Goal: Task Accomplishment & Management: Manage account settings

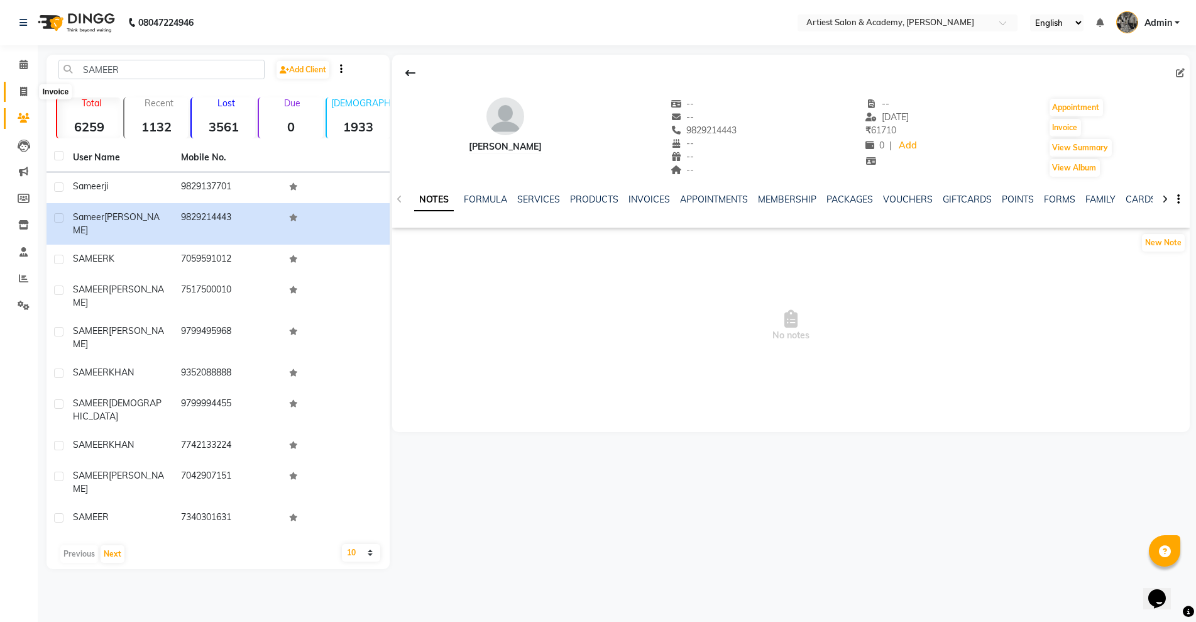
click at [29, 91] on span at bounding box center [24, 92] width 22 height 14
select select "service"
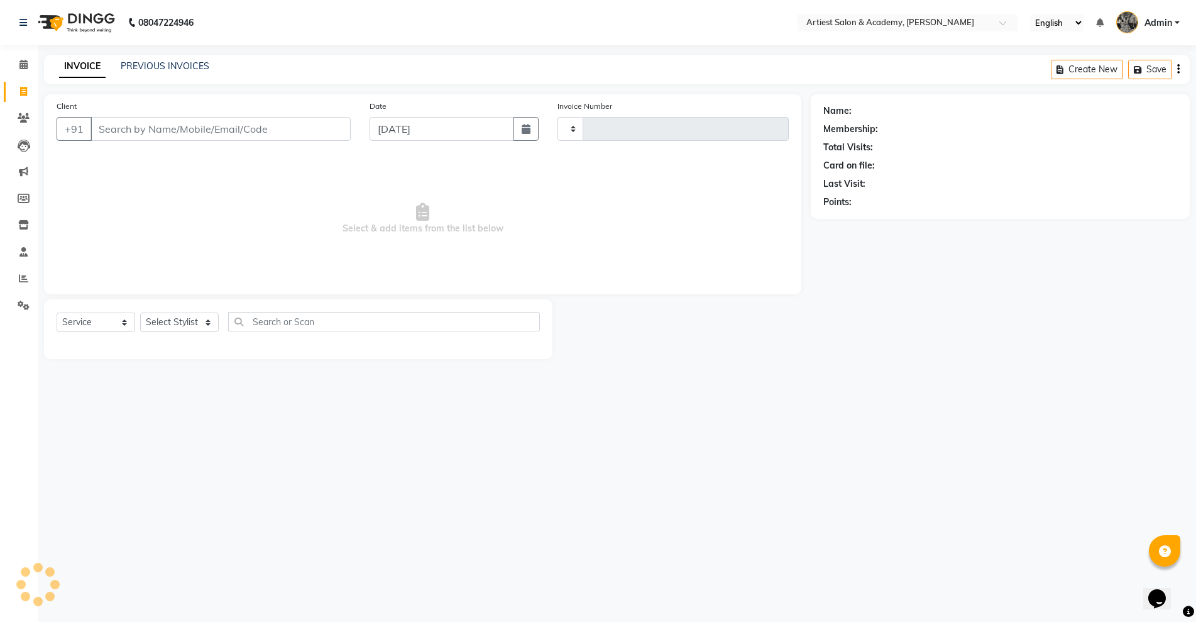
type input "3417"
select select "5123"
click at [158, 69] on link "PREVIOUS INVOICES" at bounding box center [165, 65] width 89 height 11
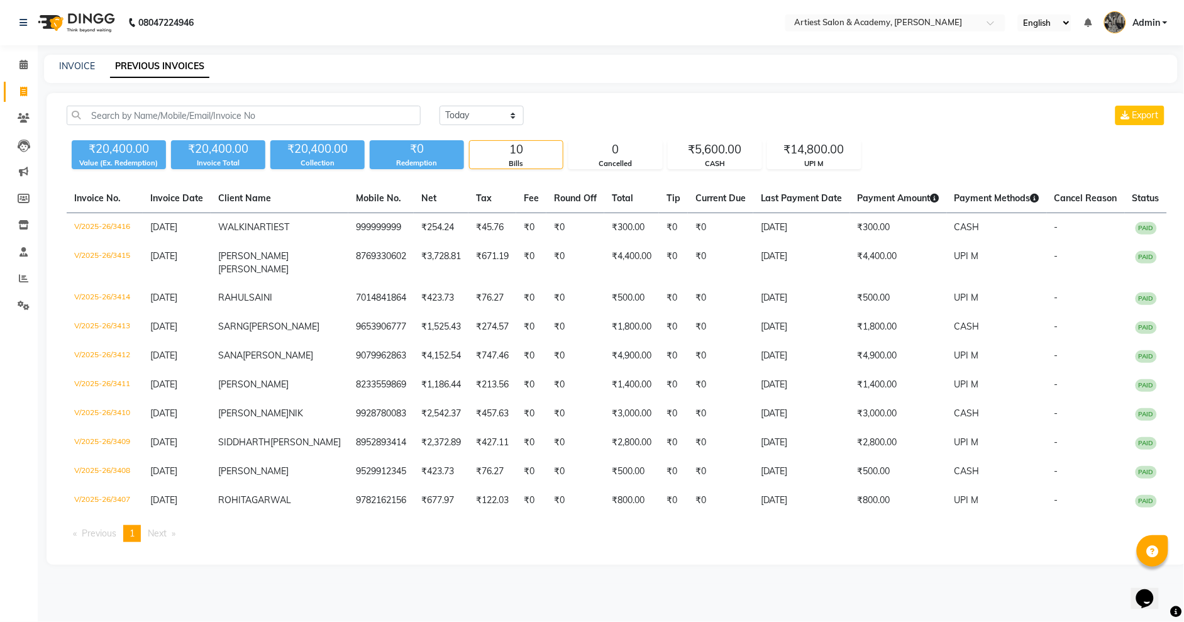
click at [69, 72] on div "INVOICE" at bounding box center [77, 66] width 36 height 13
click at [72, 65] on link "INVOICE" at bounding box center [77, 65] width 36 height 11
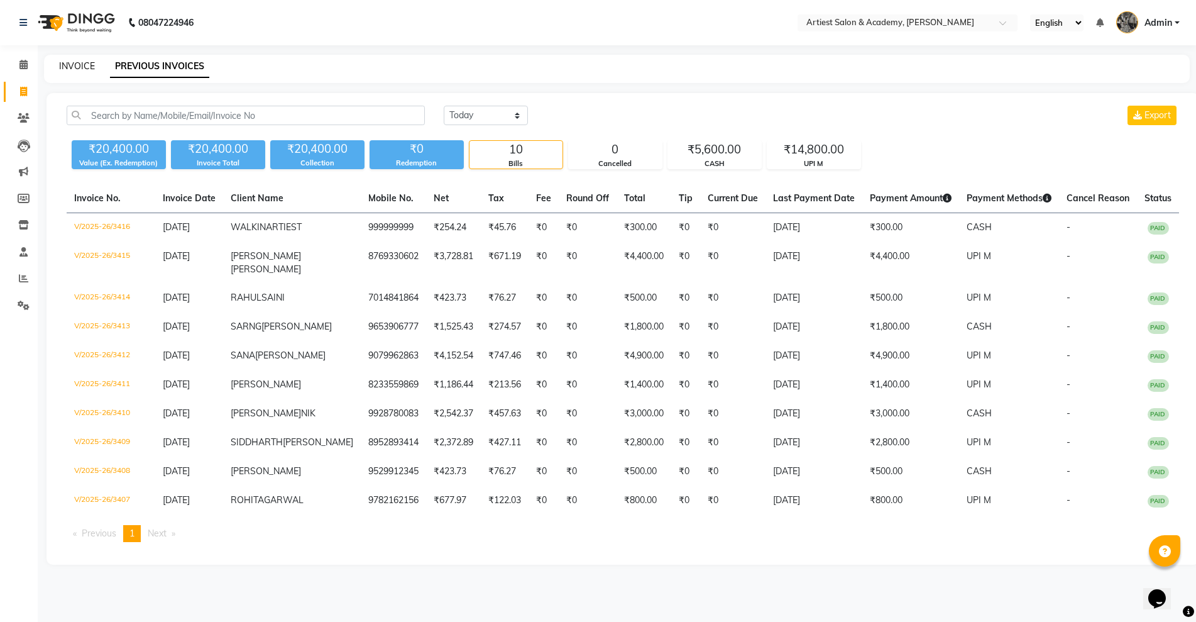
select select "5123"
select select "service"
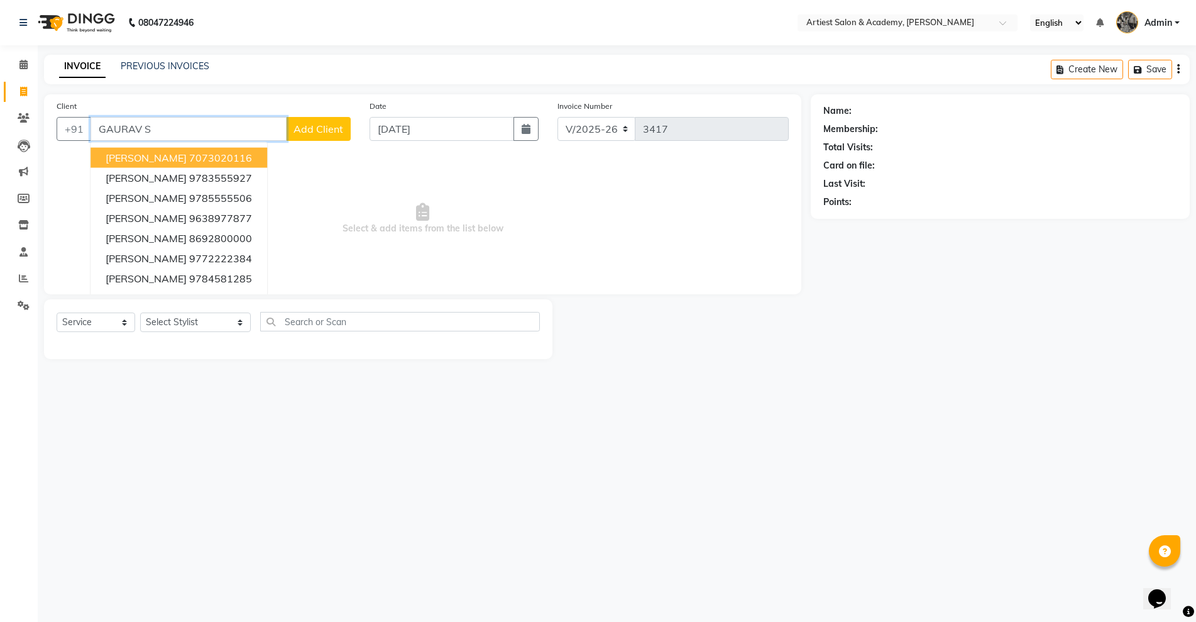
drag, startPoint x: 174, startPoint y: 133, endPoint x: 0, endPoint y: 150, distance: 174.3
click at [0, 148] on app-home "08047224946 Select Location × Artiest Salon & Academy, Subhash Marg English ENG…" at bounding box center [598, 189] width 1196 height 378
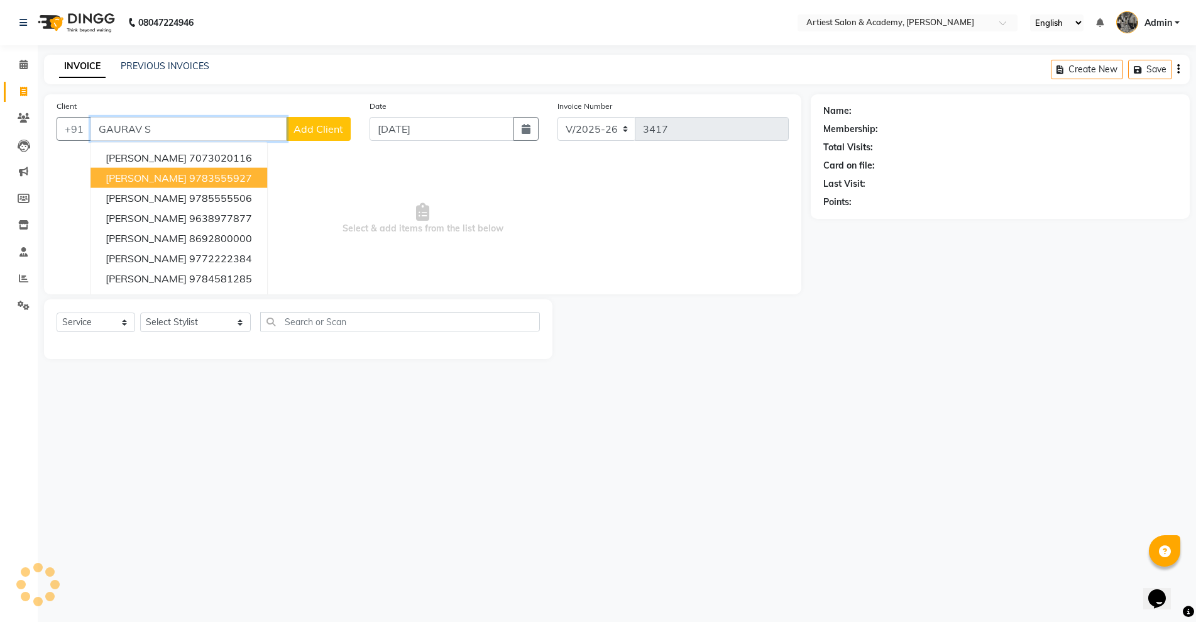
paste input "9166923707"
type input "9166923707"
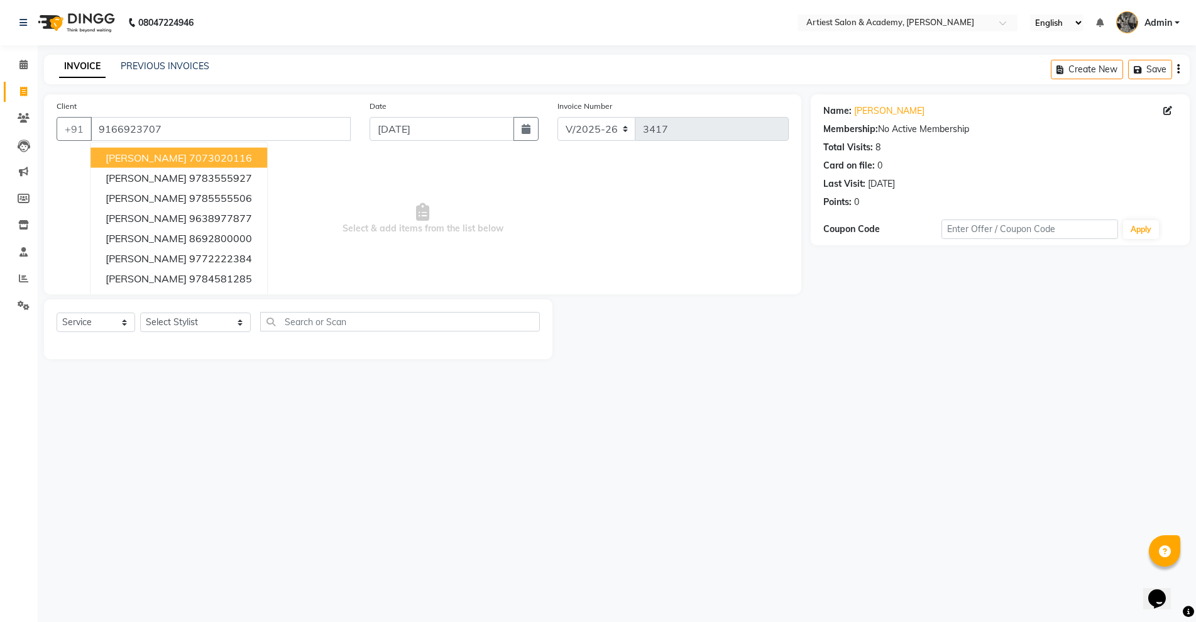
click at [520, 236] on span "Select & add items from the list below" at bounding box center [423, 219] width 732 height 126
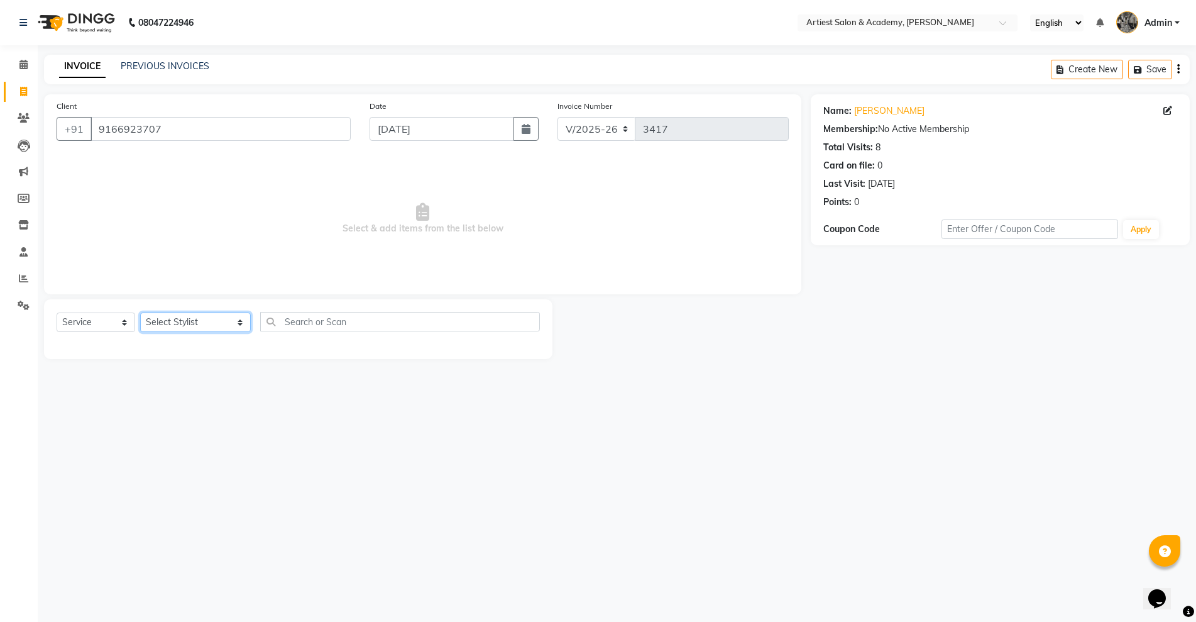
click at [143, 325] on select "Select Stylist [PERSON_NAME] (M) [PERSON_NAME] (F) [PERSON_NAME] [PERSON_NAME] …" at bounding box center [195, 321] width 111 height 19
select select "33211"
click at [140, 312] on select "Select Stylist [PERSON_NAME] (M) [PERSON_NAME] (F) [PERSON_NAME] [PERSON_NAME] …" at bounding box center [195, 321] width 111 height 19
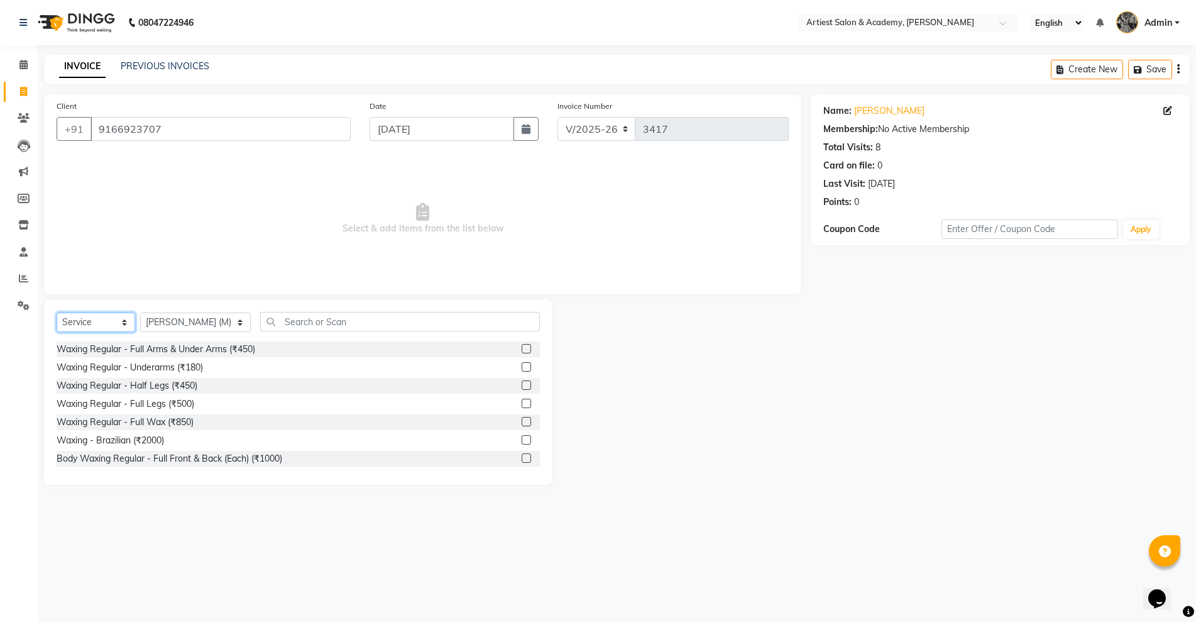
click at [97, 324] on select "Select Service Product Membership Package Voucher Prepaid Gift Card" at bounding box center [96, 321] width 79 height 19
select select "product"
click at [57, 312] on select "Select Service Product Membership Package Voucher Prepaid Gift Card" at bounding box center [96, 321] width 79 height 19
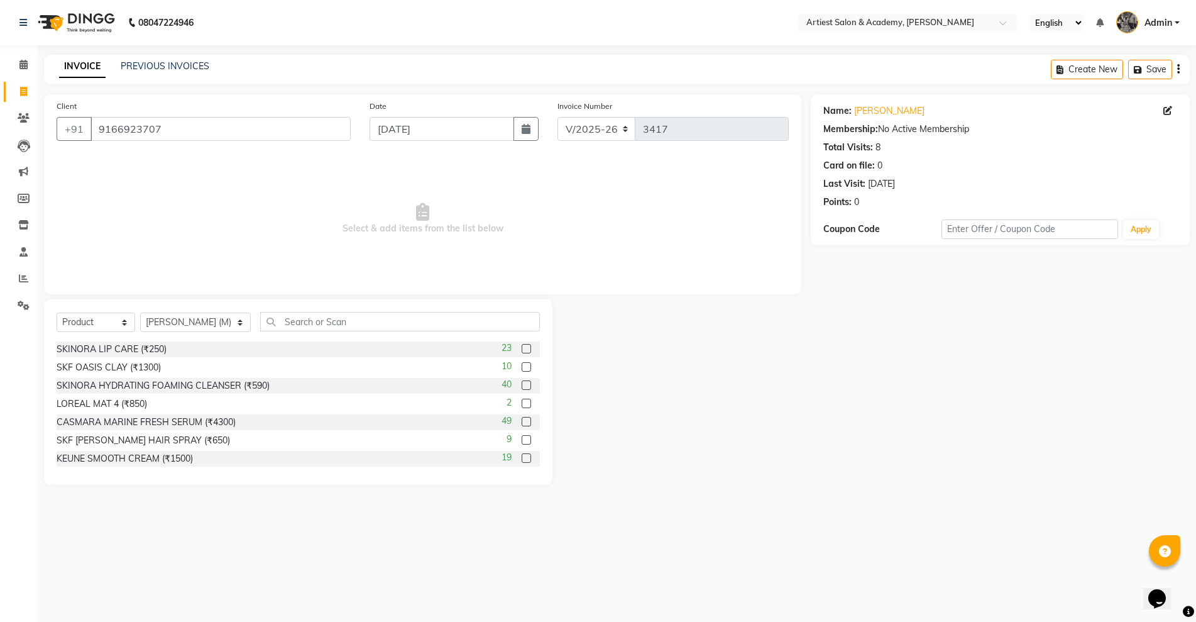
drag, startPoint x: 301, startPoint y: 304, endPoint x: 300, endPoint y: 312, distance: 8.3
click at [303, 304] on div "Select Service Product Membership Package Voucher Prepaid Gift Card Select Styl…" at bounding box center [298, 391] width 509 height 185
click at [299, 319] on input "text" at bounding box center [399, 321] width 279 height 19
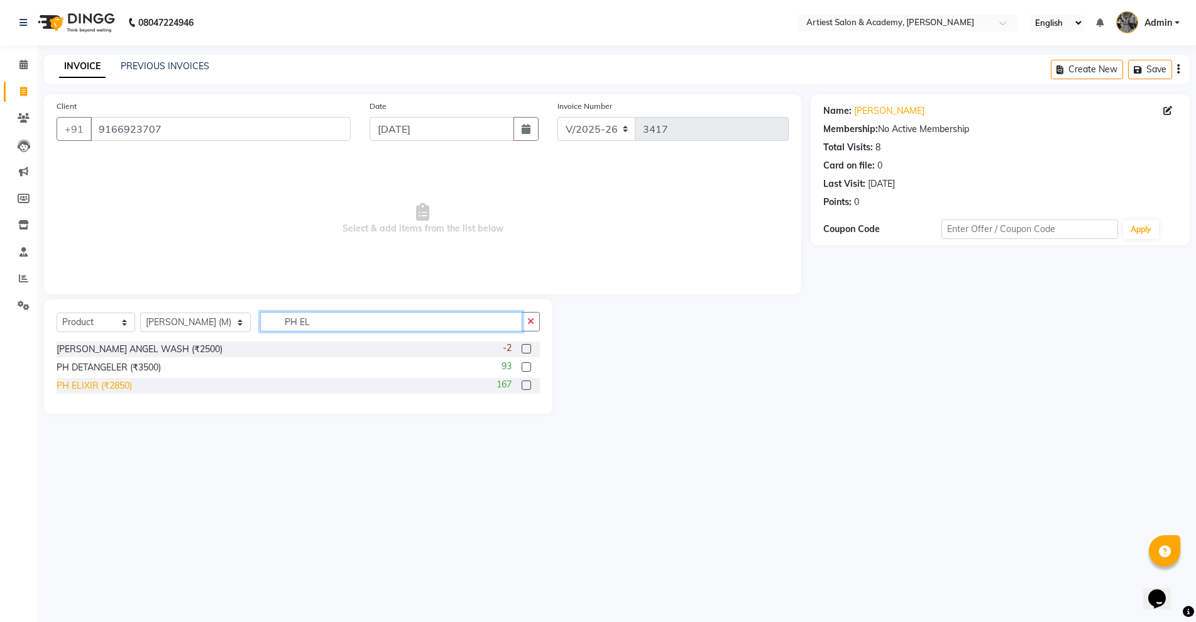
type input "PH EL"
click at [94, 388] on div "PH ELIXIR (₹2850)" at bounding box center [94, 385] width 75 height 13
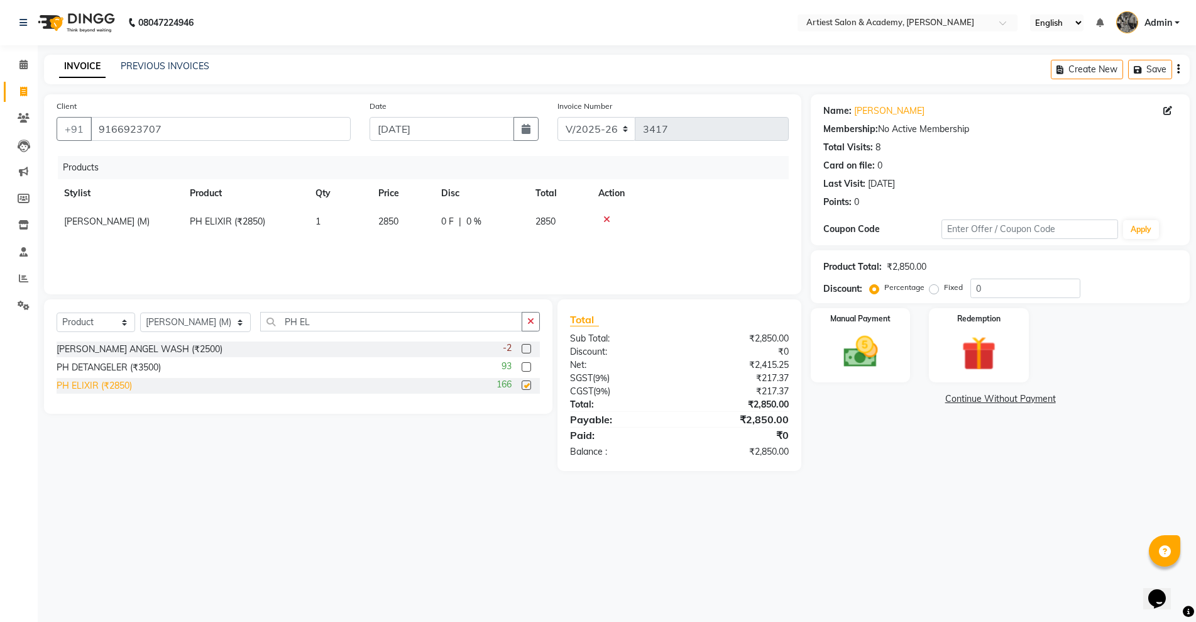
checkbox input "false"
click at [858, 368] on img at bounding box center [861, 351] width 58 height 41
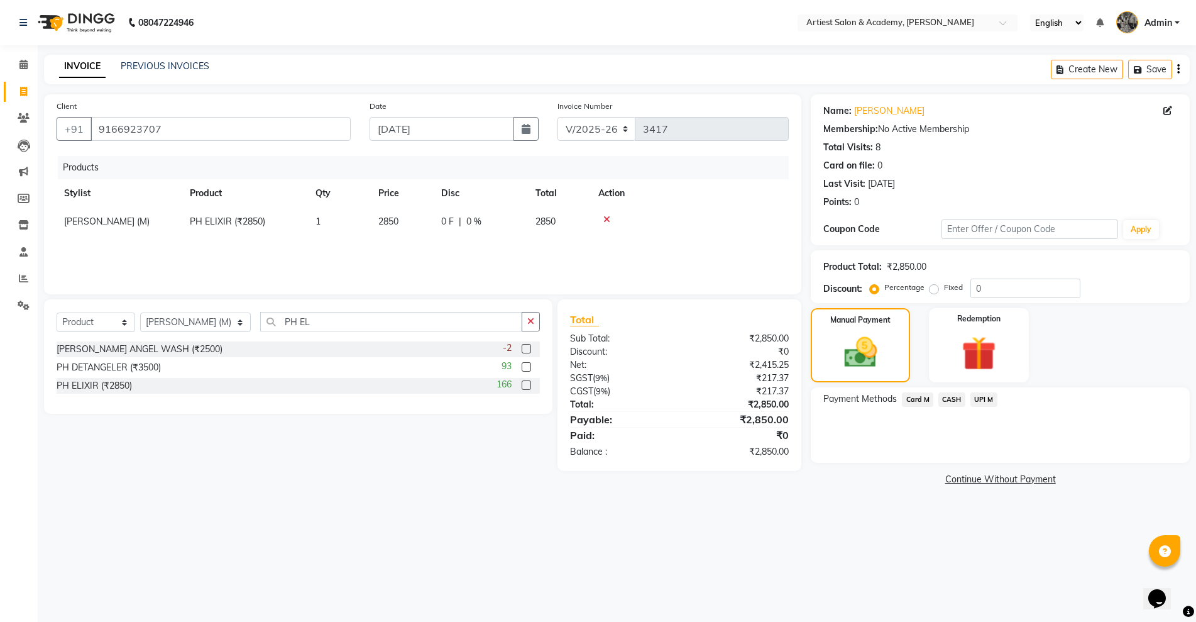
drag, startPoint x: 950, startPoint y: 400, endPoint x: 982, endPoint y: 407, distance: 32.8
click at [951, 400] on span "CASH" at bounding box center [952, 399] width 27 height 14
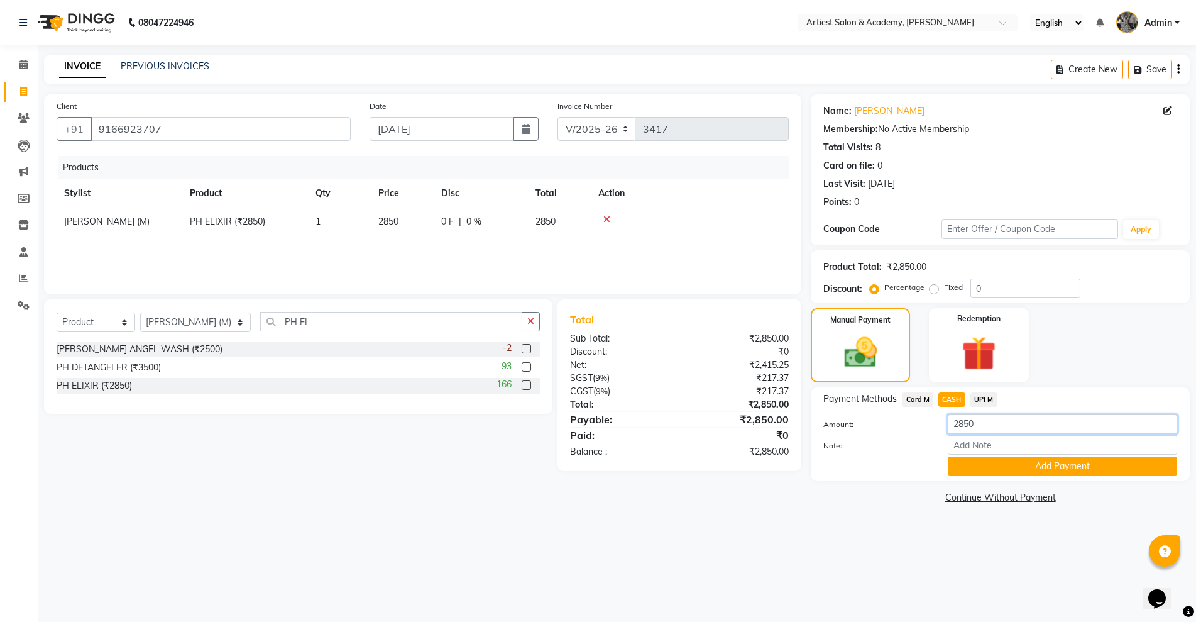
drag, startPoint x: 1025, startPoint y: 427, endPoint x: 639, endPoint y: 470, distance: 388.4
click at [631, 470] on div "Client [PHONE_NUMBER] Date [DATE] Invoice Number V/2025 V/[PHONE_NUMBER] Produc…" at bounding box center [617, 300] width 1165 height 412
type input "2050"
click at [1044, 471] on button "Add Payment" at bounding box center [1062, 465] width 229 height 19
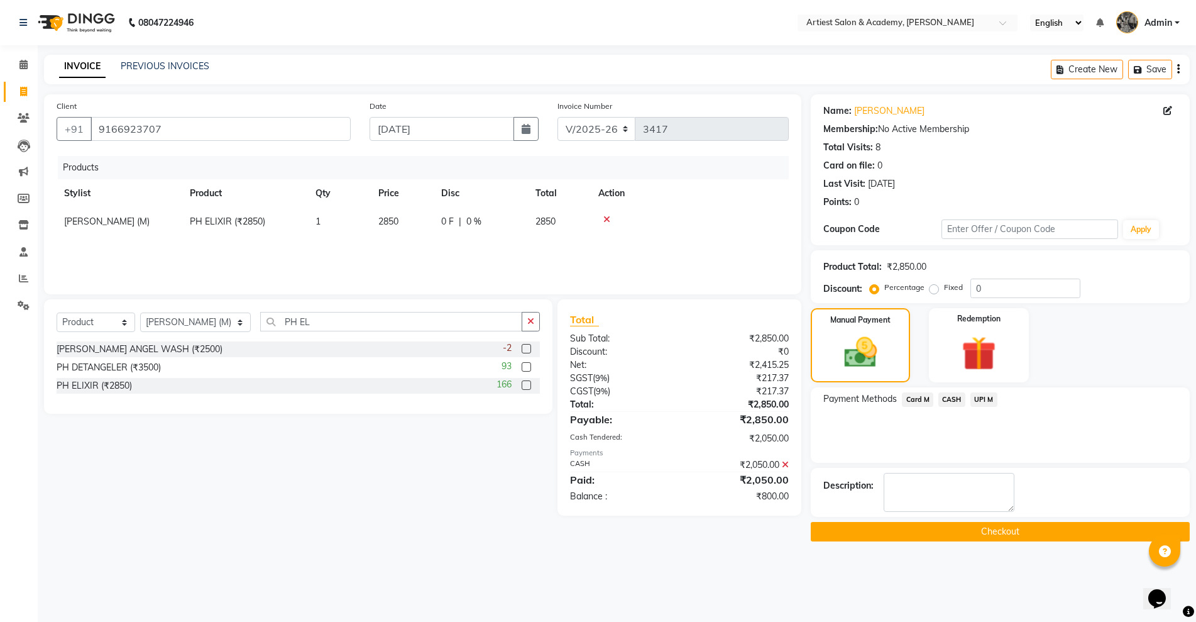
click at [988, 406] on span "UPI M" at bounding box center [984, 399] width 27 height 14
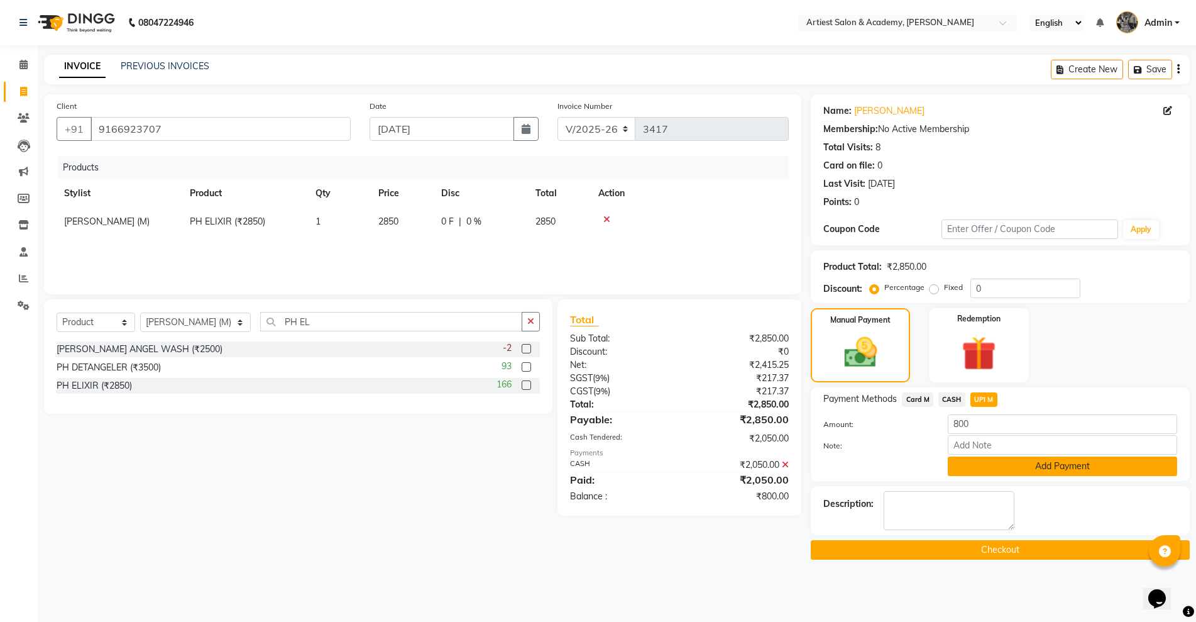
drag, startPoint x: 1055, startPoint y: 469, endPoint x: 1061, endPoint y: 507, distance: 38.8
click at [1057, 470] on button "Add Payment" at bounding box center [1062, 465] width 229 height 19
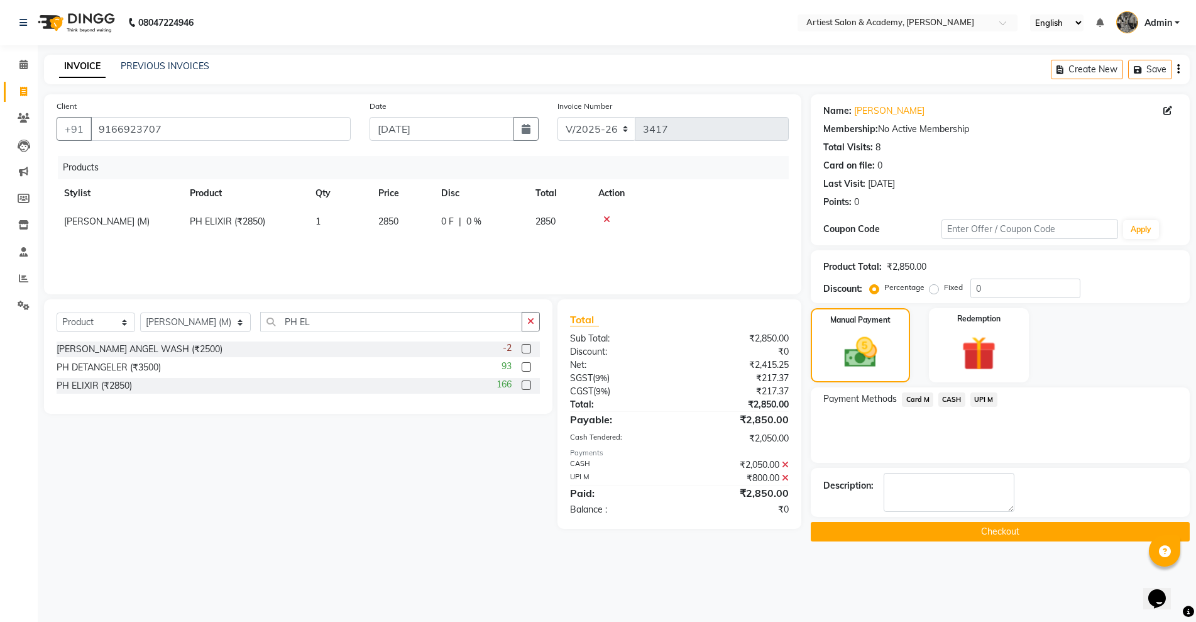
click at [1054, 529] on button "Checkout" at bounding box center [1000, 531] width 379 height 19
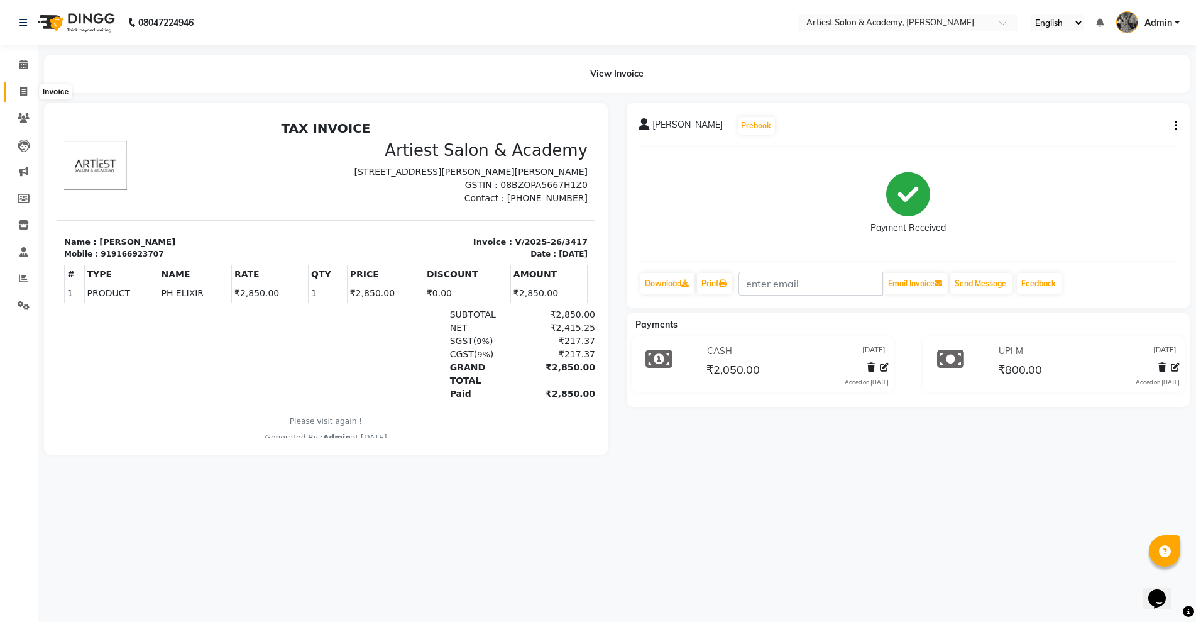
drag, startPoint x: 20, startPoint y: 87, endPoint x: 40, endPoint y: 97, distance: 22.5
click at [20, 88] on icon at bounding box center [23, 91] width 7 height 9
select select "service"
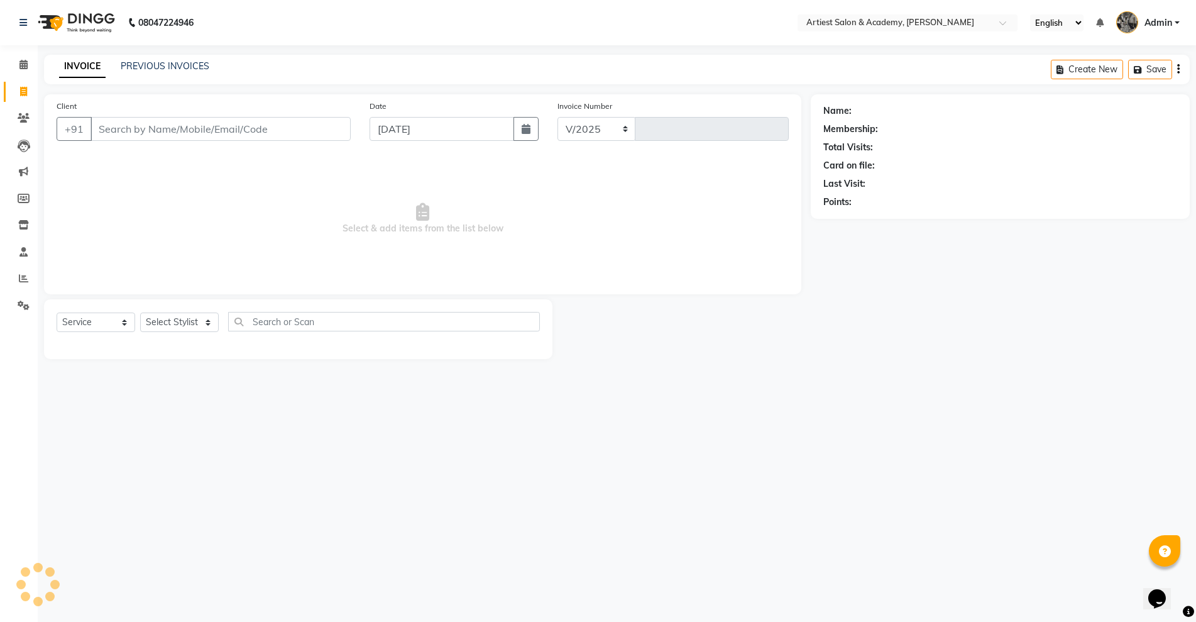
select select "5123"
type input "3418"
click at [190, 69] on link "PREVIOUS INVOICES" at bounding box center [165, 65] width 89 height 11
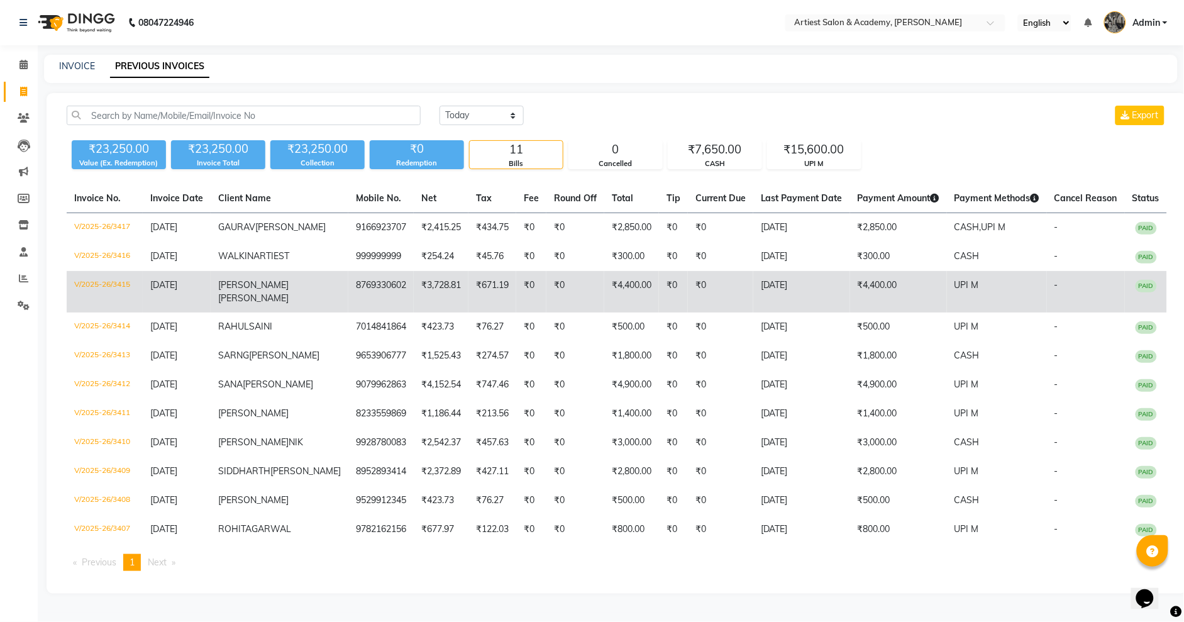
click at [604, 307] on td "₹4,400.00" at bounding box center [631, 291] width 55 height 41
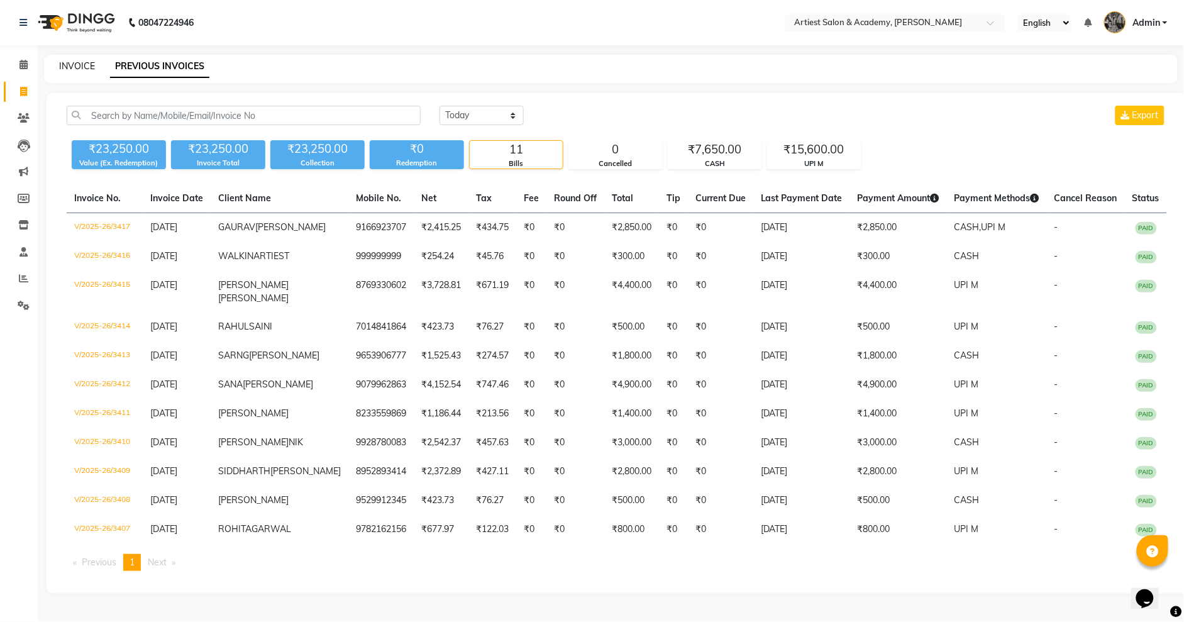
click at [79, 67] on link "INVOICE" at bounding box center [77, 65] width 36 height 11
select select "service"
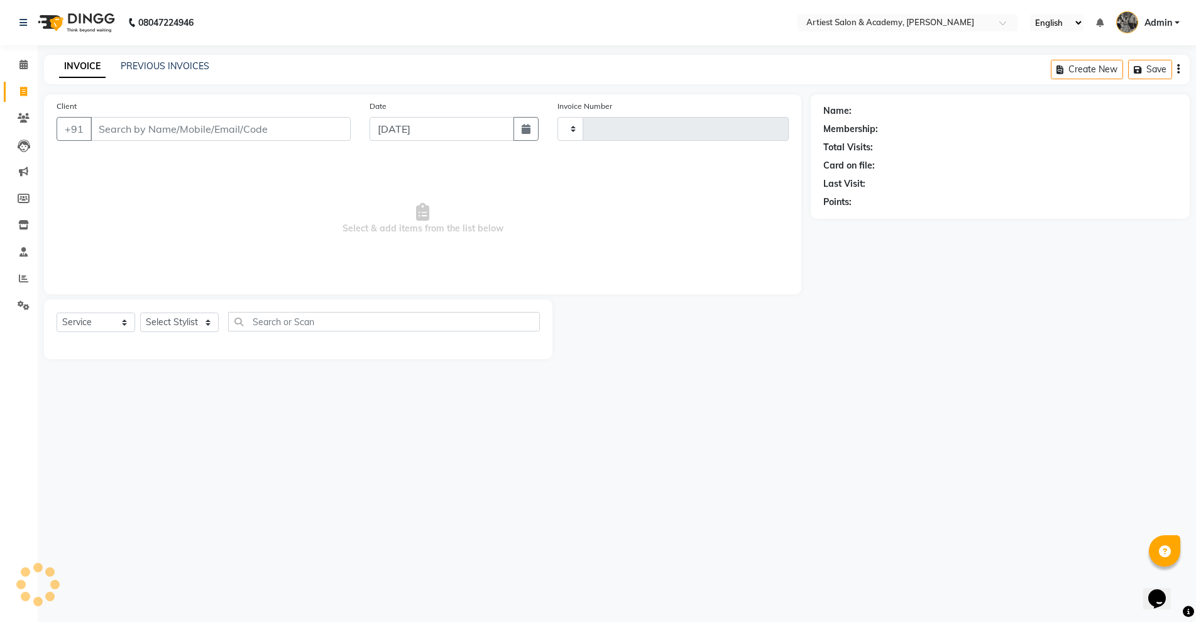
type input "3419"
select select "5123"
click at [162, 65] on link "PREVIOUS INVOICES" at bounding box center [165, 65] width 89 height 11
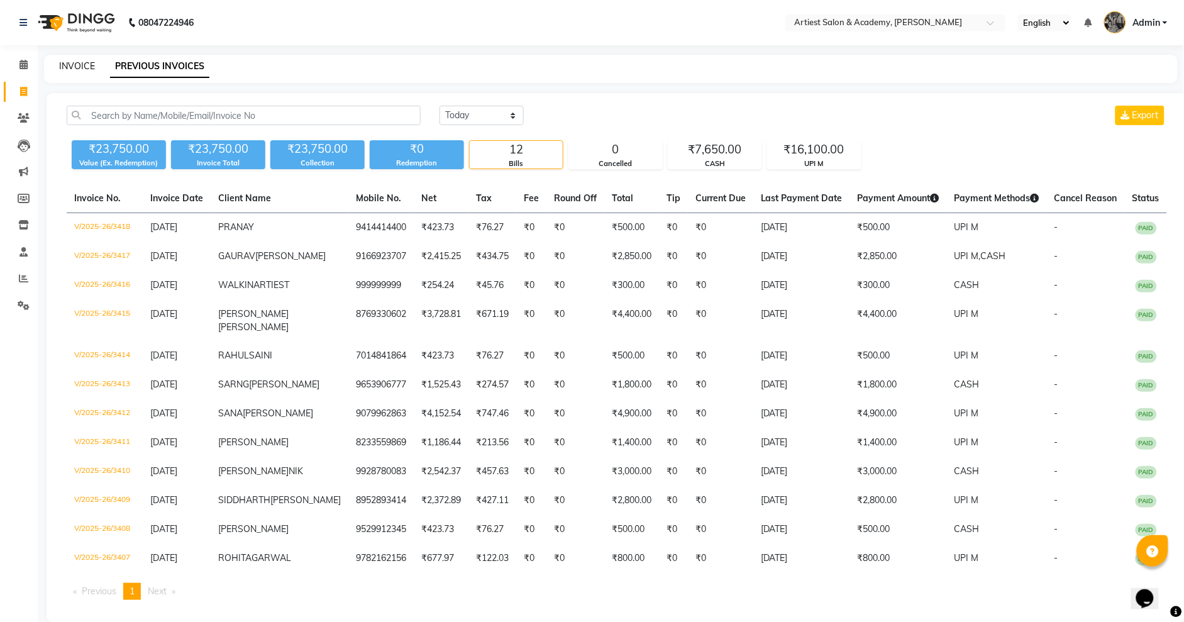
click at [84, 67] on link "INVOICE" at bounding box center [77, 65] width 36 height 11
select select "service"
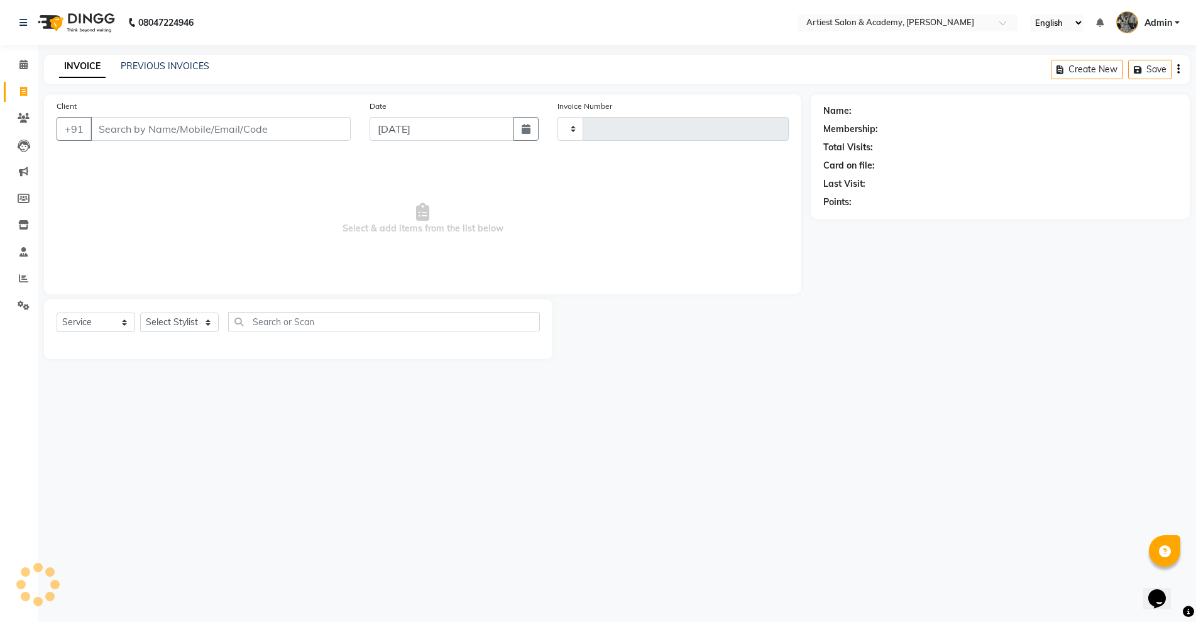
click at [123, 130] on input "Client" at bounding box center [221, 129] width 260 height 24
type input "3419"
select select "5123"
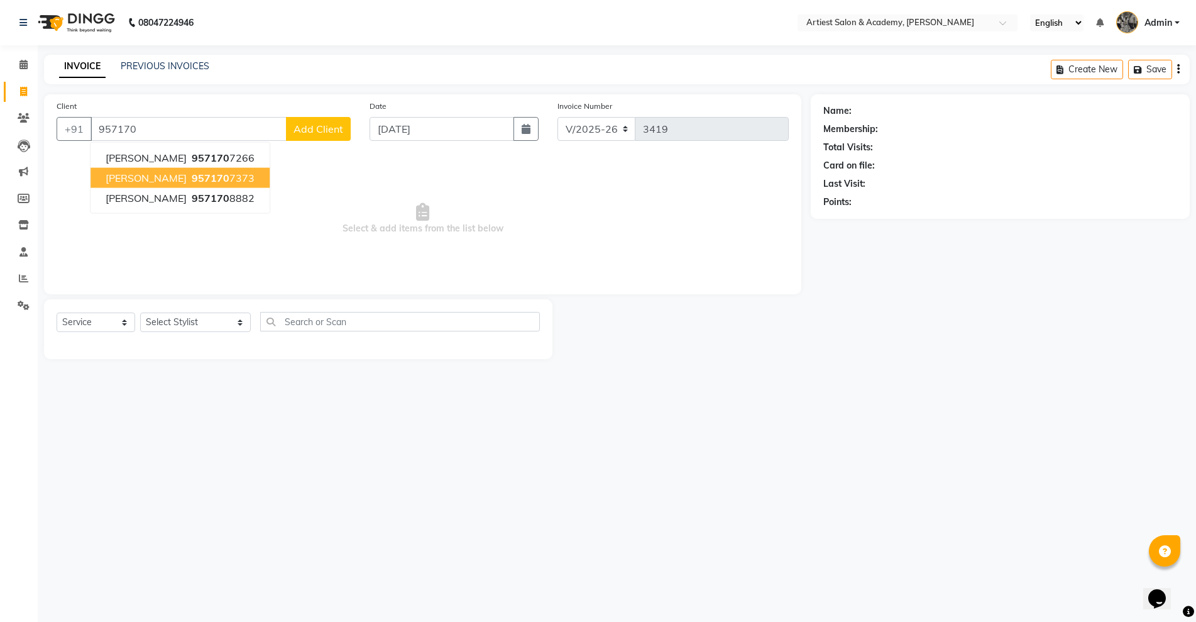
click at [187, 183] on span "[PERSON_NAME]" at bounding box center [146, 178] width 81 height 13
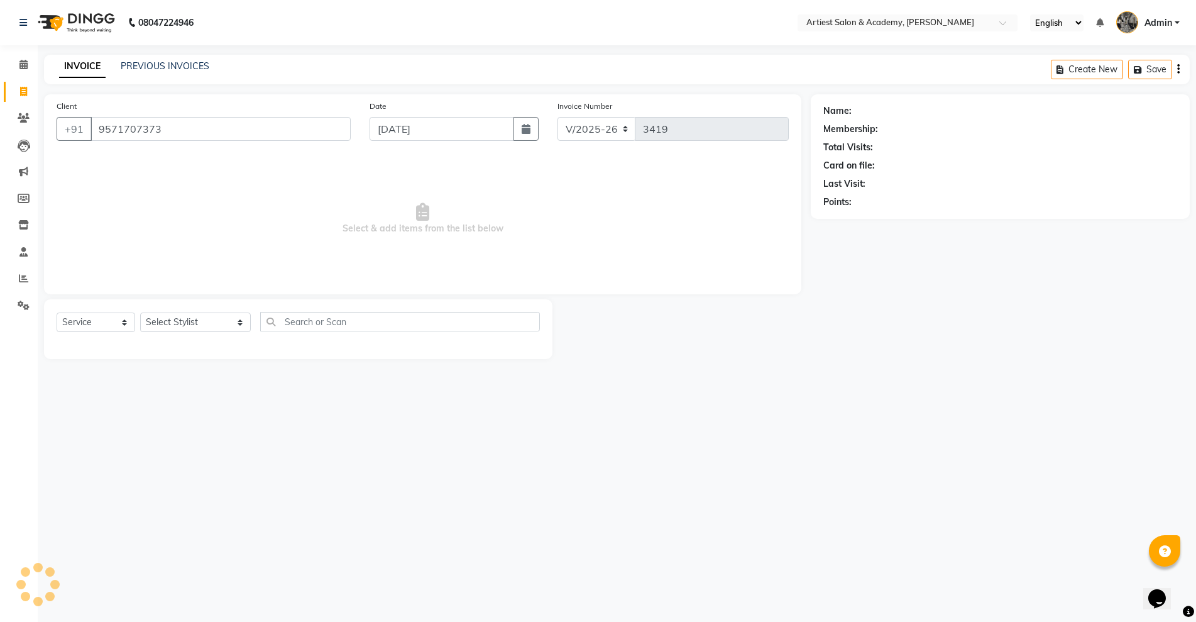
type input "9571707373"
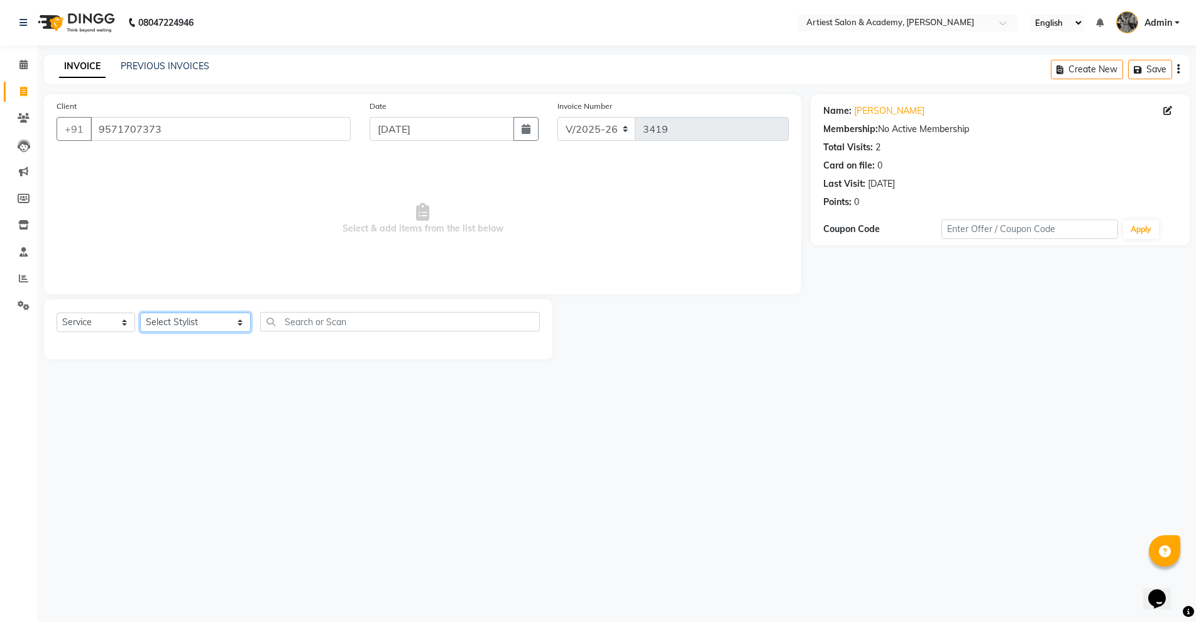
click at [187, 323] on select "Select Stylist [PERSON_NAME] (M) [PERSON_NAME] (F) [PERSON_NAME] [PERSON_NAME] …" at bounding box center [195, 321] width 111 height 19
click at [140, 312] on select "Select Stylist [PERSON_NAME] (M) [PERSON_NAME] (F) [PERSON_NAME] [PERSON_NAME] …" at bounding box center [195, 321] width 111 height 19
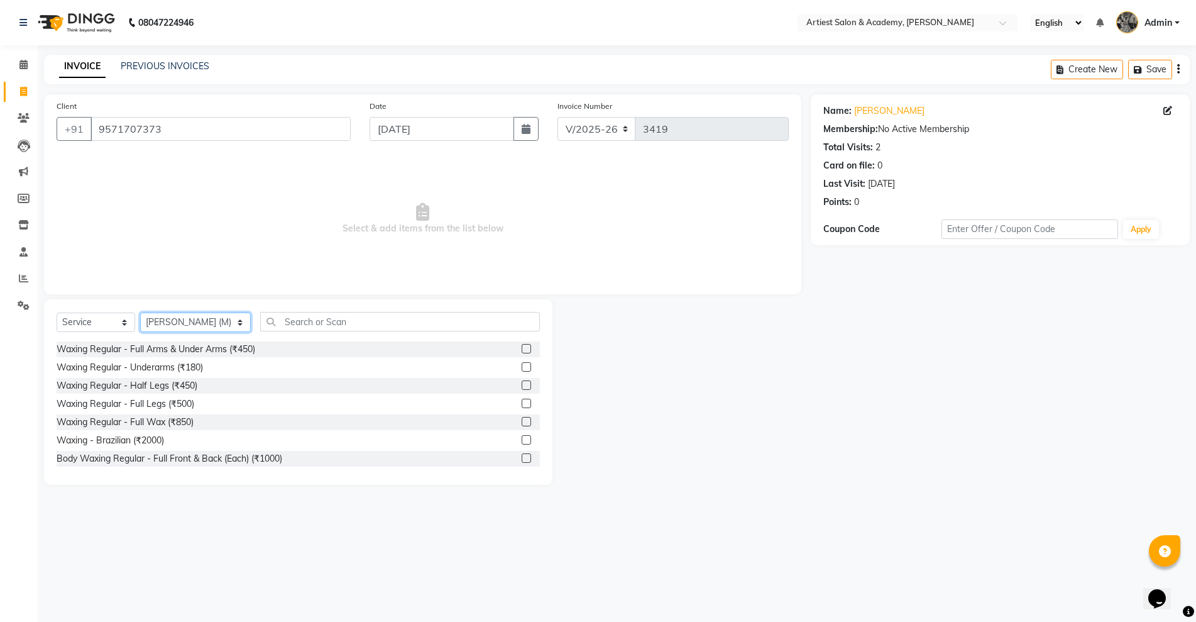
click at [160, 321] on select "Select Stylist [PERSON_NAME] (M) [PERSON_NAME] (F) [PERSON_NAME] [PERSON_NAME] …" at bounding box center [195, 321] width 111 height 19
select select "33208"
click at [140, 312] on select "Select Stylist [PERSON_NAME] (M) [PERSON_NAME] (F) [PERSON_NAME] [PERSON_NAME] …" at bounding box center [195, 321] width 111 height 19
click at [255, 314] on div "Select Service Product Membership Package Voucher Prepaid Gift Card Select Styl…" at bounding box center [298, 391] width 509 height 185
click at [260, 319] on input "text" at bounding box center [399, 321] width 279 height 19
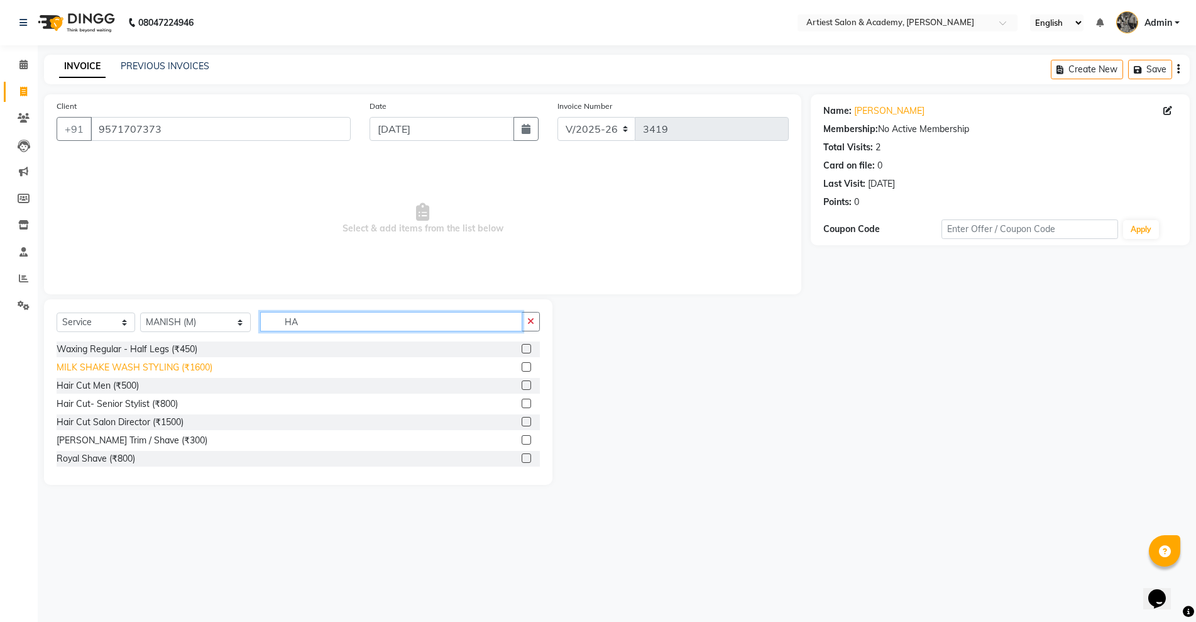
drag, startPoint x: 270, startPoint y: 315, endPoint x: 133, endPoint y: 365, distance: 145.8
click at [133, 365] on div "Select Service Product Membership Package Voucher Prepaid Gift Card Select Styl…" at bounding box center [298, 391] width 509 height 185
type input "SHA"
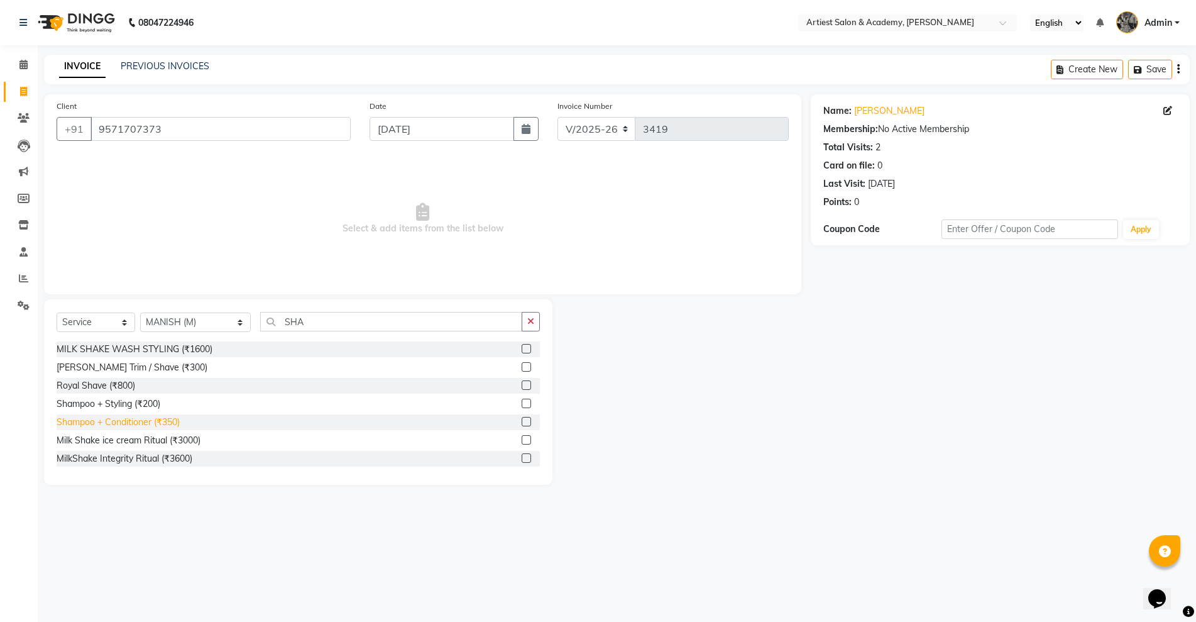
click at [137, 416] on div "Shampoo + Conditioner (₹350)" at bounding box center [118, 422] width 123 height 13
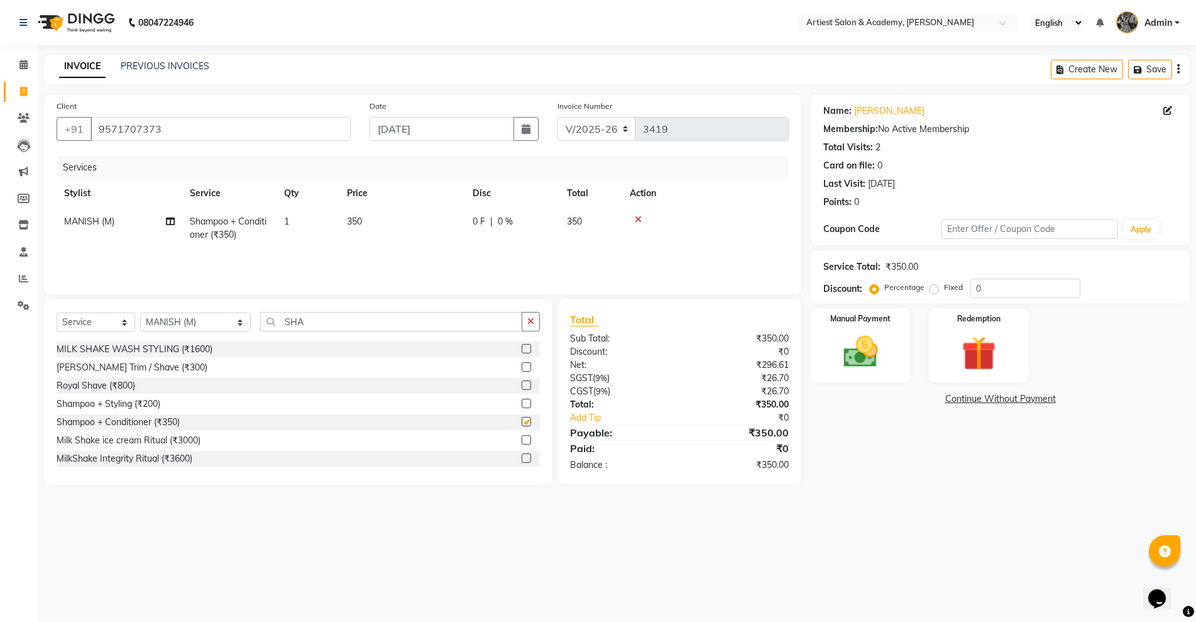
checkbox input "false"
click at [358, 228] on td "350" at bounding box center [402, 227] width 126 height 41
select select "33208"
drag, startPoint x: 462, startPoint y: 226, endPoint x: 171, endPoint y: 289, distance: 297.9
click at [178, 281] on div "Services Stylist Service Qty Price Disc Total Action ARJUN SAHU (M) [PERSON_NAM…" at bounding box center [423, 219] width 732 height 126
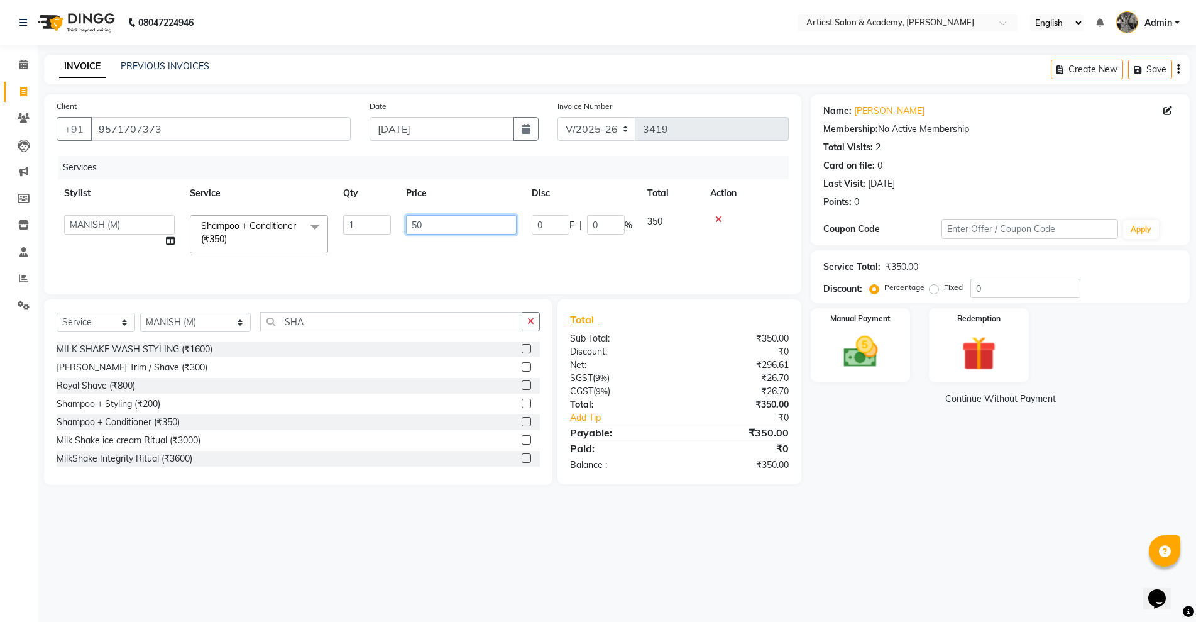
type input "500"
drag, startPoint x: 868, startPoint y: 507, endPoint x: 851, endPoint y: 507, distance: 17.0
click at [866, 506] on div "08047224946 Select Location × Artiest Salon & Academy, Subhash Marg English ENG…" at bounding box center [598, 311] width 1196 height 622
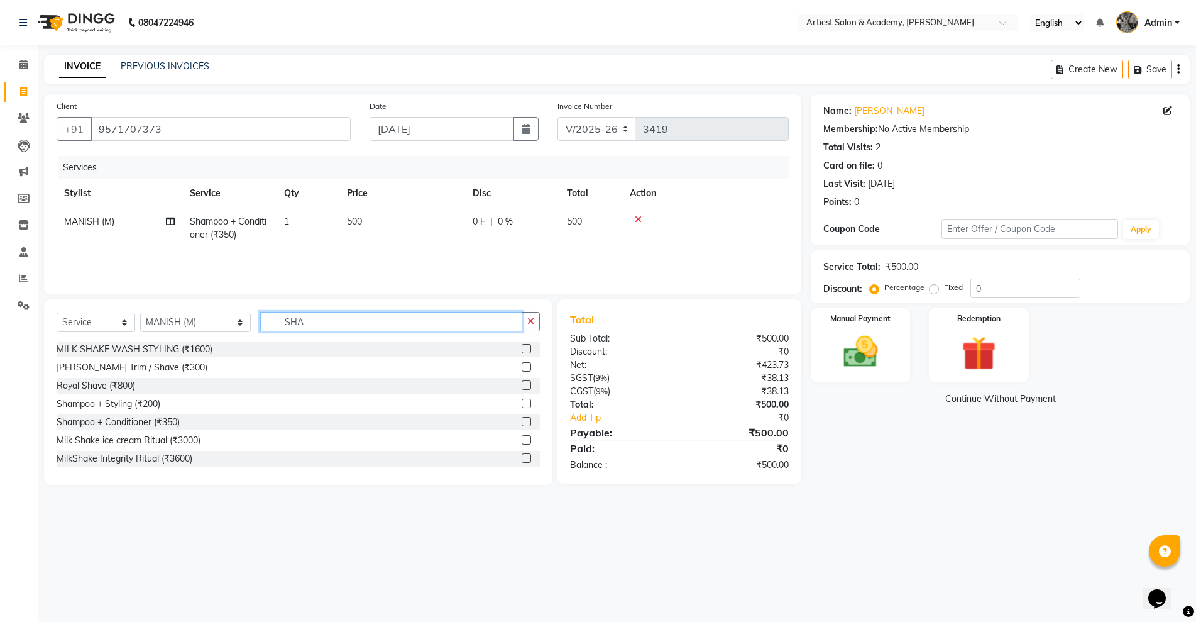
drag, startPoint x: 323, startPoint y: 329, endPoint x: 146, endPoint y: 324, distance: 176.7
click at [147, 324] on div "Select Service Product Membership Package Voucher Prepaid Gift Card Select Styl…" at bounding box center [298, 327] width 483 height 30
click at [160, 321] on select "Select Stylist [PERSON_NAME] (M) [PERSON_NAME] (F) [PERSON_NAME] [PERSON_NAME] …" at bounding box center [195, 321] width 111 height 19
drag, startPoint x: 160, startPoint y: 321, endPoint x: 202, endPoint y: 326, distance: 43.0
click at [160, 321] on select "Select Stylist [PERSON_NAME] (M) [PERSON_NAME] (F) [PERSON_NAME] [PERSON_NAME] …" at bounding box center [195, 321] width 111 height 19
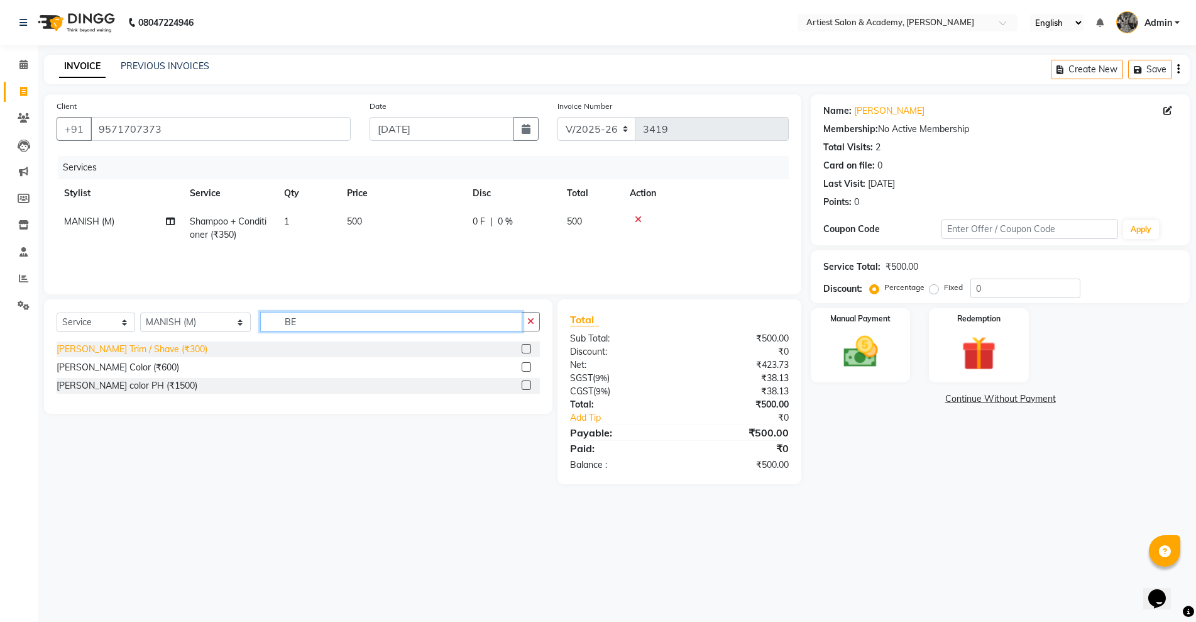
type input "BE"
click at [112, 350] on div "[PERSON_NAME] Trim / Shave (₹300)" at bounding box center [132, 349] width 151 height 13
checkbox input "false"
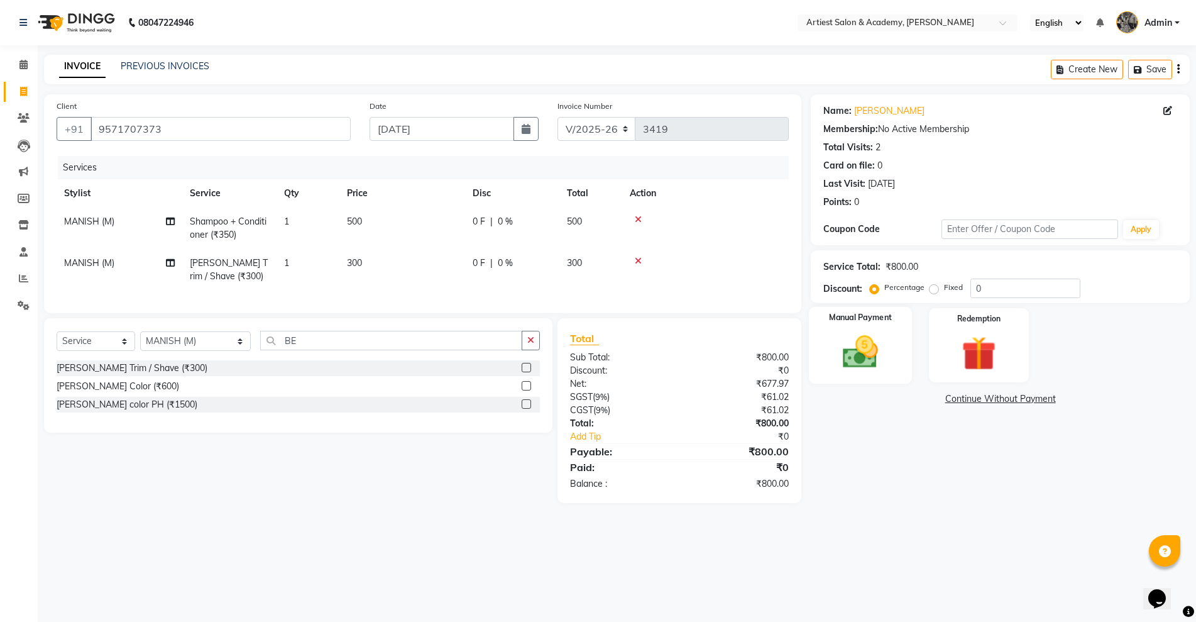
click at [843, 338] on img at bounding box center [861, 351] width 58 height 41
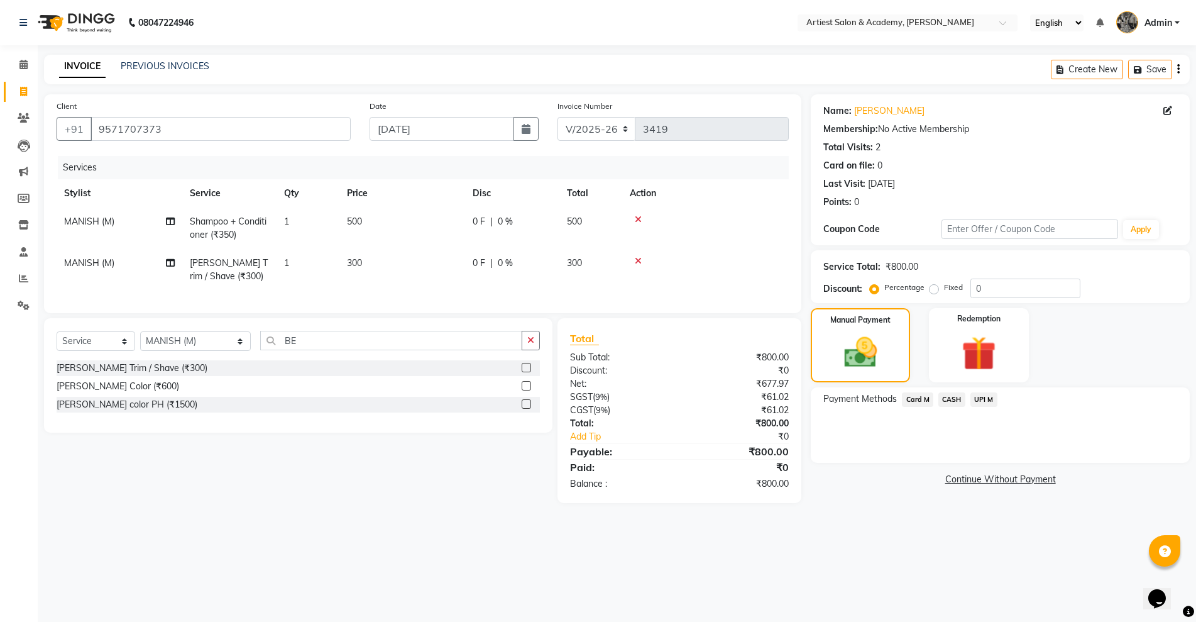
drag, startPoint x: 958, startPoint y: 397, endPoint x: 980, endPoint y: 403, distance: 22.1
click at [958, 398] on span "CASH" at bounding box center [952, 399] width 27 height 14
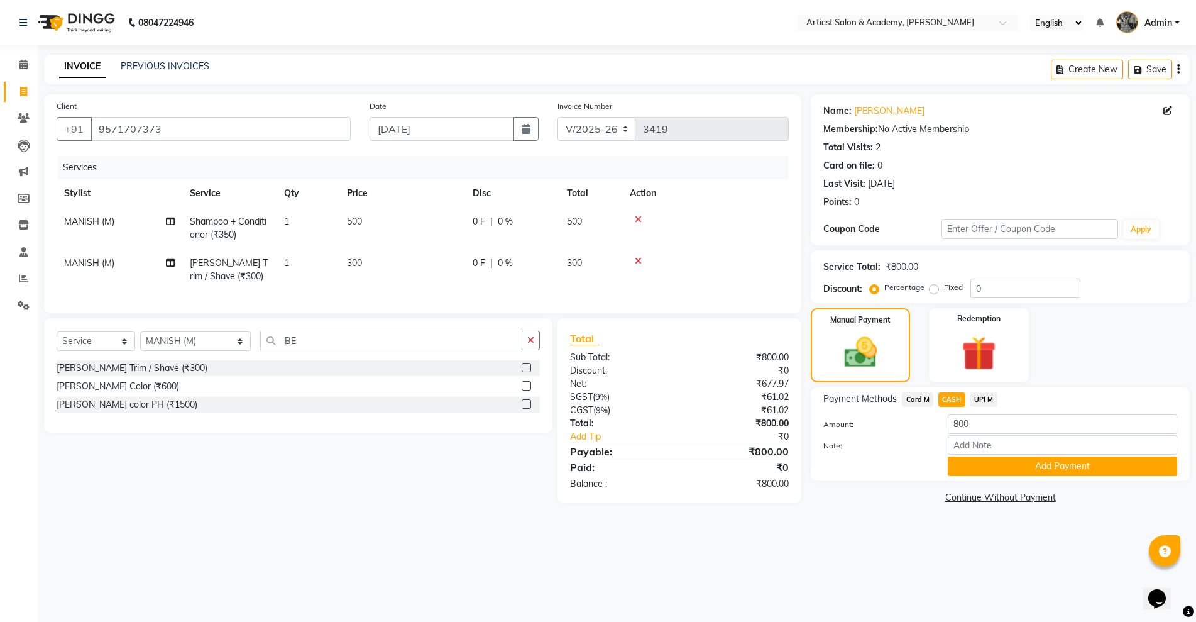
click at [981, 403] on span "UPI M" at bounding box center [984, 399] width 27 height 14
click at [903, 392] on span "Card M" at bounding box center [917, 399] width 31 height 14
click at [1062, 461] on button "Add Payment" at bounding box center [1062, 465] width 229 height 19
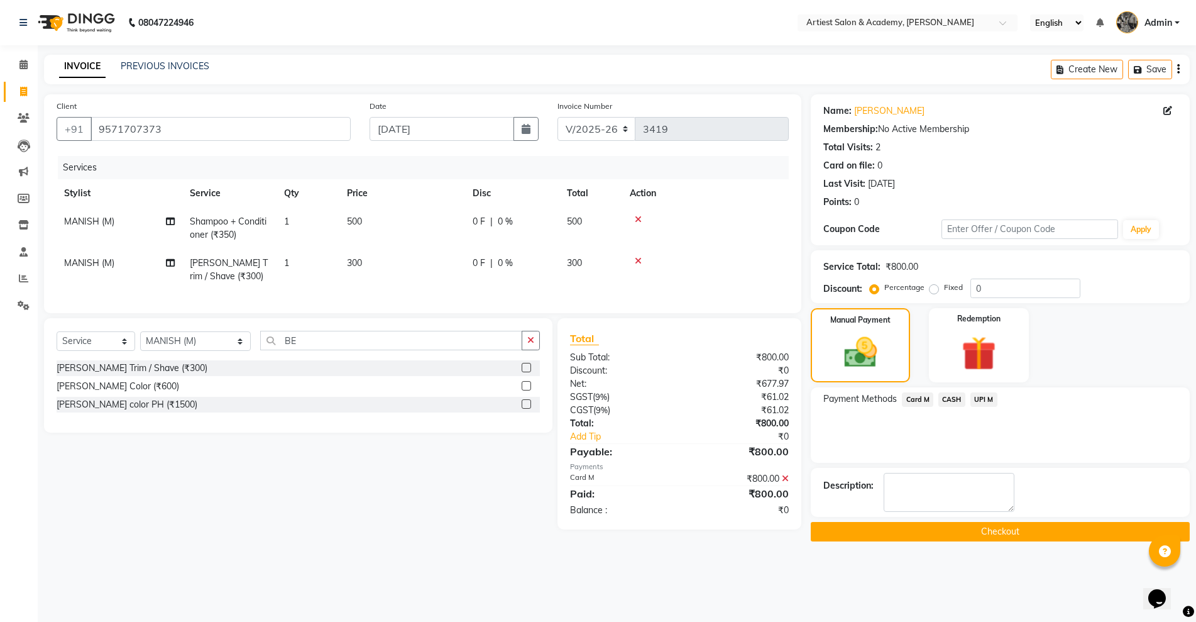
click at [1029, 533] on button "Checkout" at bounding box center [1000, 531] width 379 height 19
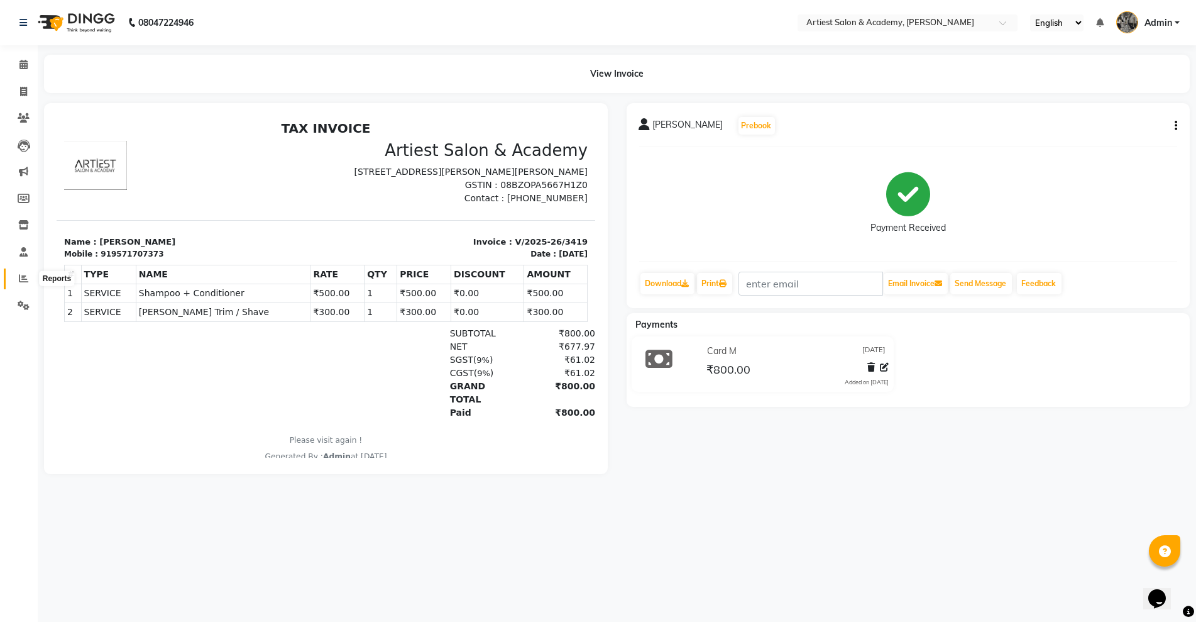
click at [23, 275] on icon at bounding box center [23, 277] width 9 height 9
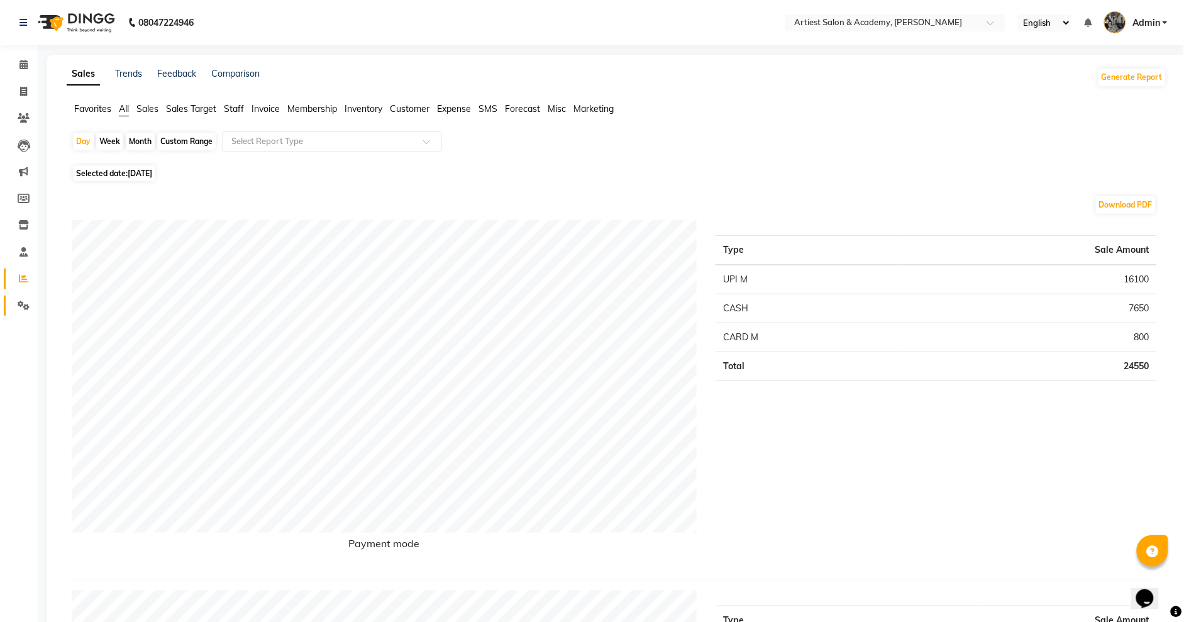
click at [31, 295] on link "Settings" at bounding box center [19, 305] width 30 height 21
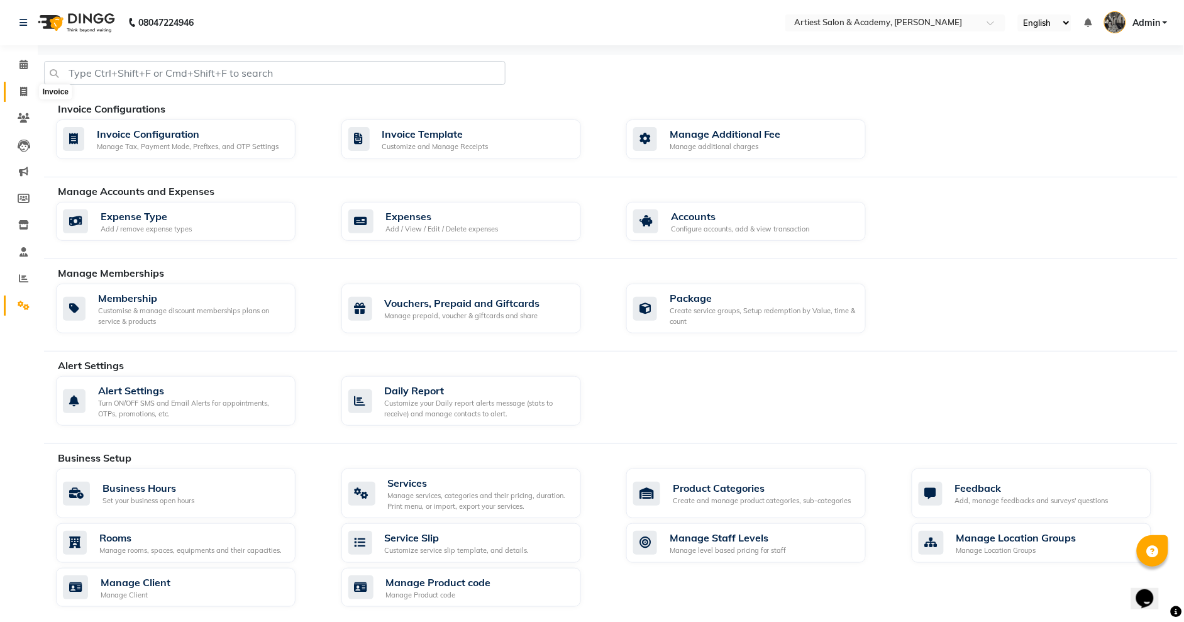
click at [23, 91] on icon at bounding box center [23, 91] width 7 height 9
select select "service"
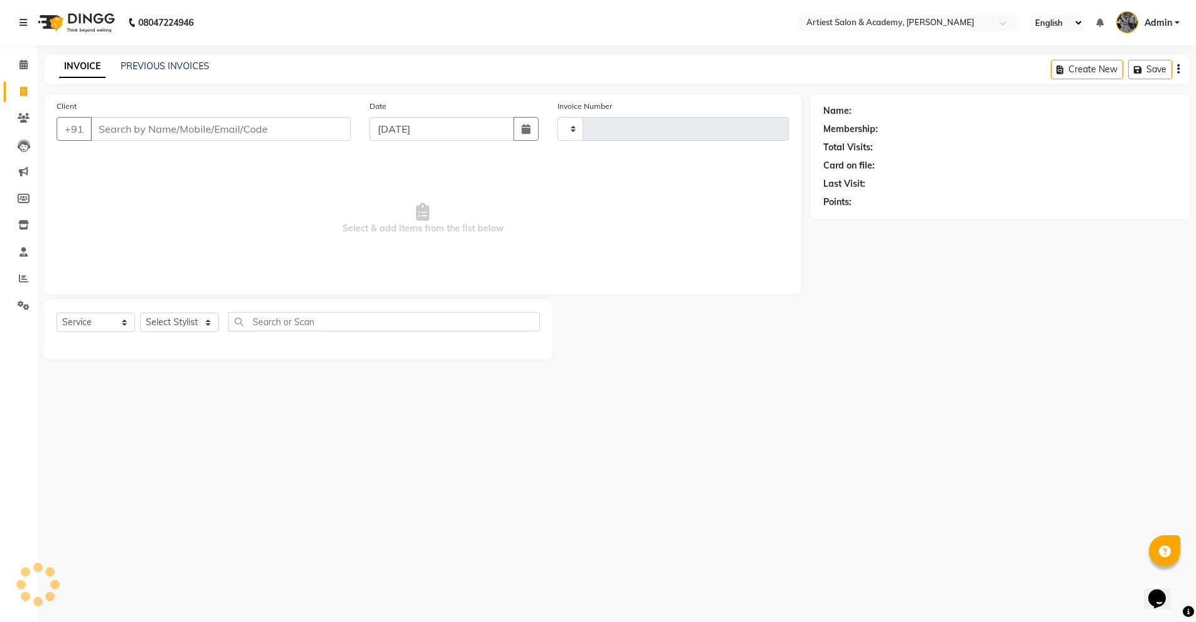
type input "3420"
select select "5123"
click at [18, 113] on icon at bounding box center [24, 117] width 12 height 9
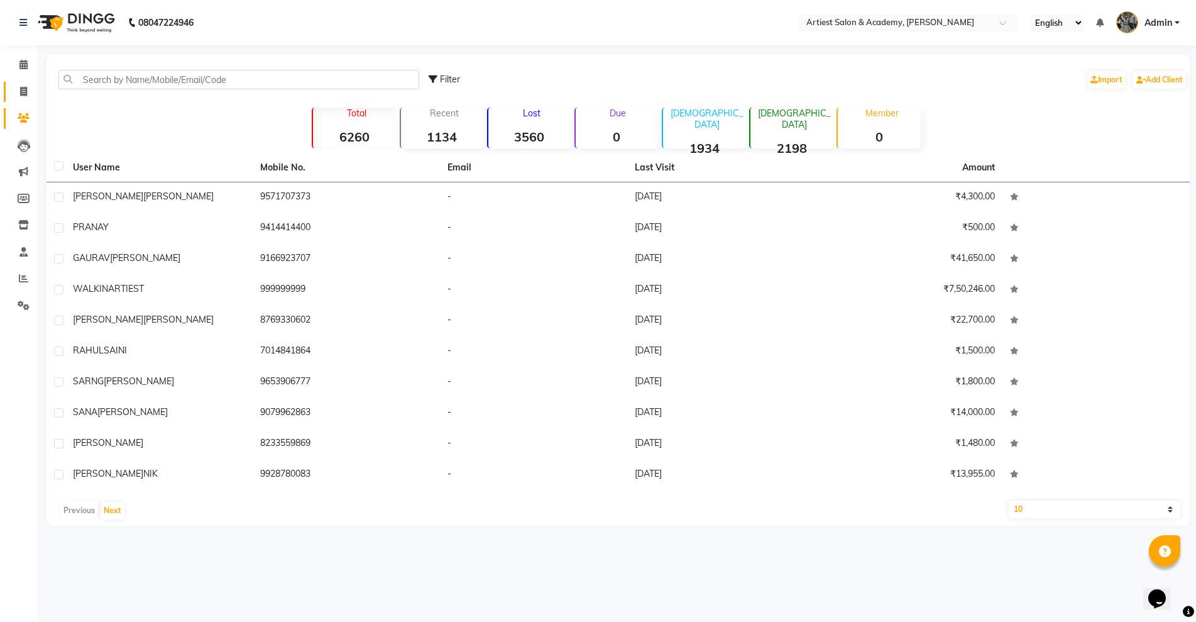
click at [23, 87] on icon at bounding box center [23, 91] width 7 height 9
select select "service"
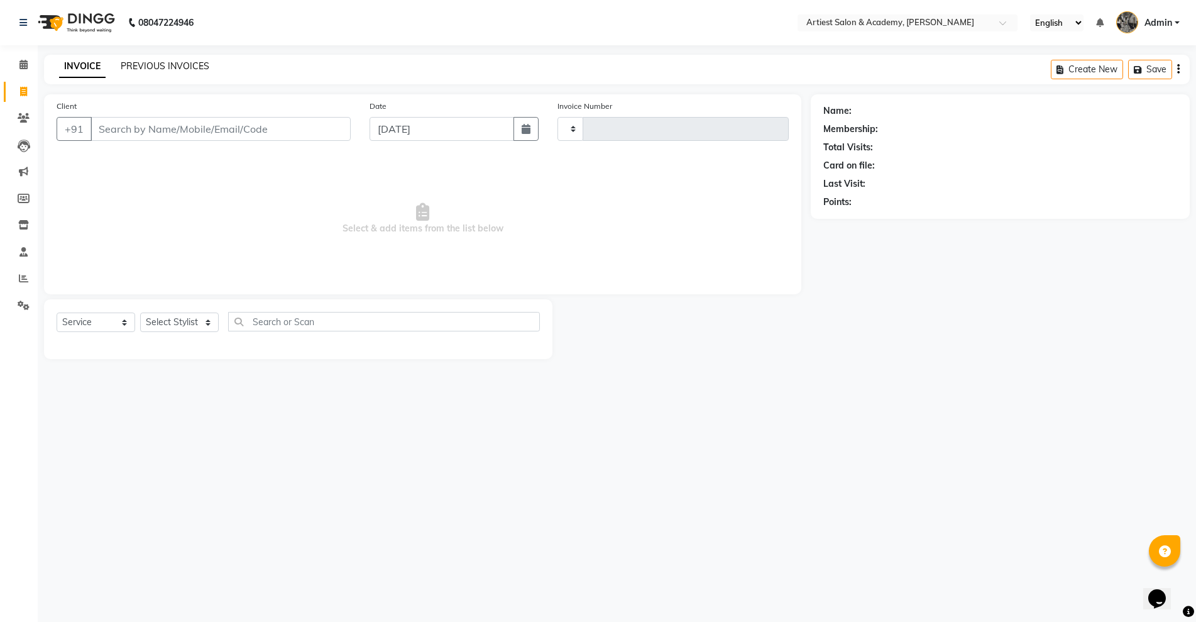
type input "3420"
select select "5123"
click at [170, 64] on link "PREVIOUS INVOICES" at bounding box center [165, 65] width 89 height 11
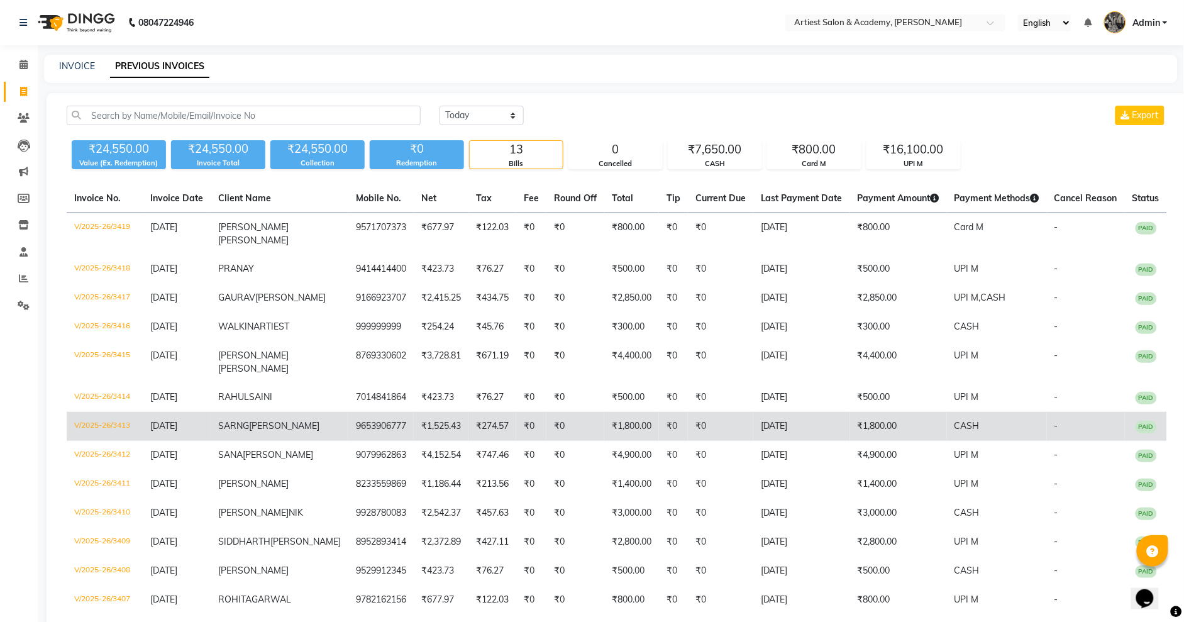
click at [798, 441] on td "[DATE]" at bounding box center [801, 426] width 97 height 29
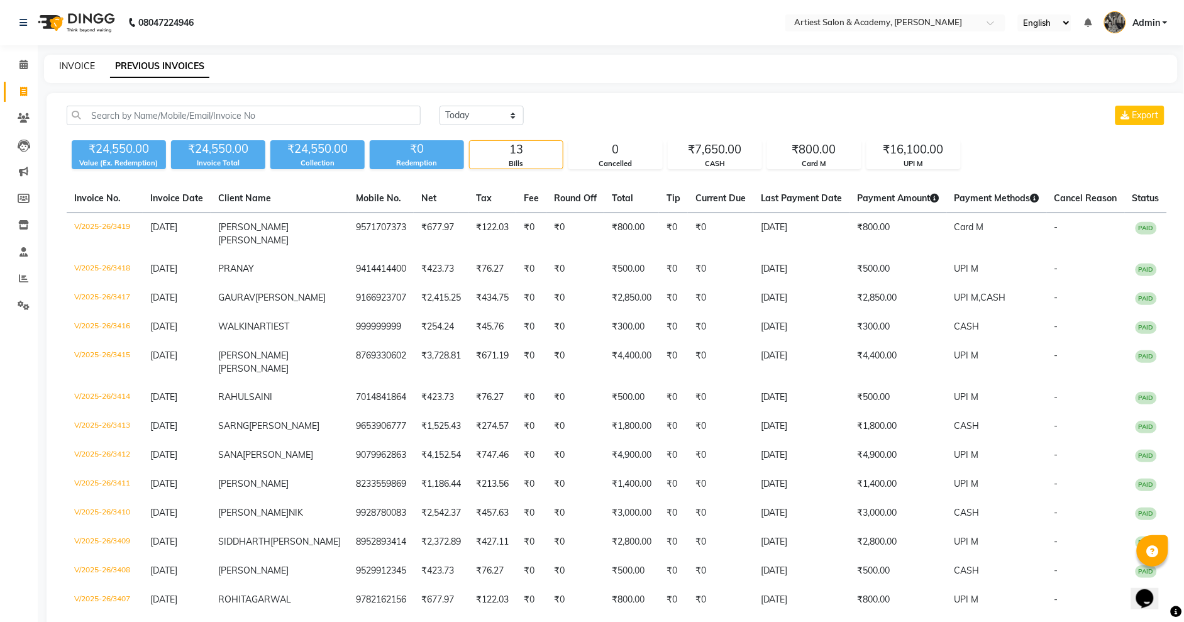
click at [92, 63] on link "INVOICE" at bounding box center [77, 65] width 36 height 11
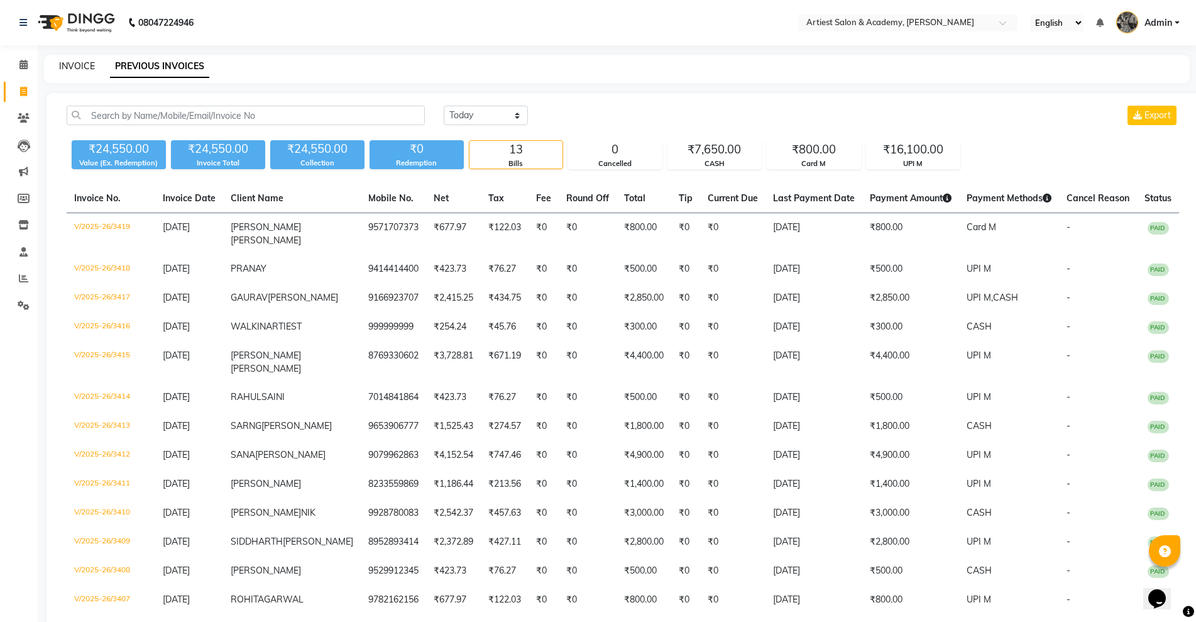
select select "service"
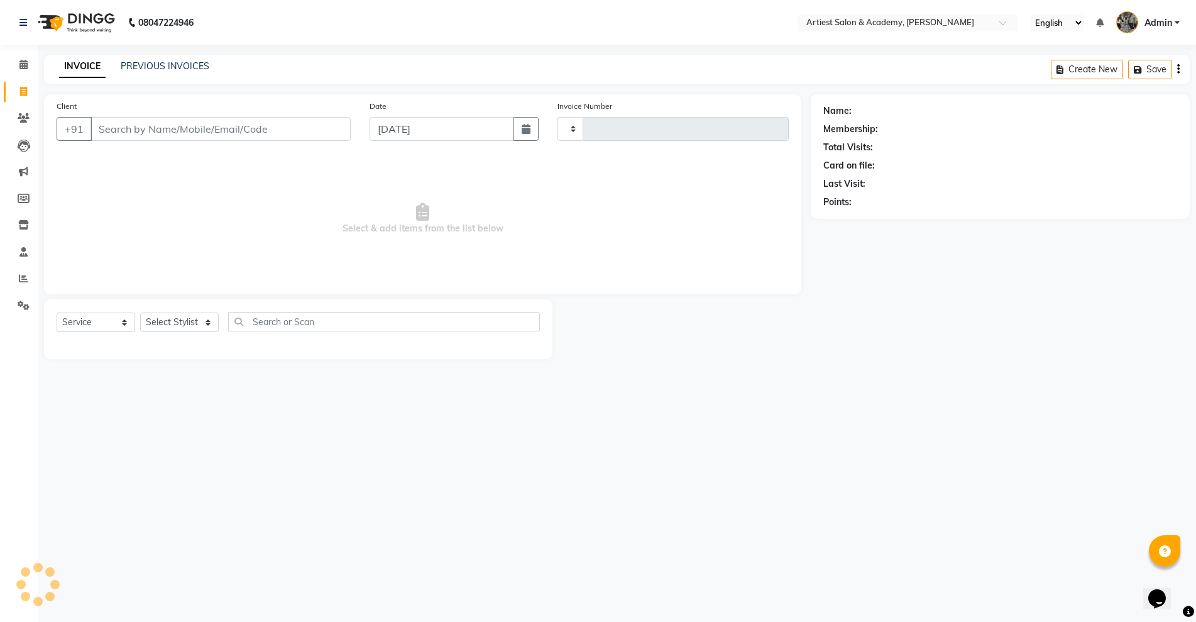
type input "3420"
select select "5123"
click at [147, 65] on link "PREVIOUS INVOICES" at bounding box center [165, 65] width 89 height 11
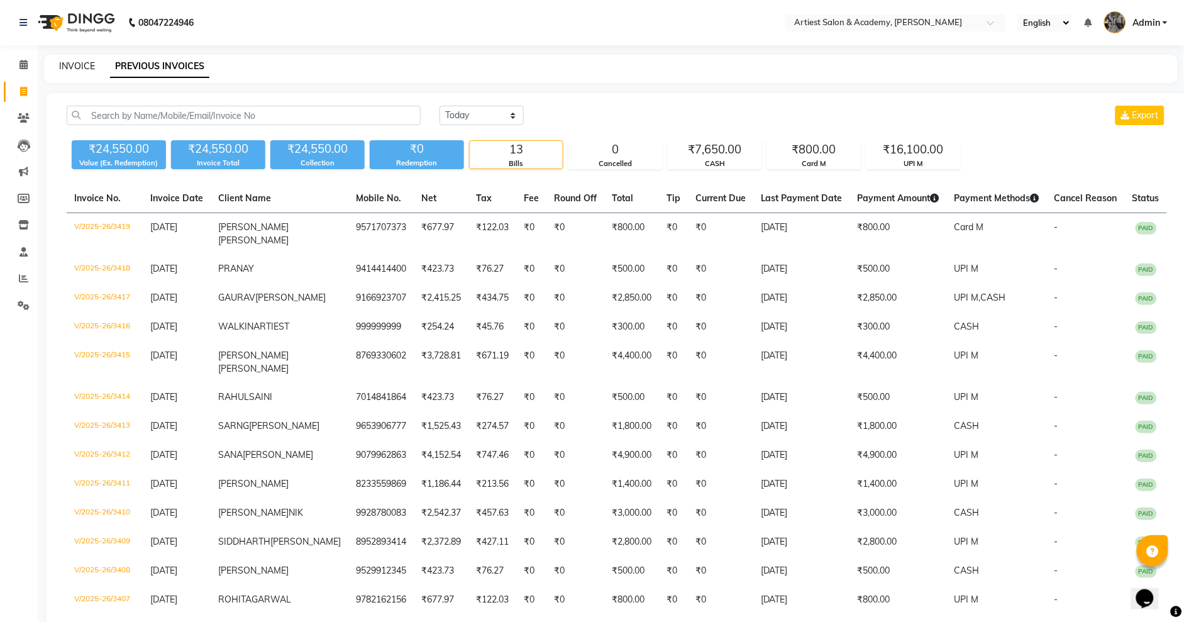
click at [74, 62] on link "INVOICE" at bounding box center [77, 65] width 36 height 11
select select "service"
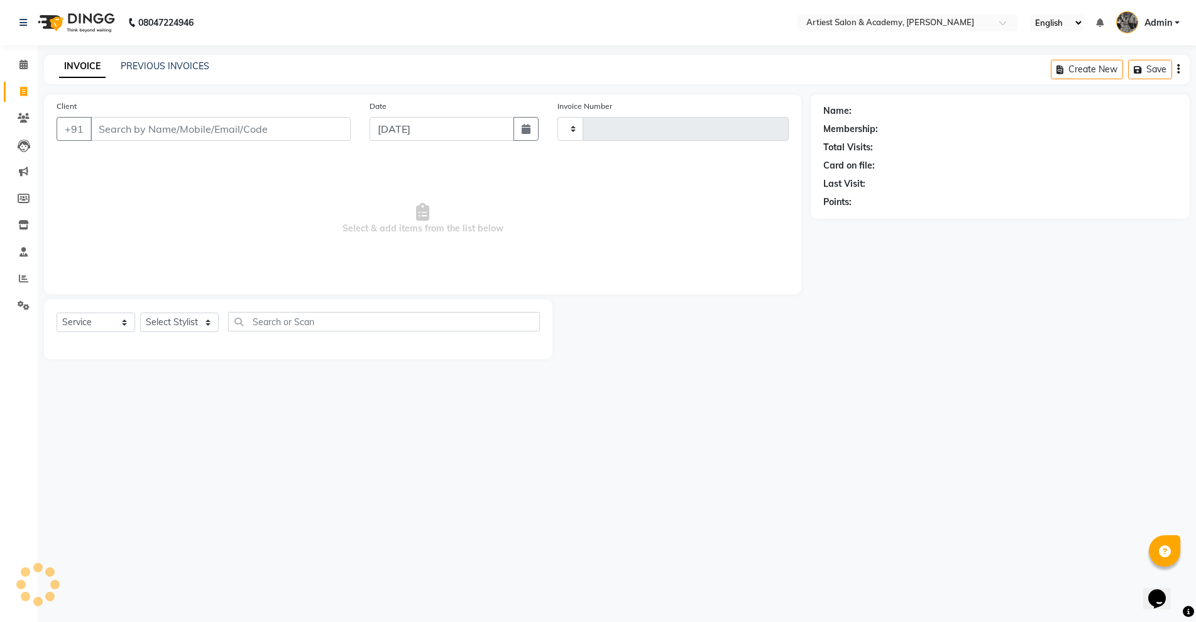
click at [187, 117] on input "Client" at bounding box center [221, 129] width 260 height 24
type input "3420"
select select "5123"
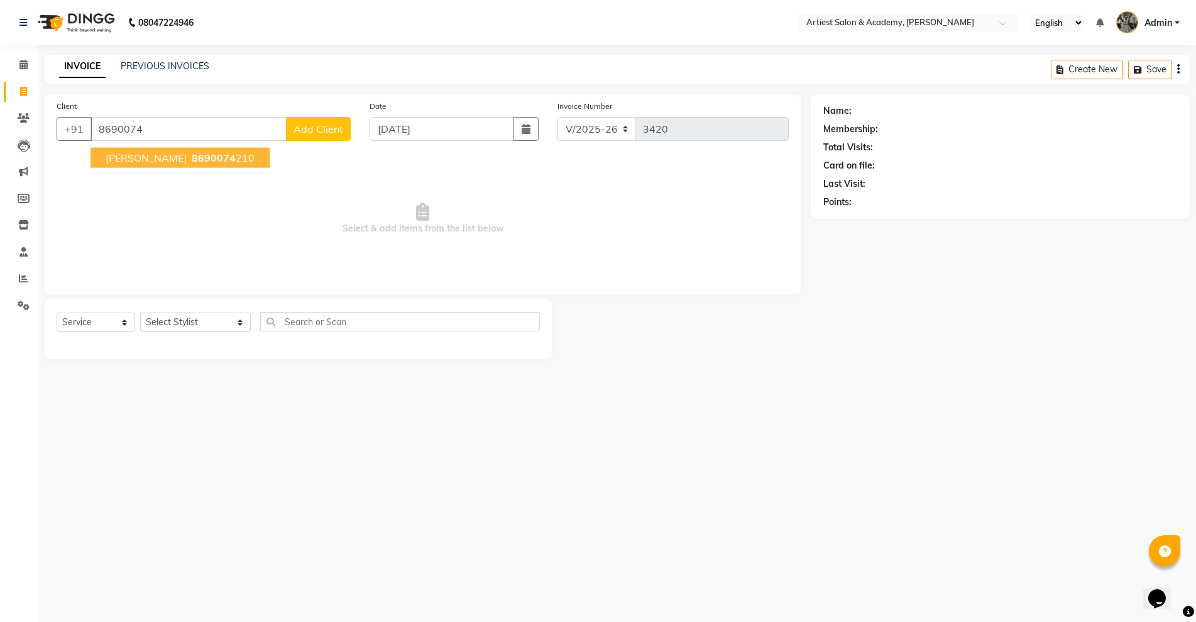
click at [230, 152] on span "8690074" at bounding box center [214, 158] width 44 height 13
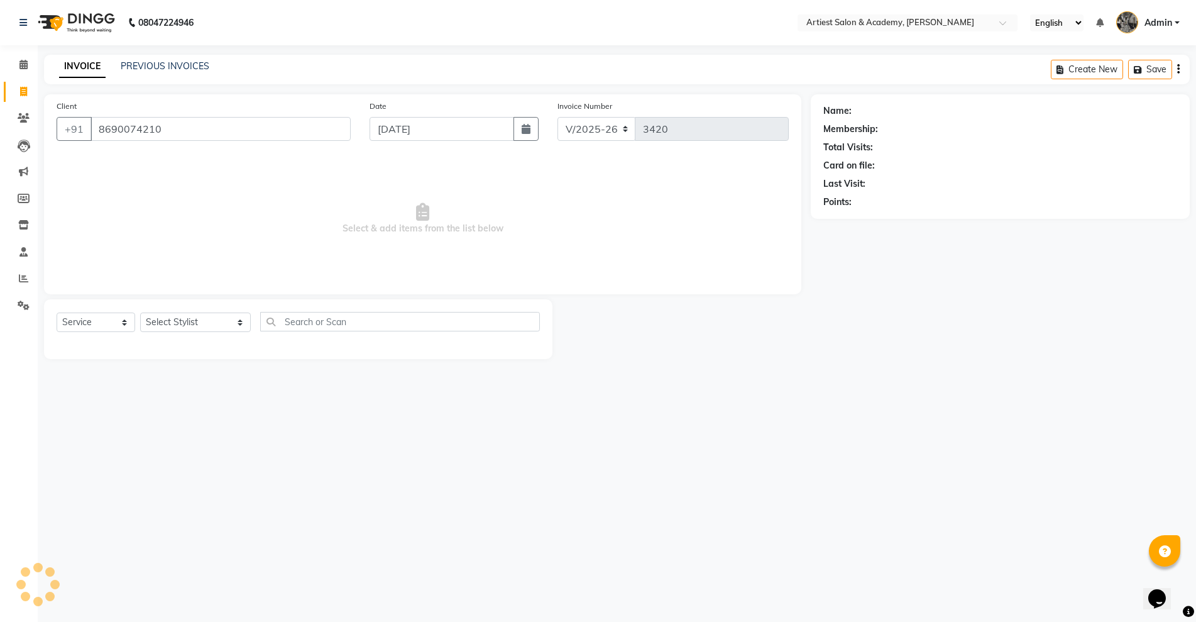
type input "8690074210"
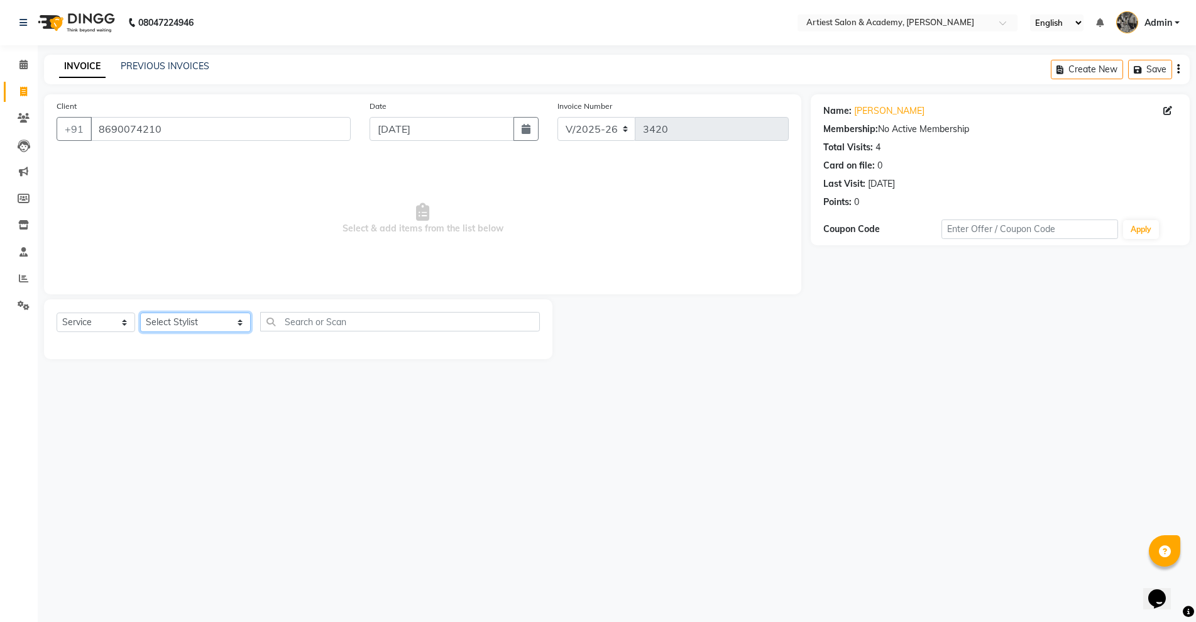
drag, startPoint x: 166, startPoint y: 324, endPoint x: 175, endPoint y: 328, distance: 10.4
click at [166, 324] on select "Select Stylist [PERSON_NAME] (M) [PERSON_NAME] (F) [PERSON_NAME] [PERSON_NAME] …" at bounding box center [195, 321] width 111 height 19
select select "33213"
click at [140, 312] on select "Select Stylist [PERSON_NAME] (M) [PERSON_NAME] (F) [PERSON_NAME] [PERSON_NAME] …" at bounding box center [195, 321] width 111 height 19
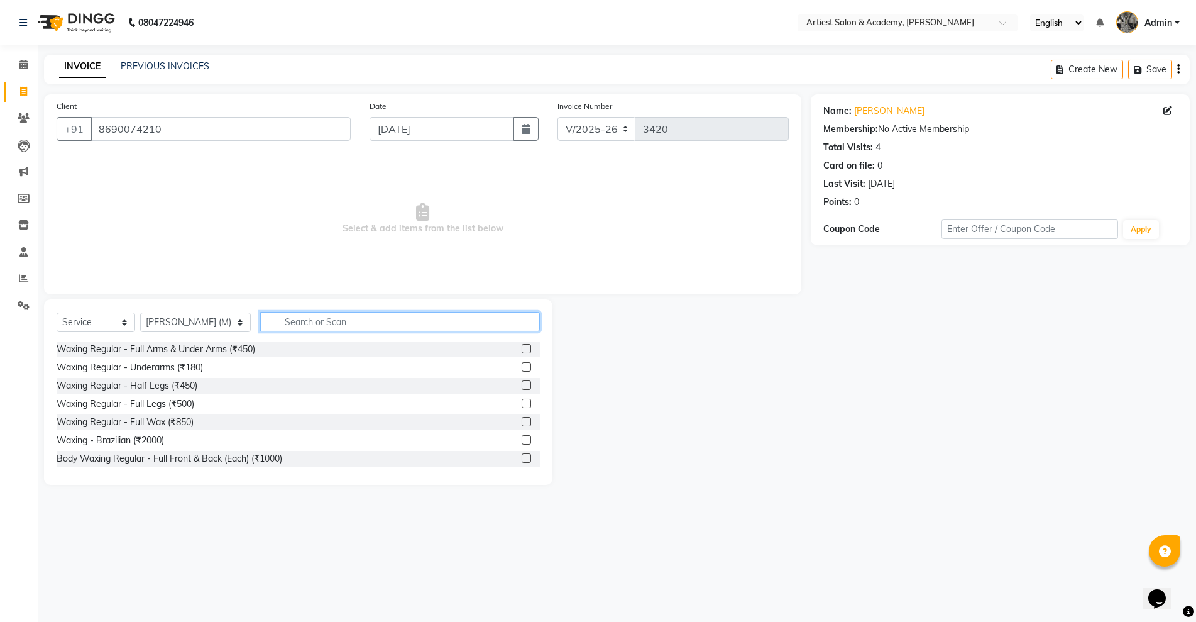
click at [391, 327] on input "text" at bounding box center [399, 321] width 279 height 19
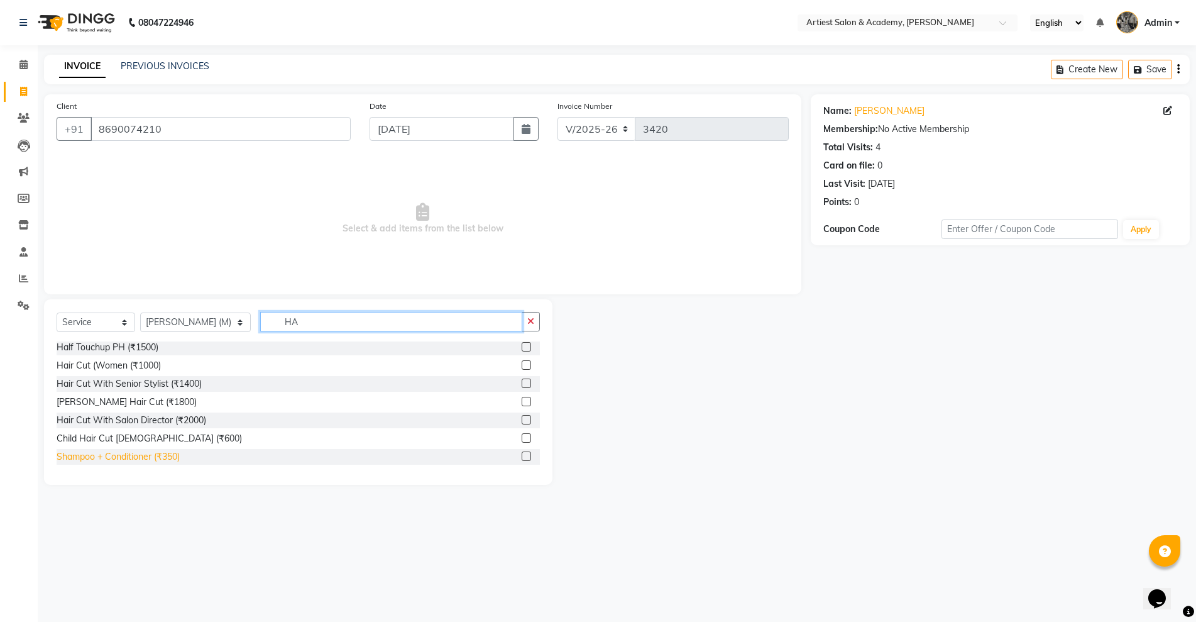
scroll to position [392, 0]
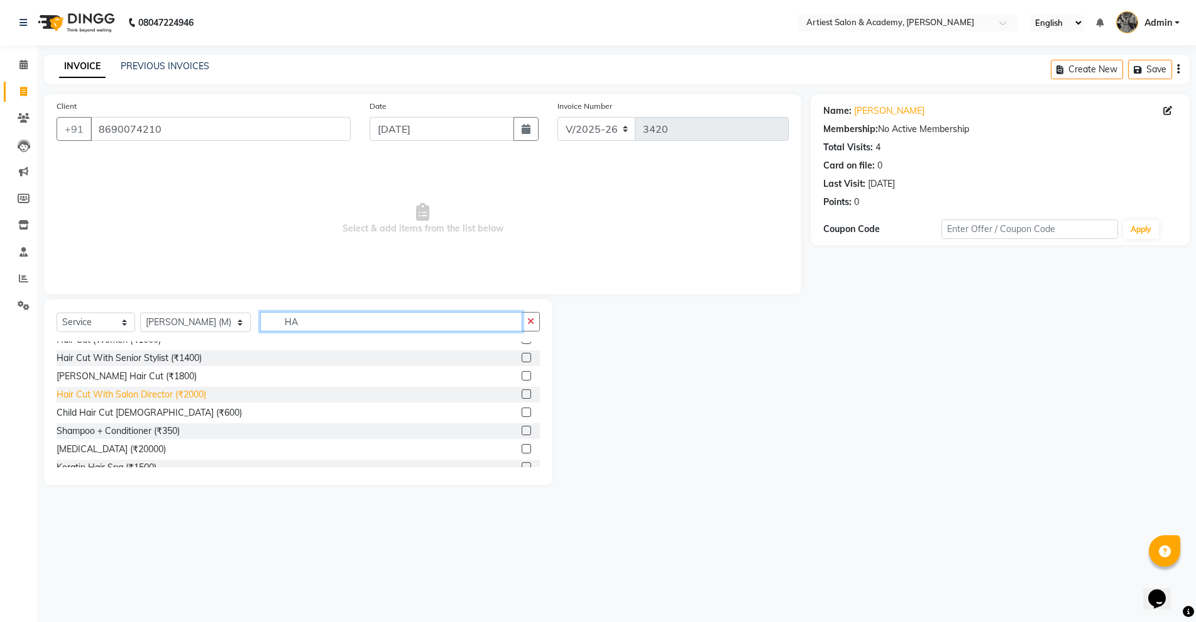
type input "HA"
drag, startPoint x: 189, startPoint y: 393, endPoint x: 226, endPoint y: 402, distance: 38.9
click at [189, 392] on div "Hair Cut With Salon Director (₹2000)" at bounding box center [132, 394] width 150 height 13
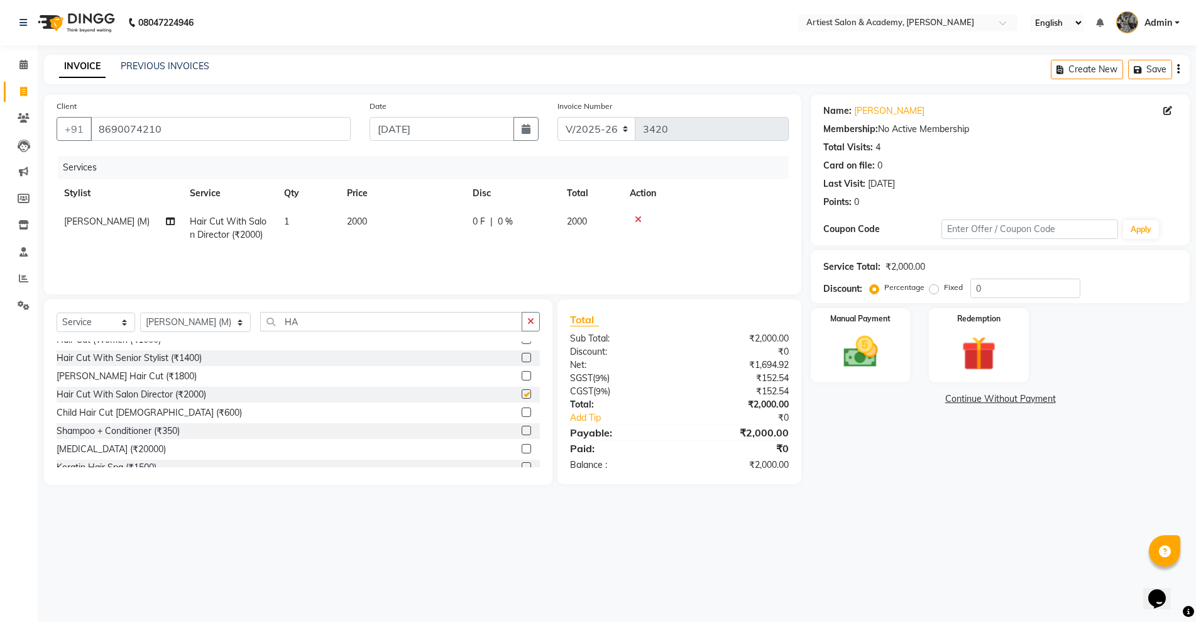
checkbox input "false"
click at [845, 353] on img at bounding box center [861, 351] width 58 height 41
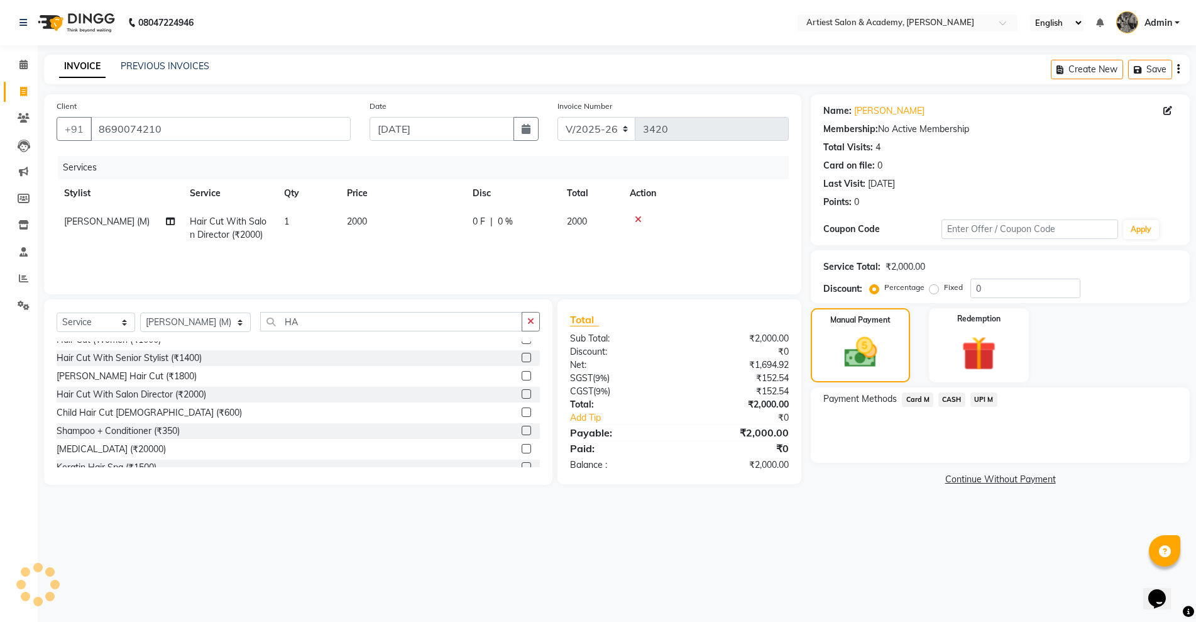
drag, startPoint x: 938, startPoint y: 397, endPoint x: 973, endPoint y: 413, distance: 38.0
click at [939, 397] on span "CASH" at bounding box center [952, 399] width 27 height 14
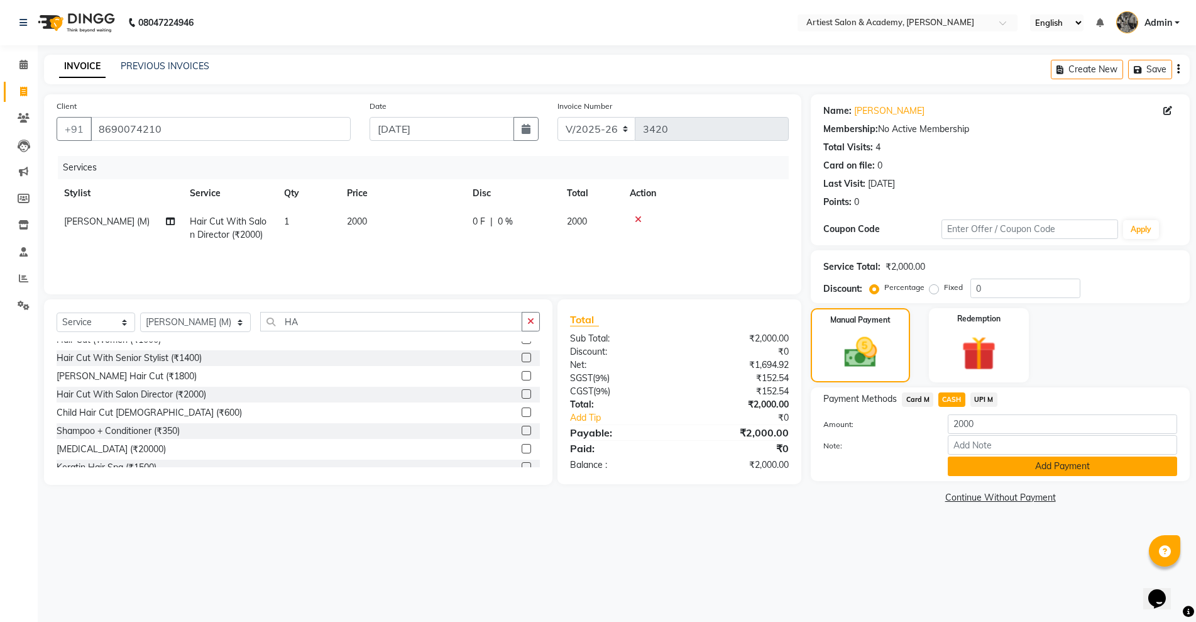
click at [1027, 465] on button "Add Payment" at bounding box center [1062, 465] width 229 height 19
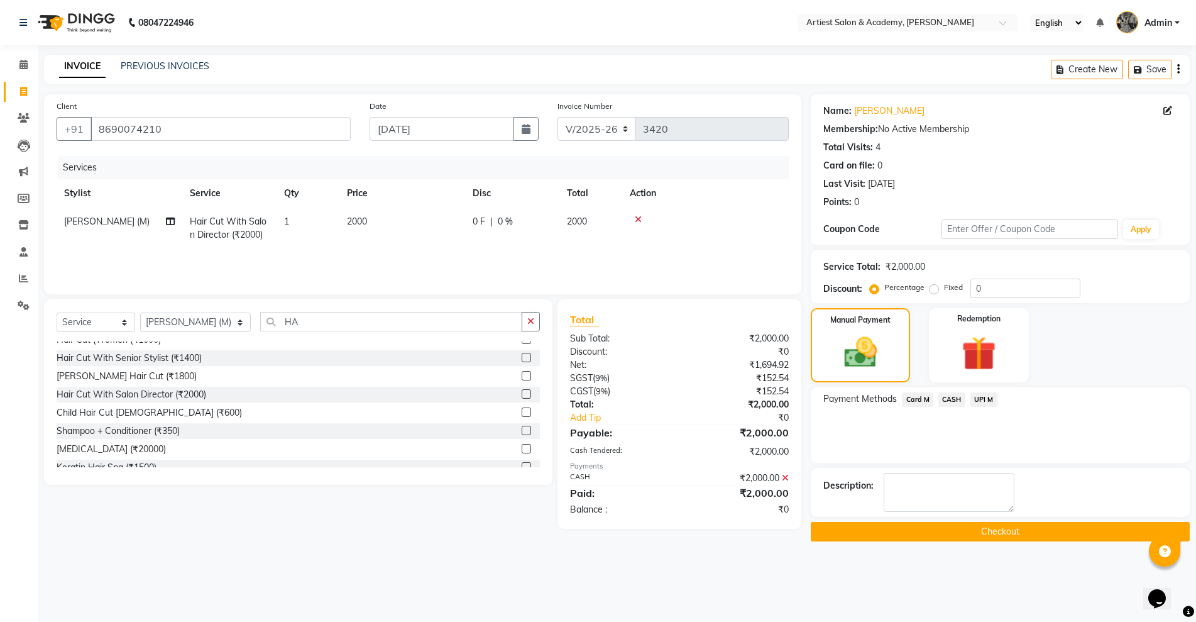
click at [1049, 533] on button "Checkout" at bounding box center [1000, 531] width 379 height 19
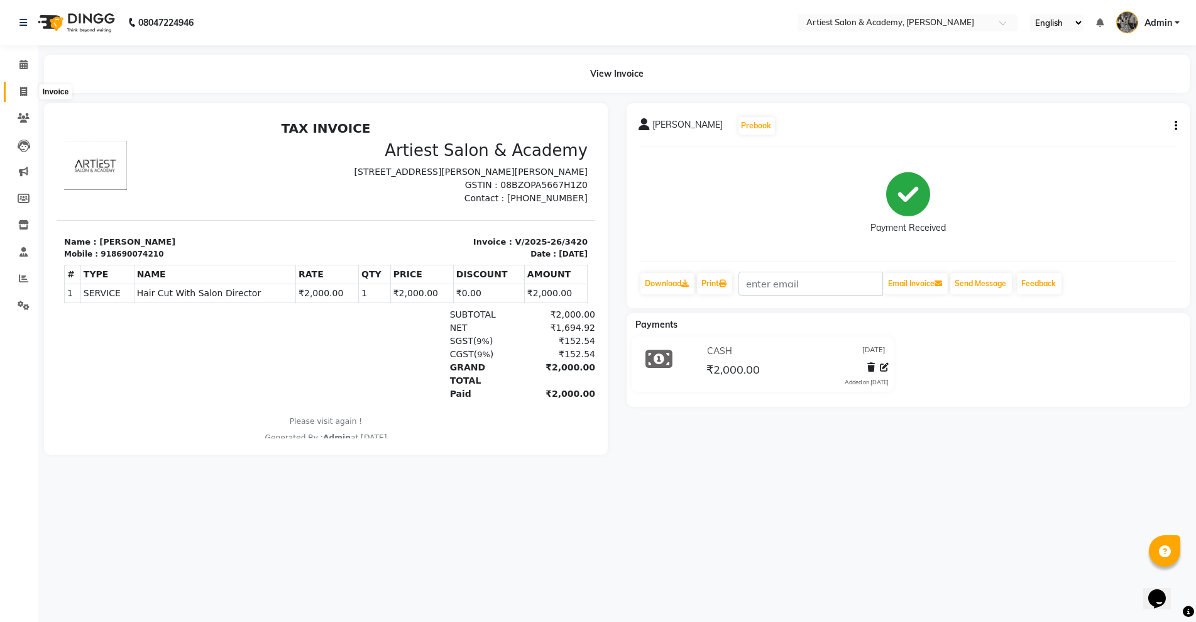
click at [19, 83] on link "Invoice" at bounding box center [19, 92] width 30 height 21
select select "service"
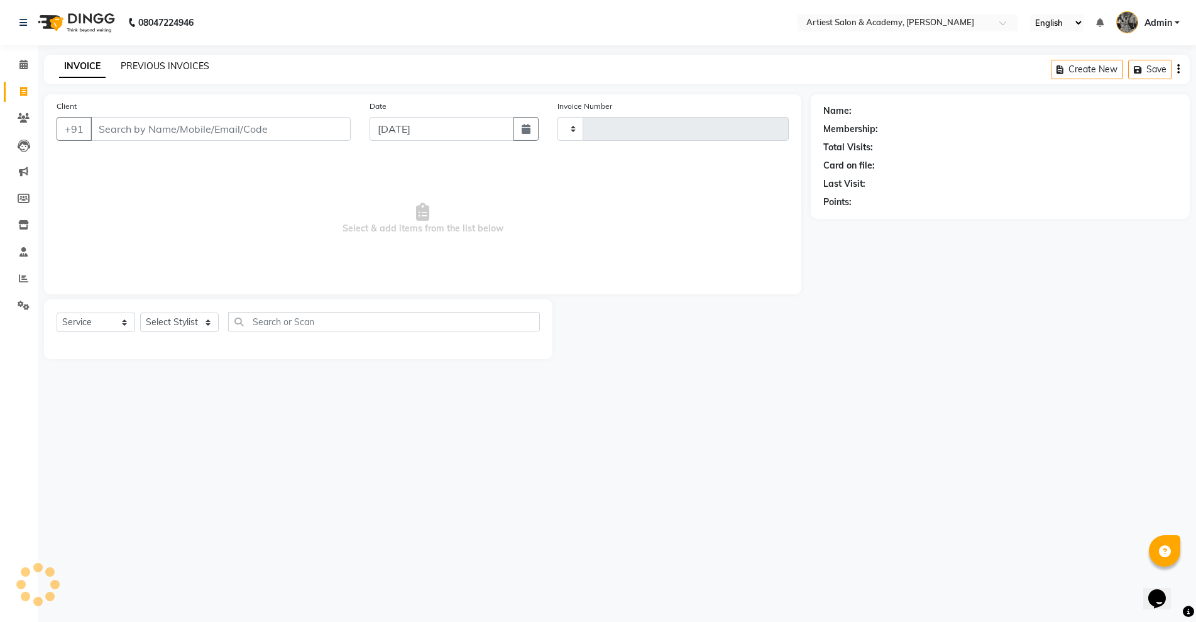
type input "3421"
select select "5123"
click at [158, 69] on link "PREVIOUS INVOICES" at bounding box center [165, 65] width 89 height 11
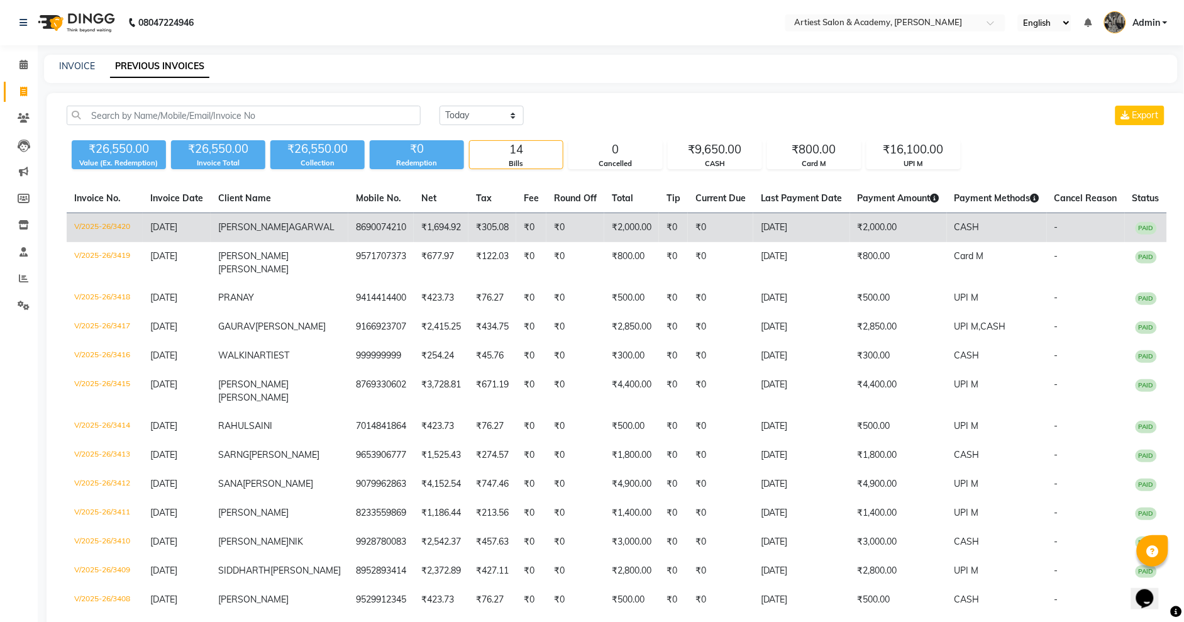
click at [516, 233] on td "₹0" at bounding box center [531, 228] width 30 height 30
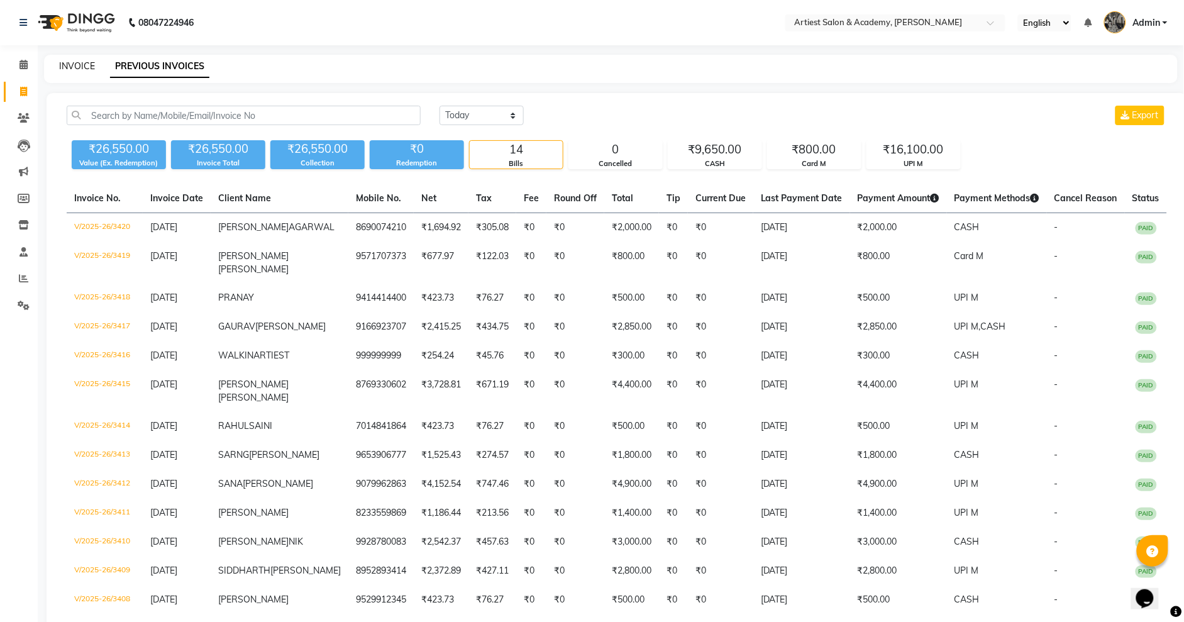
click at [68, 67] on link "INVOICE" at bounding box center [77, 65] width 36 height 11
select select "service"
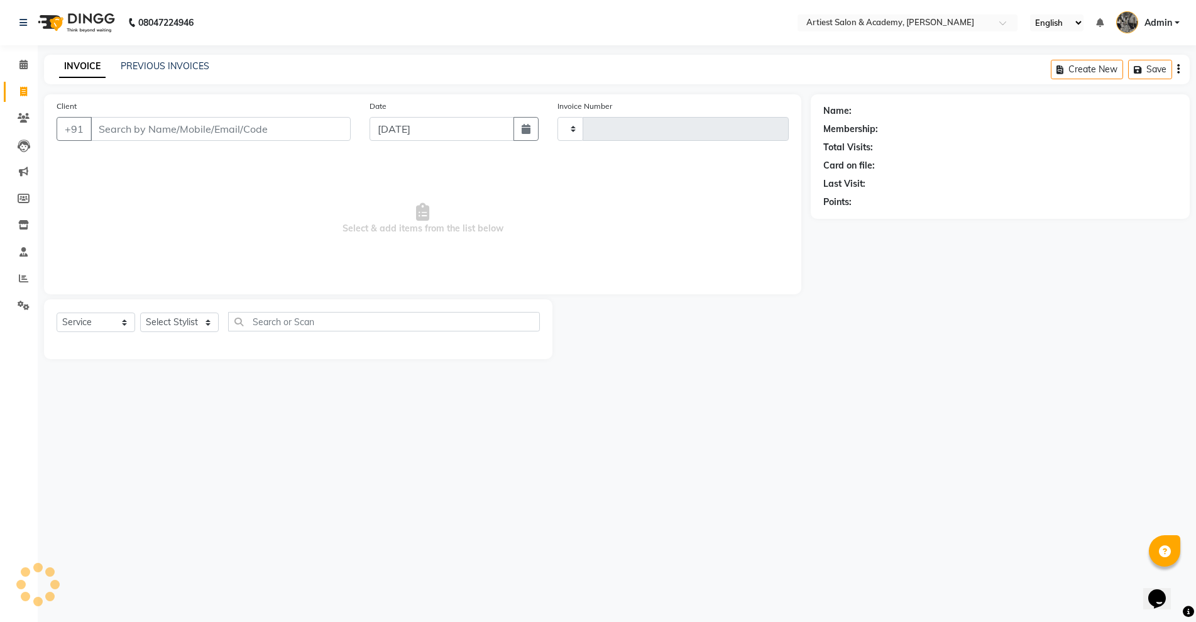
type input "3421"
select select "5123"
click at [155, 64] on link "PREVIOUS INVOICES" at bounding box center [165, 65] width 89 height 11
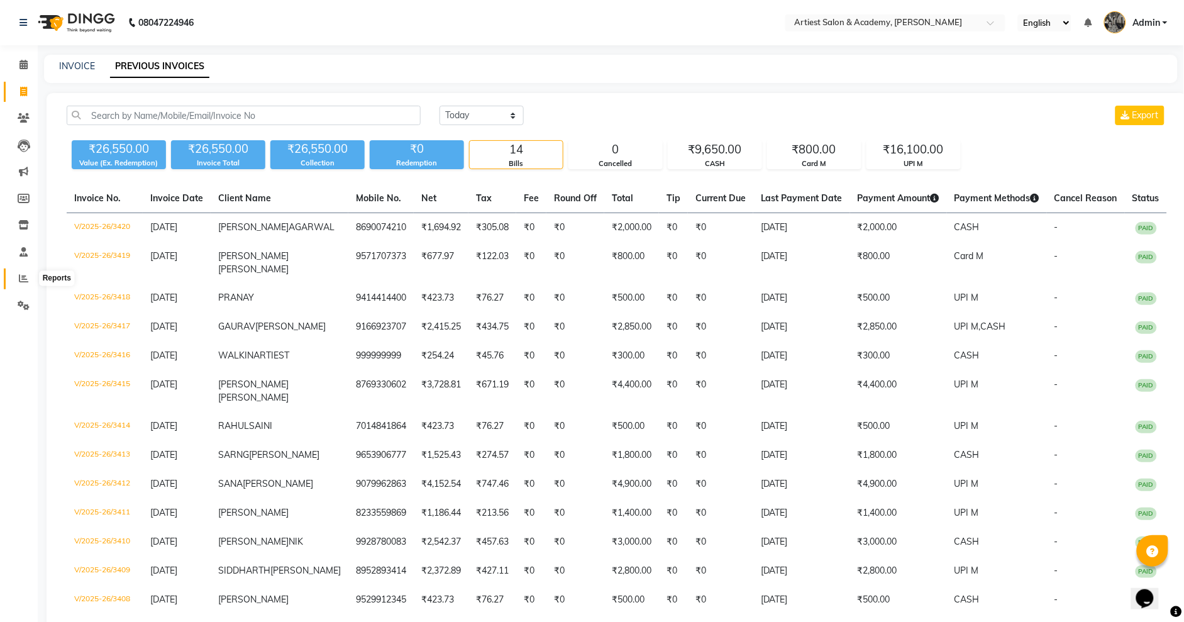
click at [28, 277] on span at bounding box center [24, 279] width 22 height 14
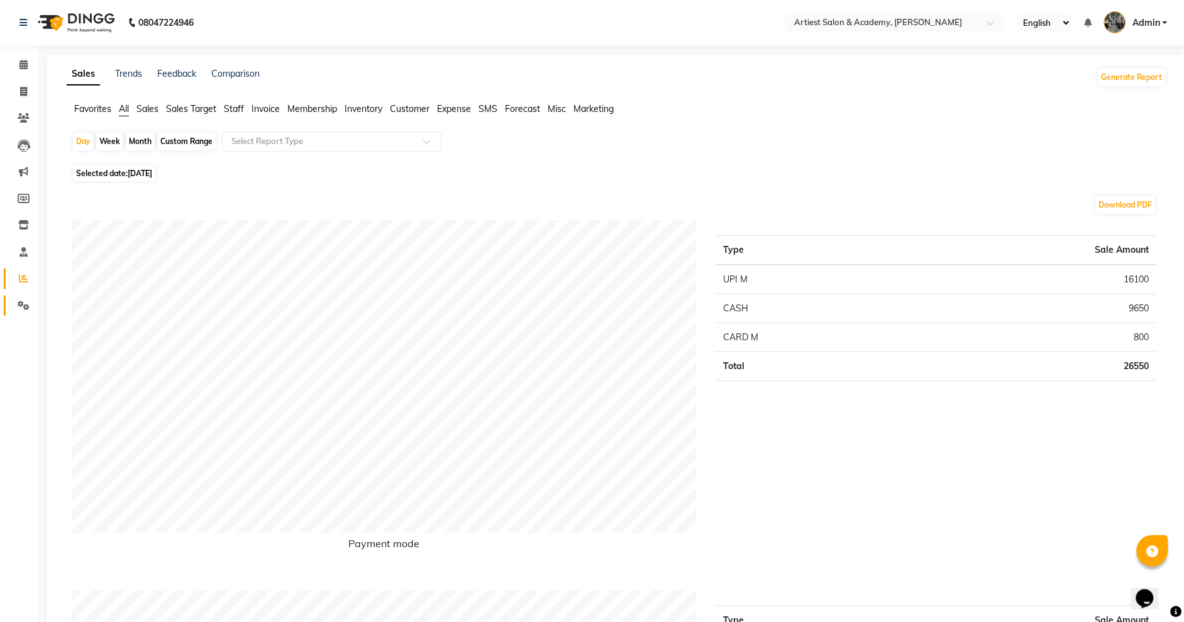
click at [9, 303] on link "Settings" at bounding box center [19, 305] width 30 height 21
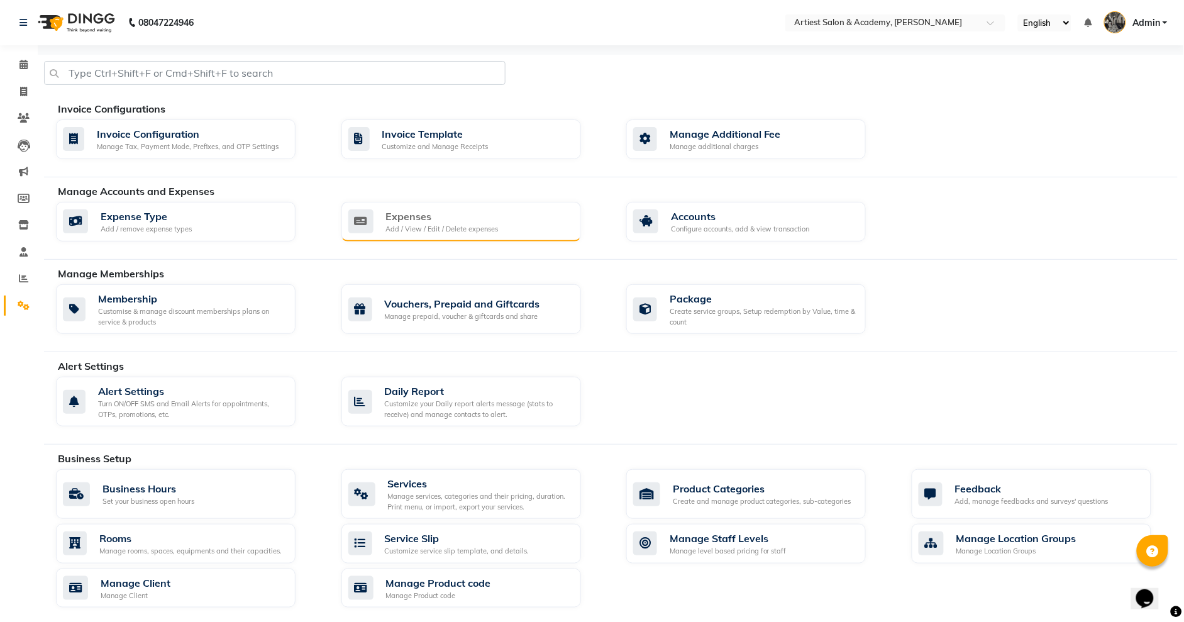
click at [378, 219] on div "Expenses Add / View / Edit / Delete expenses" at bounding box center [459, 222] width 223 height 26
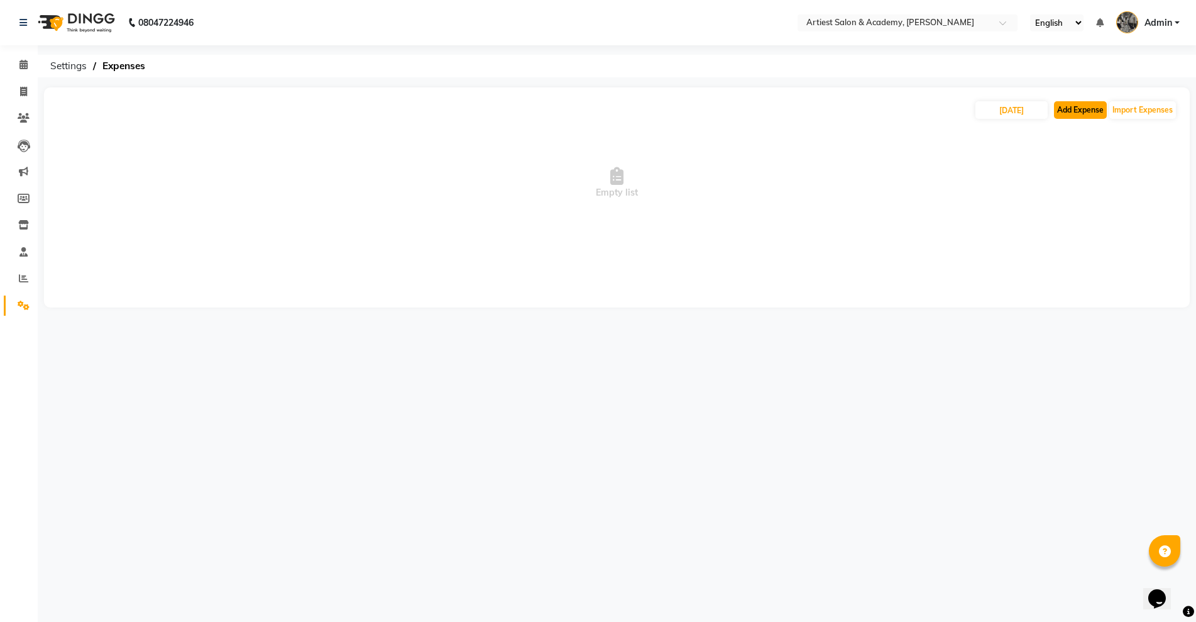
click at [1071, 109] on button "Add Expense" at bounding box center [1080, 110] width 53 height 18
select select "1"
select select "4027"
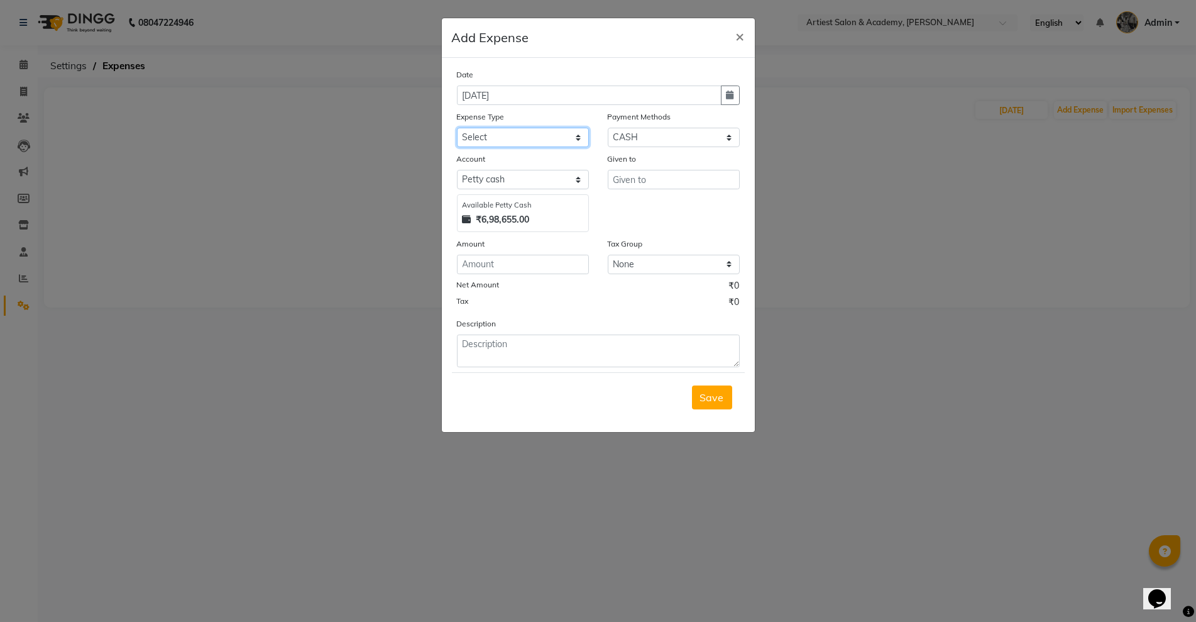
drag, startPoint x: 552, startPoint y: 133, endPoint x: 553, endPoint y: 144, distance: 11.3
click at [552, 133] on select "Select Advance Salary Bank Deposit conveyance entertainment General Expenses In…" at bounding box center [523, 137] width 132 height 19
select select "9746"
click at [457, 128] on select "Select Advance Salary Bank Deposit conveyance entertainment General Expenses In…" at bounding box center [523, 137] width 132 height 19
click at [626, 176] on input "text" at bounding box center [674, 179] width 132 height 19
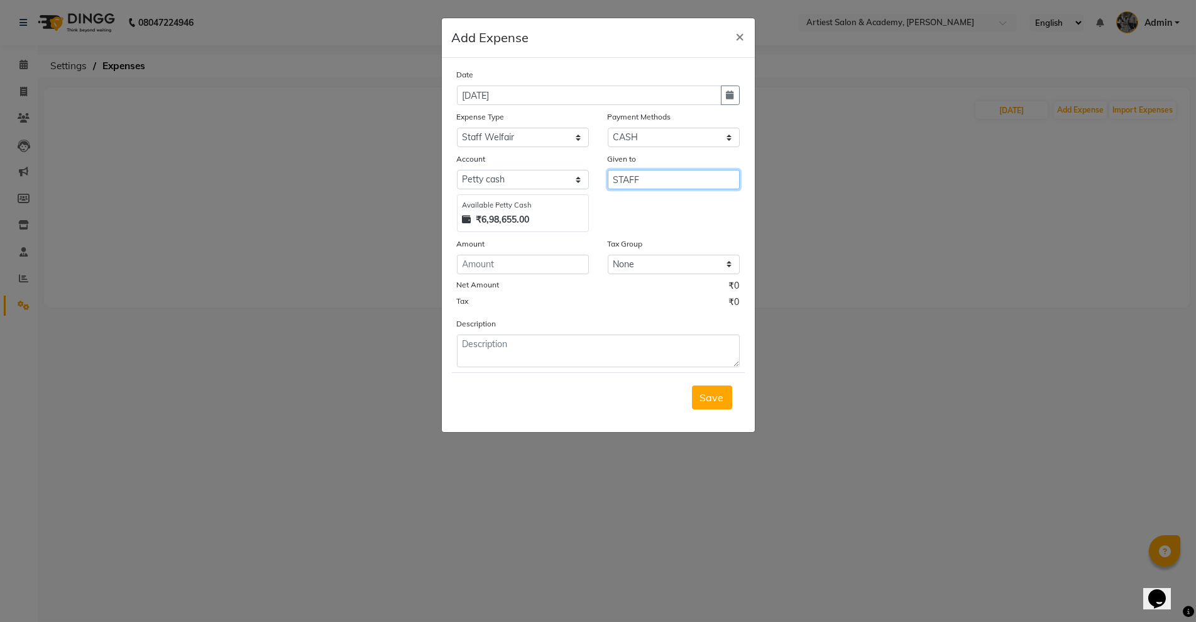
type input "STAFF"
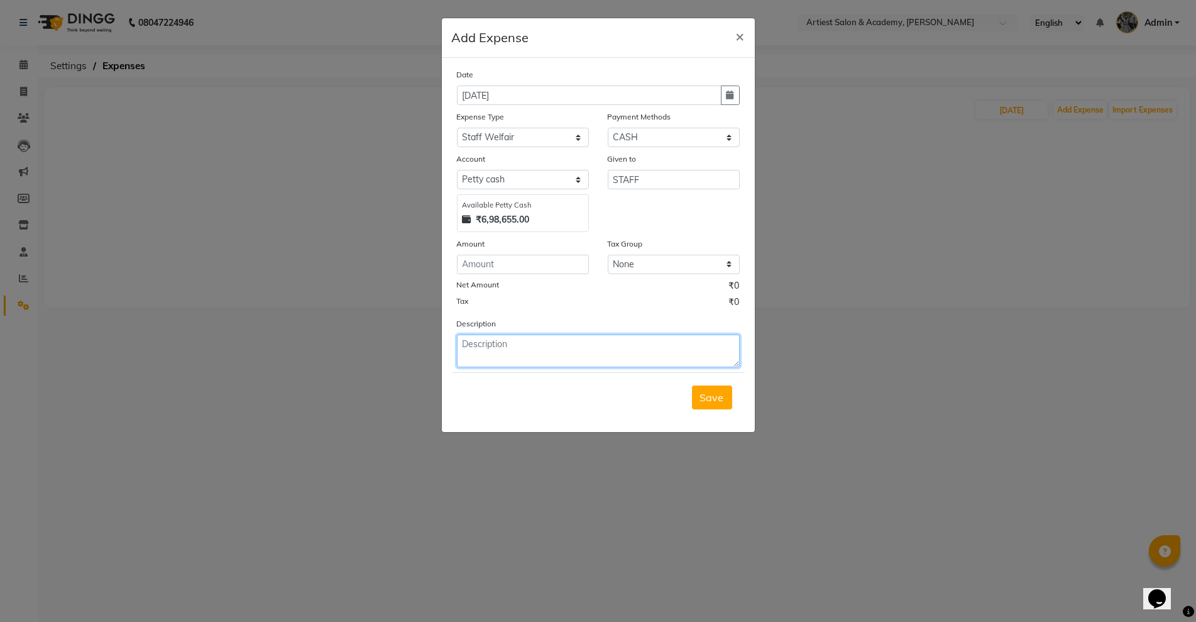
click at [606, 336] on textarea at bounding box center [598, 350] width 283 height 33
paste textarea "FOOD FOR STAFF"
type textarea "FOOD FOR STAFF"
click at [717, 408] on button "Save" at bounding box center [712, 397] width 40 height 24
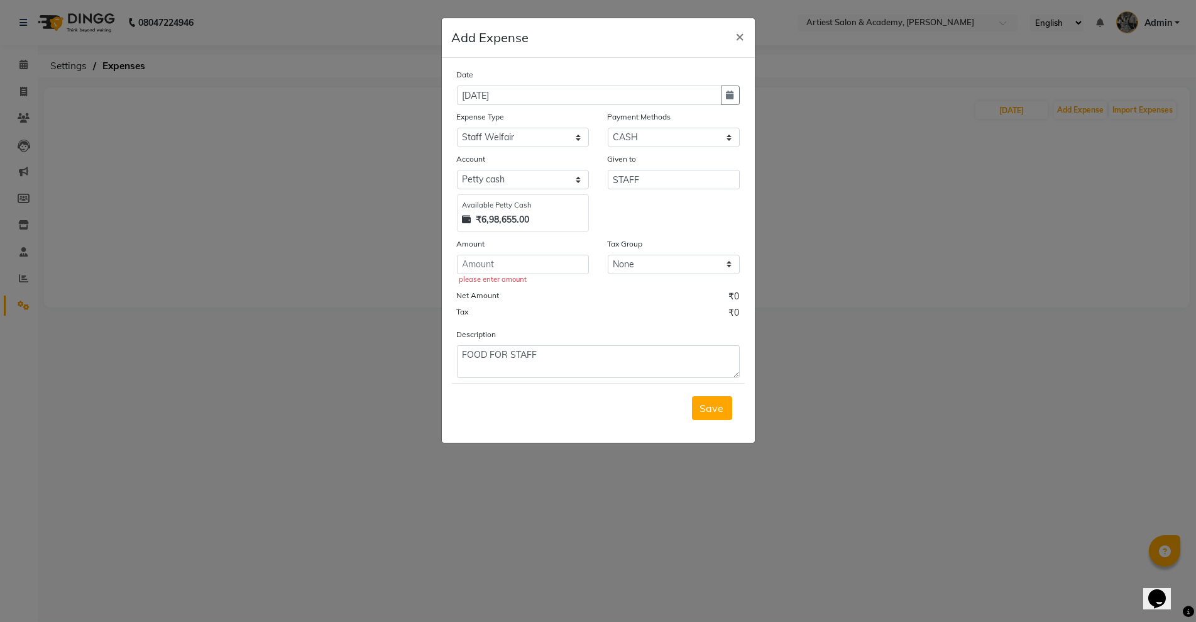
click at [522, 275] on div "please enter amount" at bounding box center [525, 279] width 130 height 11
click at [542, 270] on input "number" at bounding box center [523, 264] width 132 height 19
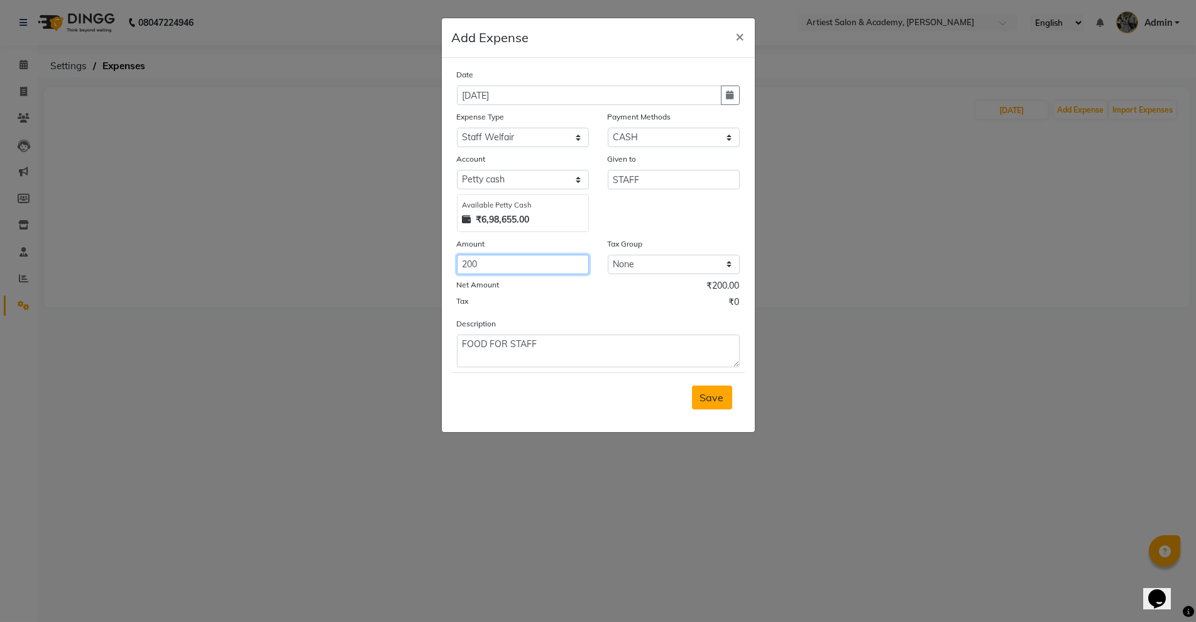
type input "200"
click at [712, 398] on span "Save" at bounding box center [712, 397] width 24 height 13
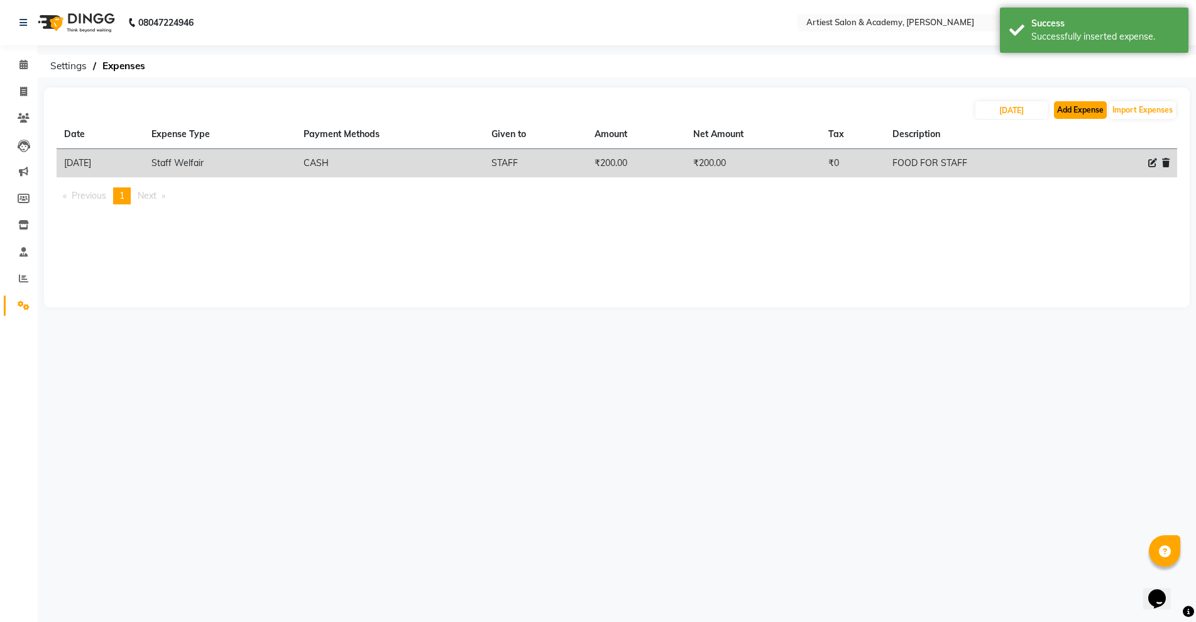
click at [1069, 105] on button "Add Expense" at bounding box center [1080, 110] width 53 height 18
select select "1"
select select "4027"
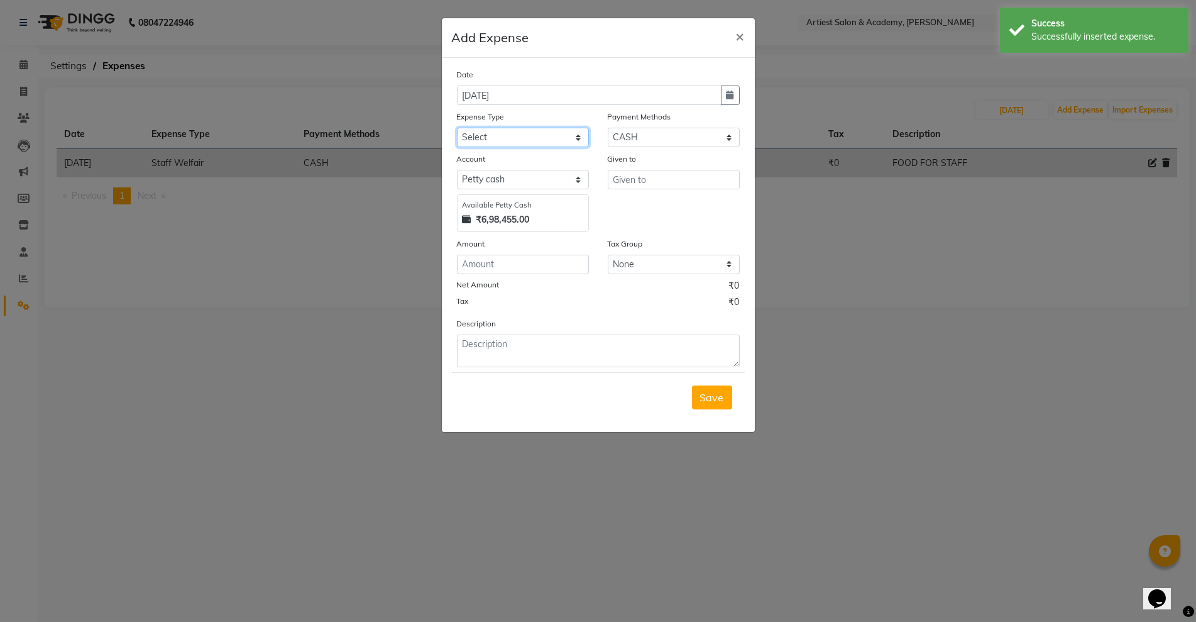
click at [556, 143] on select "Select Advance Salary Bank Deposit conveyance entertainment General Expenses In…" at bounding box center [523, 137] width 132 height 19
click at [457, 128] on select "Select Advance Salary Bank Deposit conveyance entertainment General Expenses In…" at bounding box center [523, 137] width 132 height 19
click at [514, 126] on div "Expense Type" at bounding box center [523, 119] width 132 height 18
drag, startPoint x: 516, startPoint y: 138, endPoint x: 519, endPoint y: 146, distance: 8.6
click at [516, 139] on select "Select Advance Salary Bank Deposit conveyance entertainment General Expenses In…" at bounding box center [523, 137] width 132 height 19
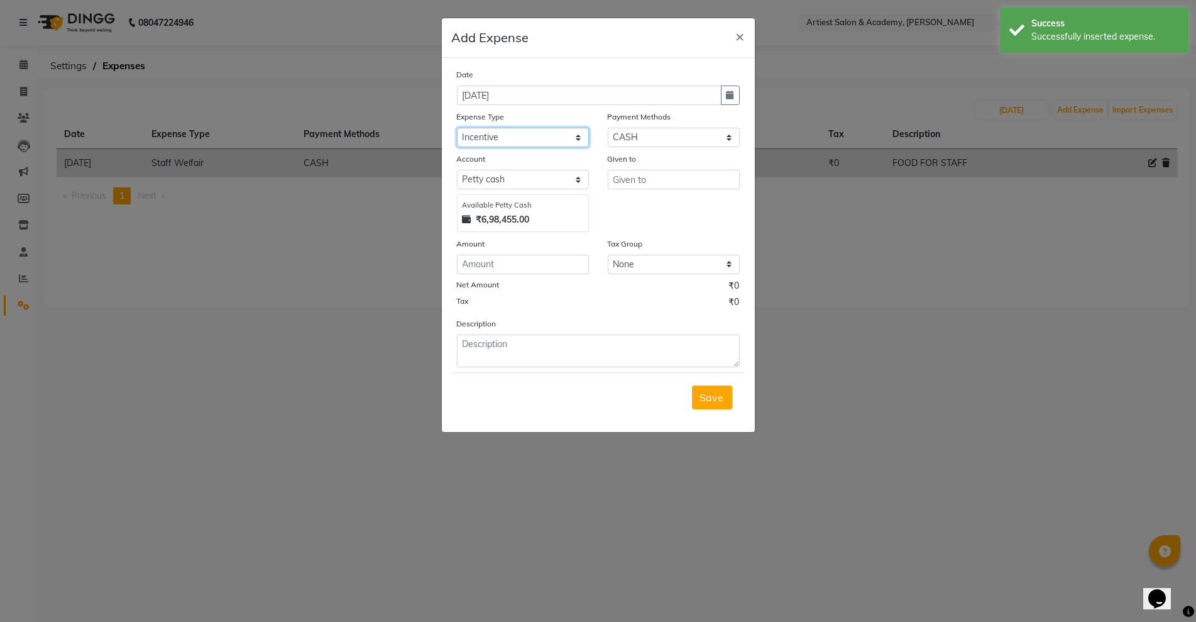
select select "9761"
click at [457, 128] on select "Select Advance Salary Bank Deposit conveyance entertainment General Expenses In…" at bounding box center [523, 137] width 132 height 19
click at [661, 167] on div "Given to" at bounding box center [674, 161] width 132 height 18
click at [656, 178] on input "text" at bounding box center [674, 179] width 132 height 19
type input "YASH"
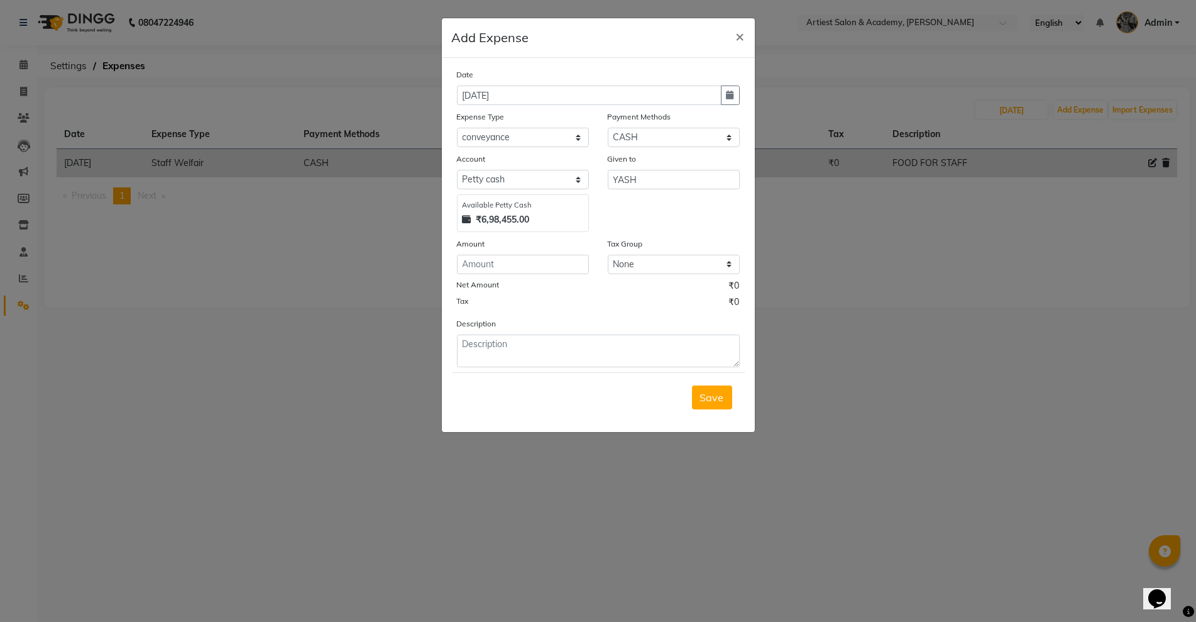
click at [561, 279] on div "Date [DATE] Expense Type Select Advance Salary Bank Deposit conveyance entertai…" at bounding box center [598, 217] width 283 height 299
click at [556, 265] on input "number" at bounding box center [523, 264] width 132 height 19
type input "100"
click at [557, 349] on textarea at bounding box center [598, 350] width 283 height 33
paste textarea "PETROL FARE TO YASH"
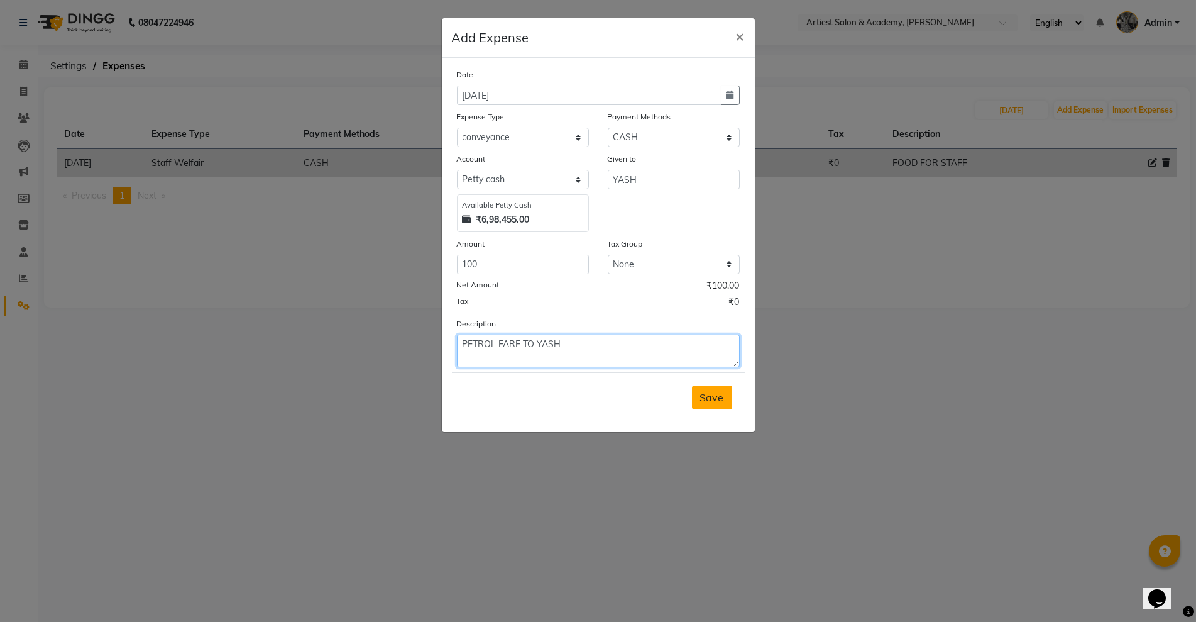
type textarea "PETROL FARE TO YASH"
click at [702, 393] on span "Save" at bounding box center [712, 397] width 24 height 13
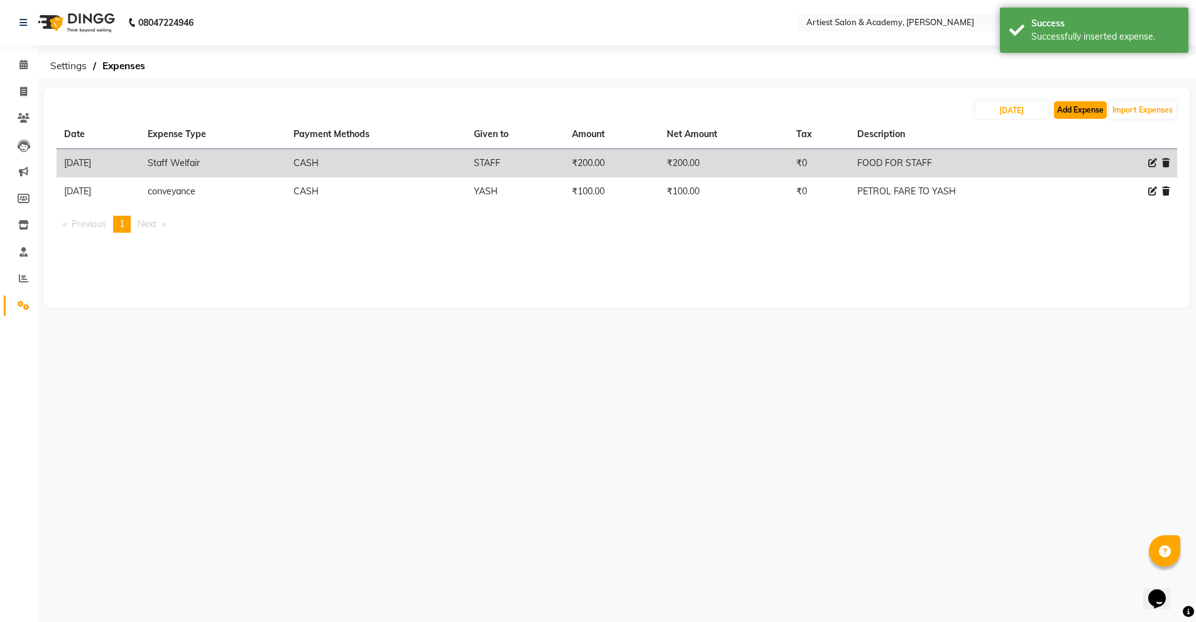
click at [1087, 107] on button "Add Expense" at bounding box center [1080, 110] width 53 height 18
select select "1"
select select "4027"
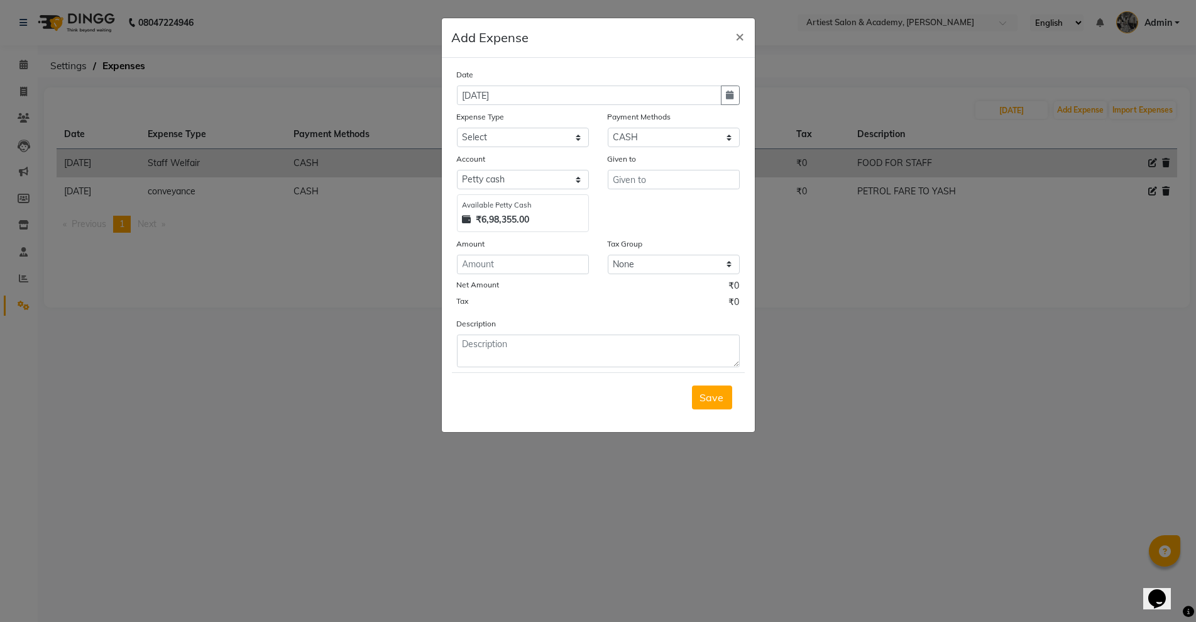
click at [499, 149] on div "Date [DATE] Expense Type Select Advance Salary Bank Deposit conveyance entertai…" at bounding box center [598, 217] width 283 height 299
drag, startPoint x: 511, startPoint y: 130, endPoint x: 512, endPoint y: 145, distance: 14.5
click at [511, 130] on select "Select Advance Salary Bank Deposit conveyance entertainment General Expenses In…" at bounding box center [523, 137] width 132 height 19
select select "9750"
click at [457, 128] on select "Select Advance Salary Bank Deposit conveyance entertainment General Expenses In…" at bounding box center [523, 137] width 132 height 19
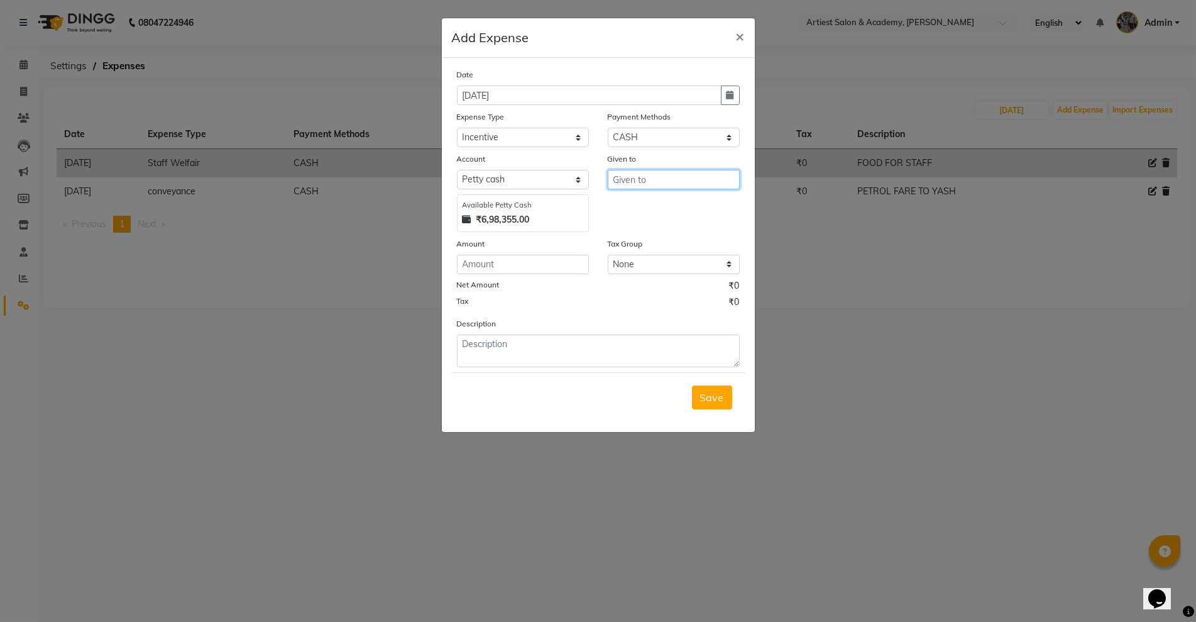
click at [620, 187] on input "text" at bounding box center [674, 179] width 132 height 19
click at [636, 214] on button "DINES H [PERSON_NAME]" at bounding box center [684, 206] width 152 height 20
type input "[PERSON_NAME]"
click at [563, 270] on input "number" at bounding box center [523, 264] width 132 height 19
type input "250"
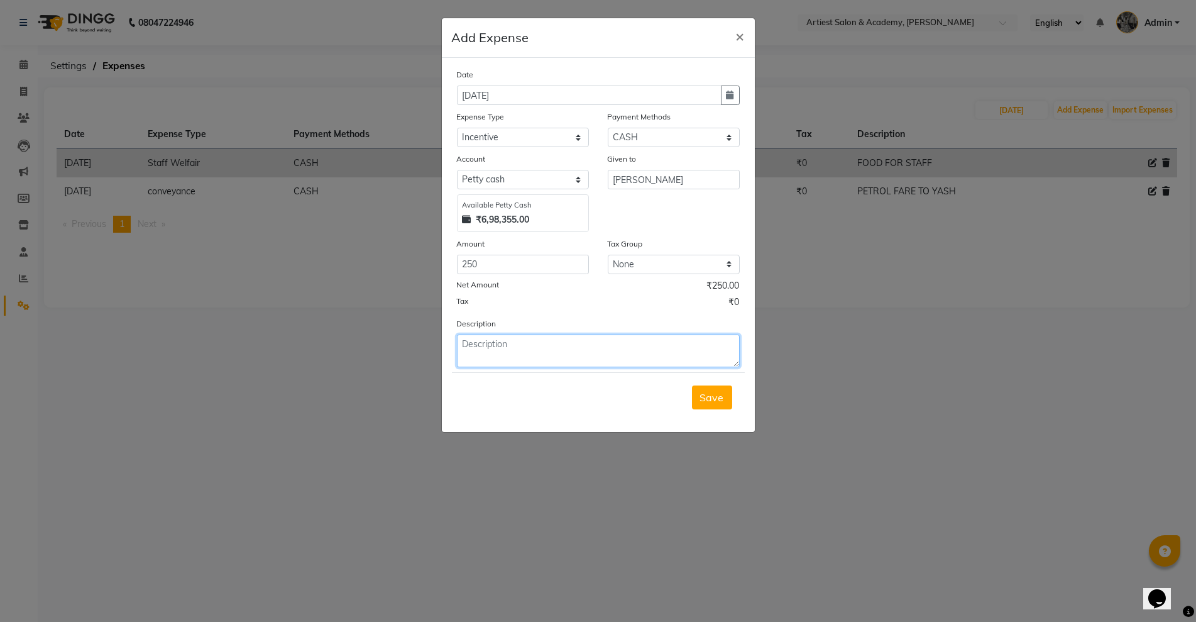
click at [599, 361] on textarea at bounding box center [598, 350] width 283 height 33
paste textarea "DINESH INC. FOR MASK & COLOR"
type textarea "DINESH INC. FOR MASK & COLOR"
click at [724, 399] on button "Save" at bounding box center [712, 397] width 40 height 24
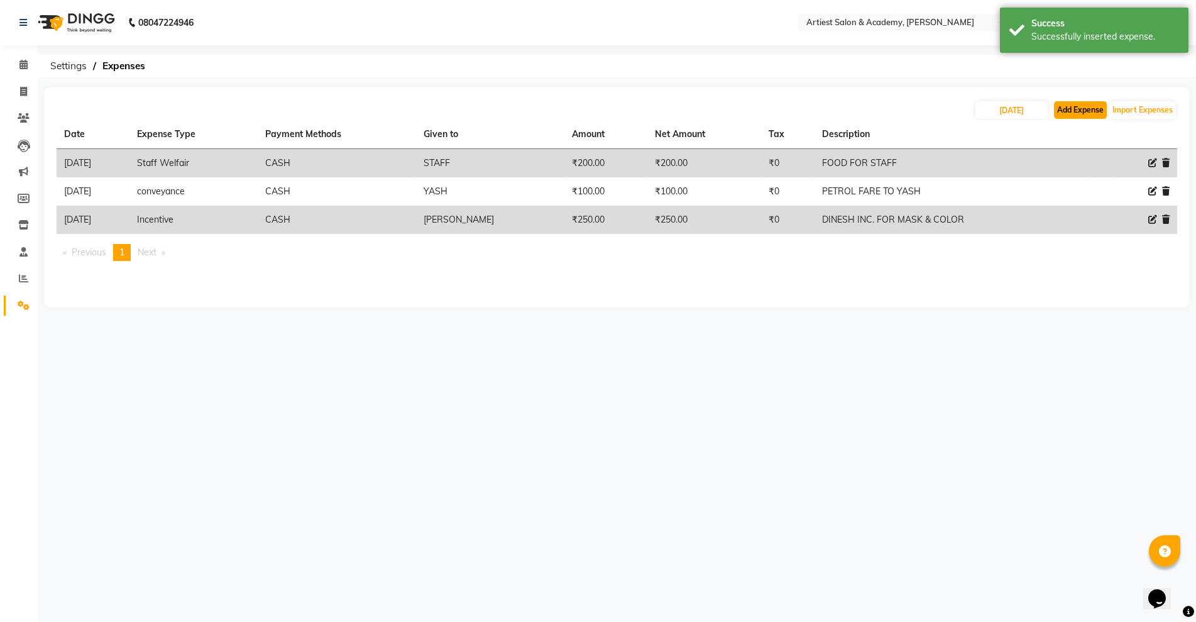
click at [1055, 109] on button "Add Expense" at bounding box center [1080, 110] width 53 height 18
select select "1"
select select "4027"
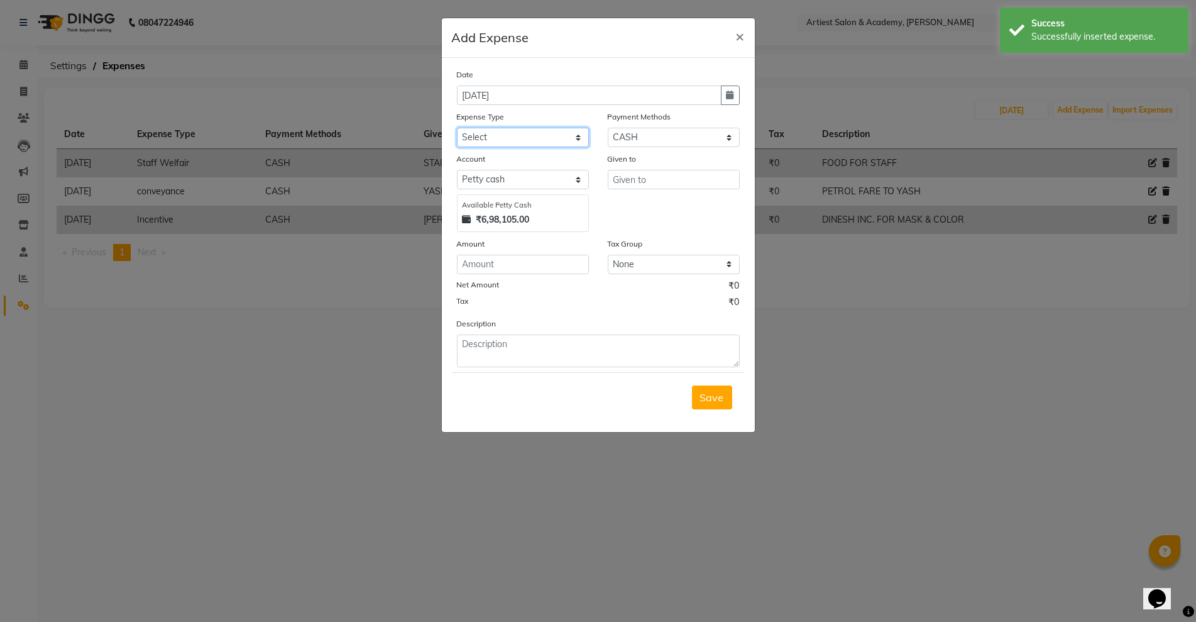
click at [459, 145] on select "Select Advance Salary Bank Deposit conveyance entertainment General Expenses In…" at bounding box center [523, 137] width 132 height 19
select select "9750"
click at [457, 128] on select "Select Advance Salary Bank Deposit conveyance entertainment General Expenses In…" at bounding box center [523, 137] width 132 height 19
click at [665, 182] on input "text" at bounding box center [674, 179] width 132 height 19
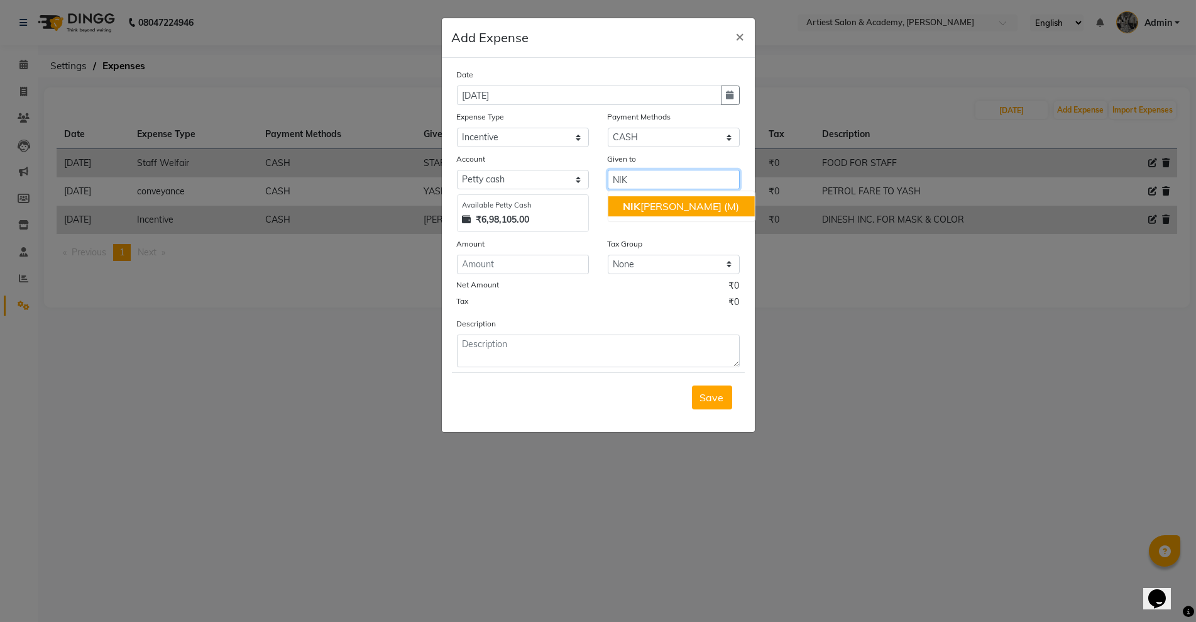
click at [660, 204] on ngb-highlight "[PERSON_NAME] (M)" at bounding box center [681, 206] width 116 height 13
type input "[PERSON_NAME] (M)"
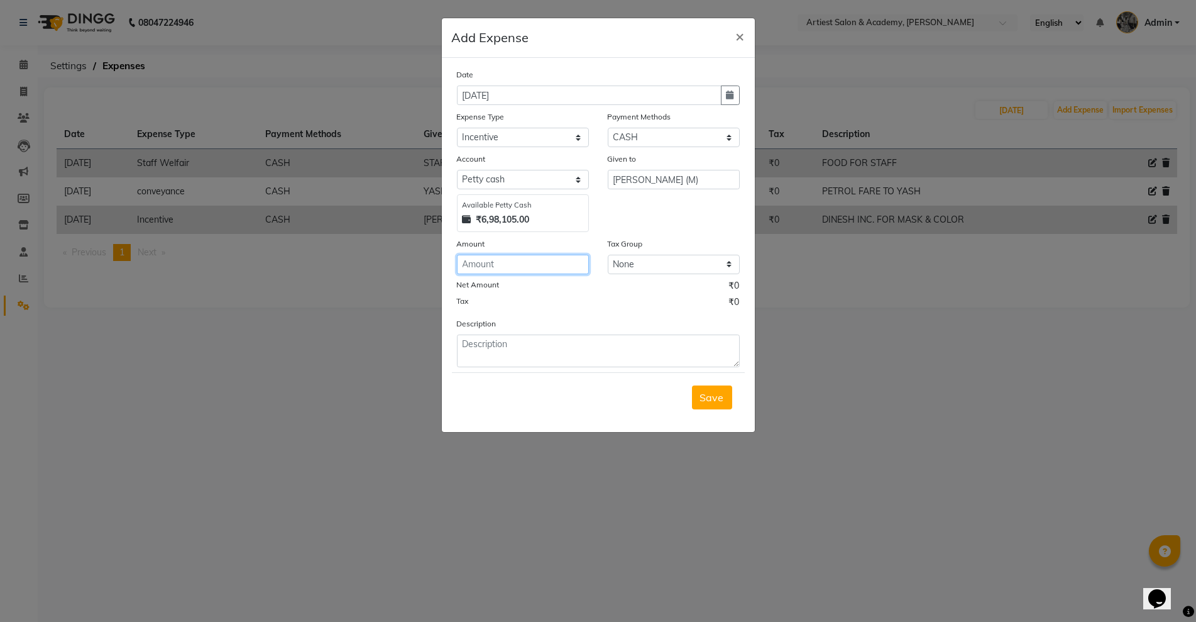
drag, startPoint x: 494, startPoint y: 270, endPoint x: 768, endPoint y: 311, distance: 276.5
click at [496, 270] on input "number" at bounding box center [523, 264] width 132 height 19
type input "575"
click at [508, 341] on textarea at bounding box center [598, 350] width 283 height 33
paste textarea "NIK INC. FOR PRODUCTS & PH COLOR"
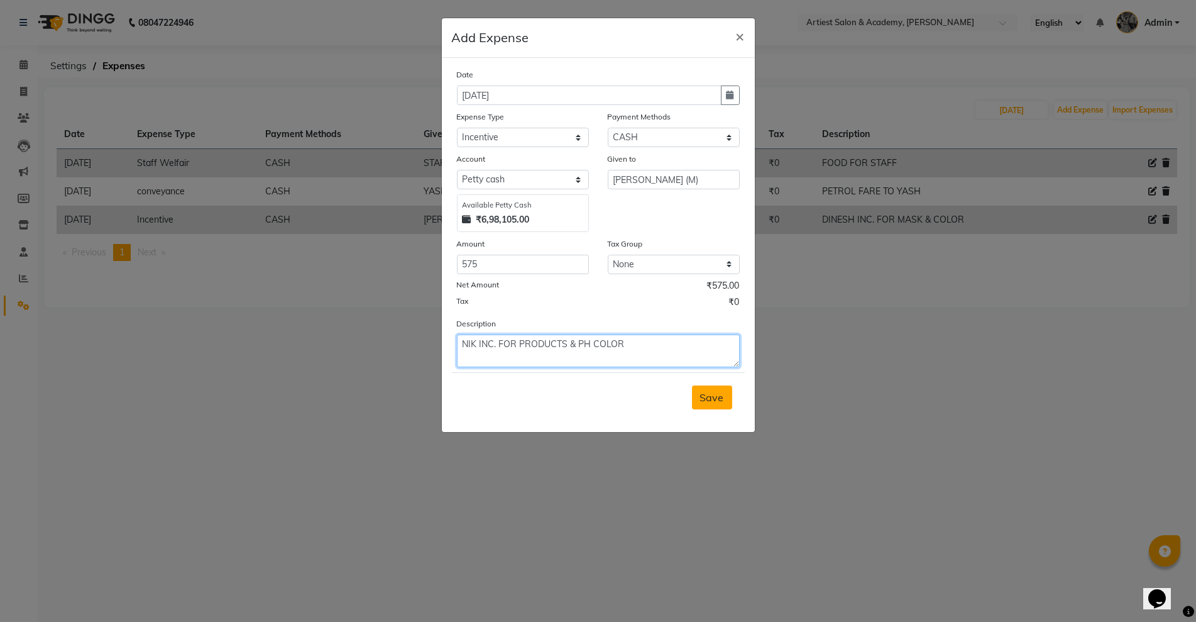
type textarea "NIK INC. FOR PRODUCTS & PH COLOR"
click at [714, 404] on span "Save" at bounding box center [712, 397] width 24 height 13
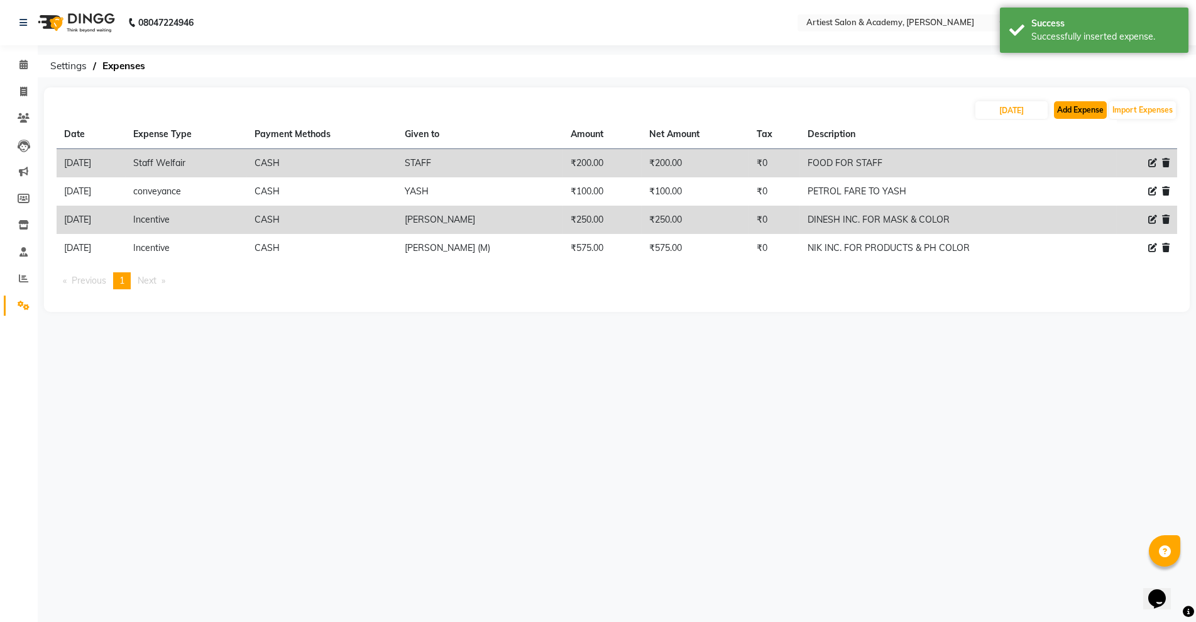
click at [1091, 102] on button "Add Expense" at bounding box center [1080, 110] width 53 height 18
select select "1"
select select "4027"
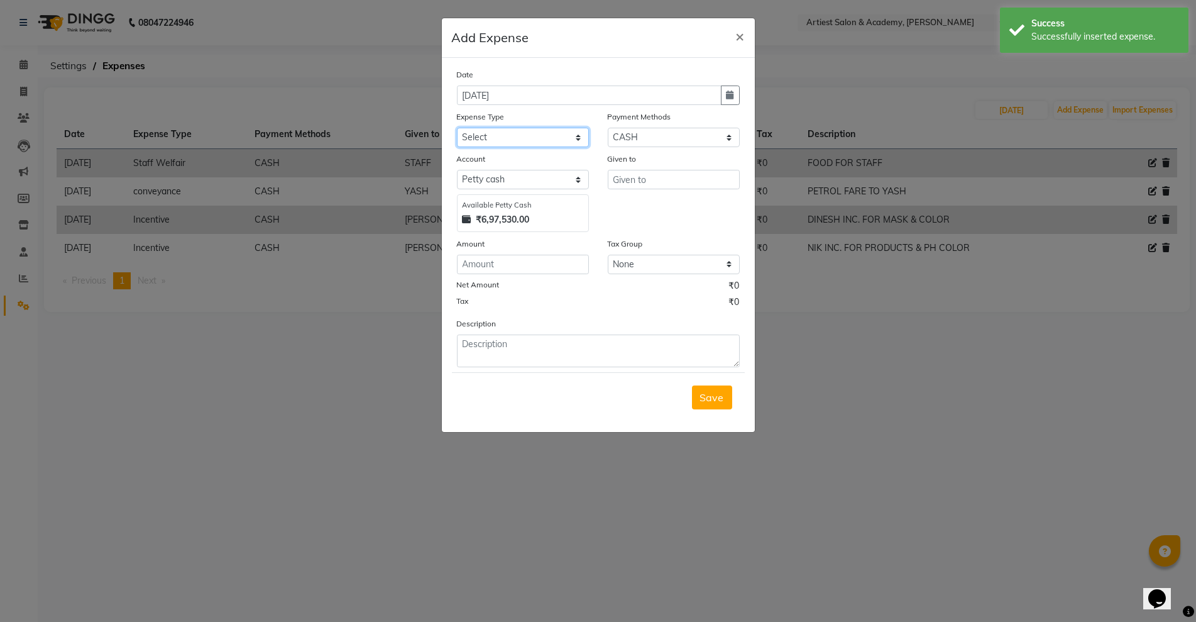
click at [489, 140] on select "Select Advance Salary Bank Deposit conveyance entertainment General Expenses In…" at bounding box center [523, 137] width 132 height 19
select select "9750"
click at [457, 128] on select "Select Advance Salary Bank Deposit conveyance entertainment General Expenses In…" at bounding box center [523, 137] width 132 height 19
click at [660, 175] on input "text" at bounding box center [674, 179] width 132 height 19
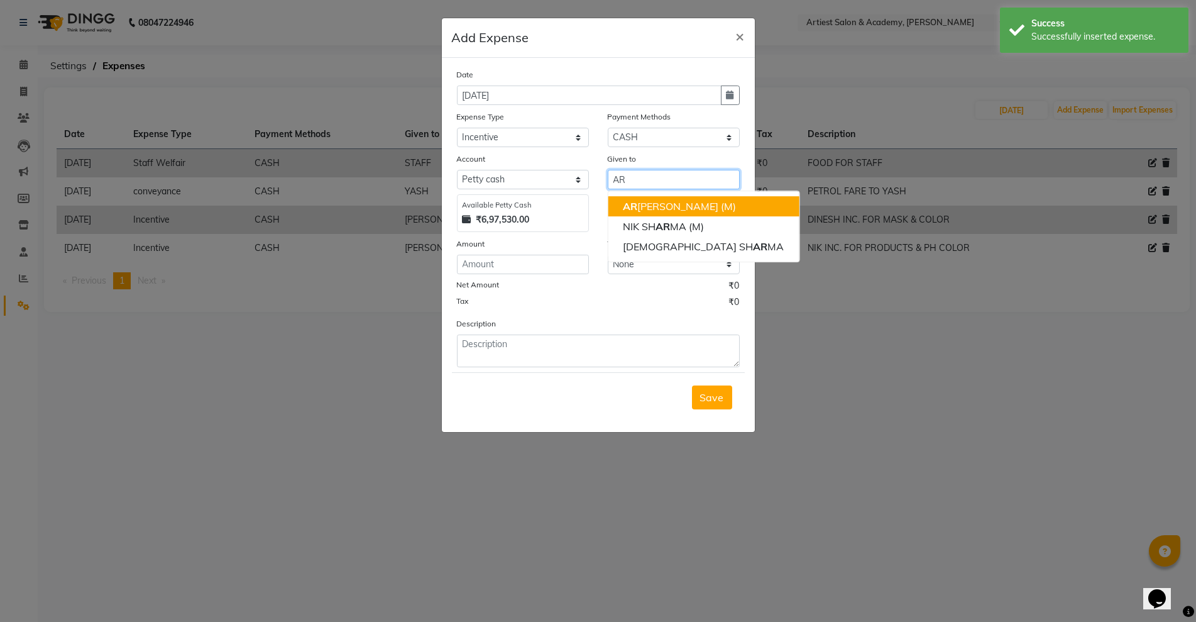
drag, startPoint x: 620, startPoint y: 199, endPoint x: 619, endPoint y: 230, distance: 30.8
click at [621, 201] on button "AR [PERSON_NAME] (M)" at bounding box center [703, 206] width 191 height 20
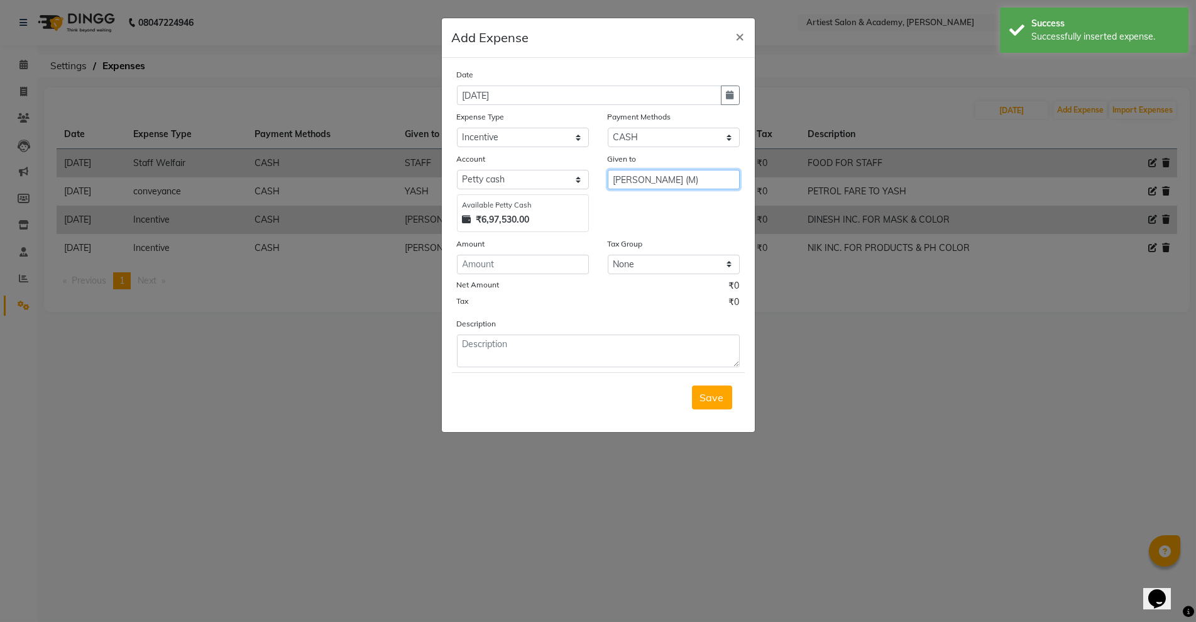
type input "[PERSON_NAME] (M)"
drag, startPoint x: 581, startPoint y: 255, endPoint x: 597, endPoint y: 269, distance: 21.4
click at [580, 256] on input "number" at bounding box center [523, 264] width 132 height 19
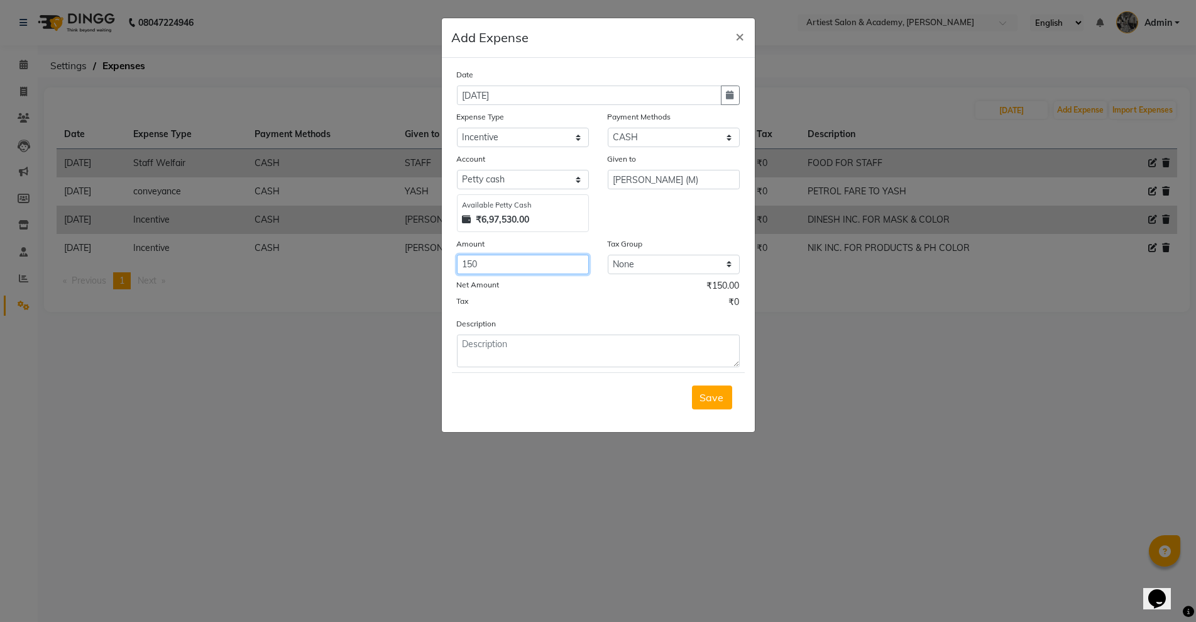
type input "150"
click at [616, 350] on textarea at bounding box center [598, 350] width 283 height 33
paste textarea "ARJUN INC. FOR PEDI"
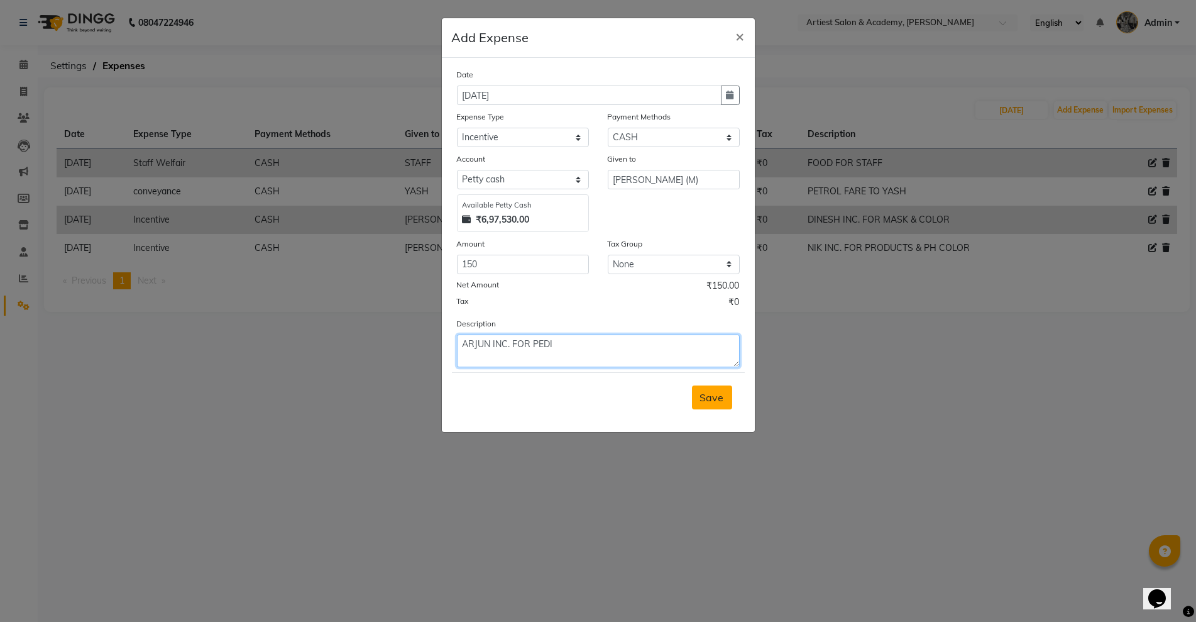
type textarea "ARJUN INC. FOR PEDI"
click at [701, 395] on span "Save" at bounding box center [712, 397] width 24 height 13
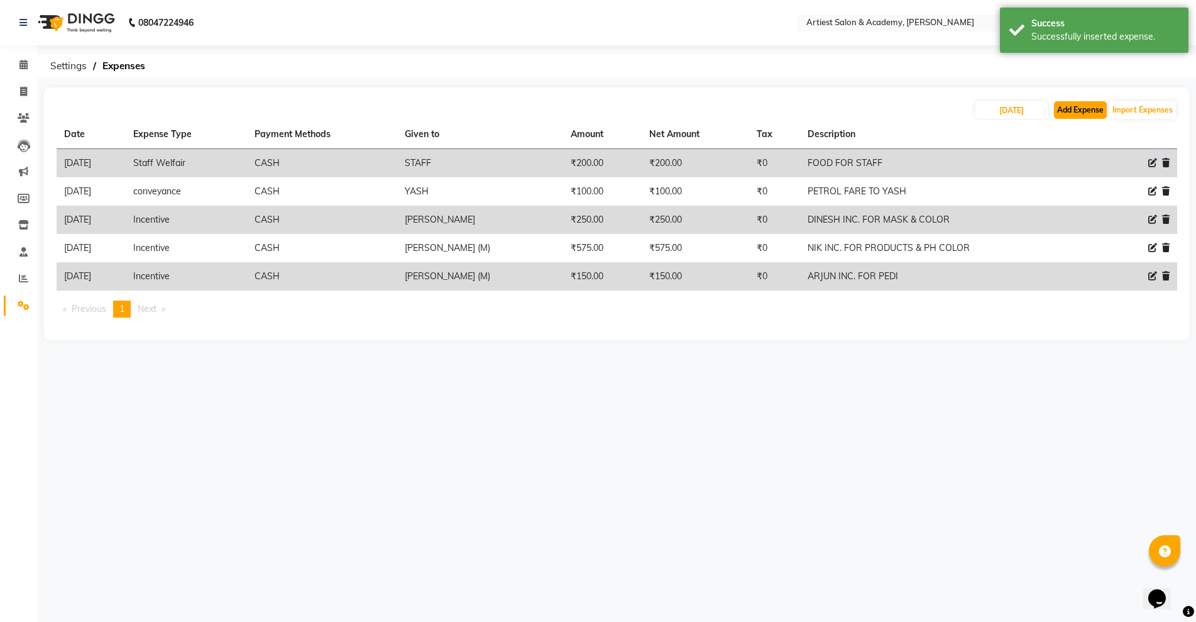
click at [1068, 105] on button "Add Expense" at bounding box center [1080, 110] width 53 height 18
select select "1"
select select "4027"
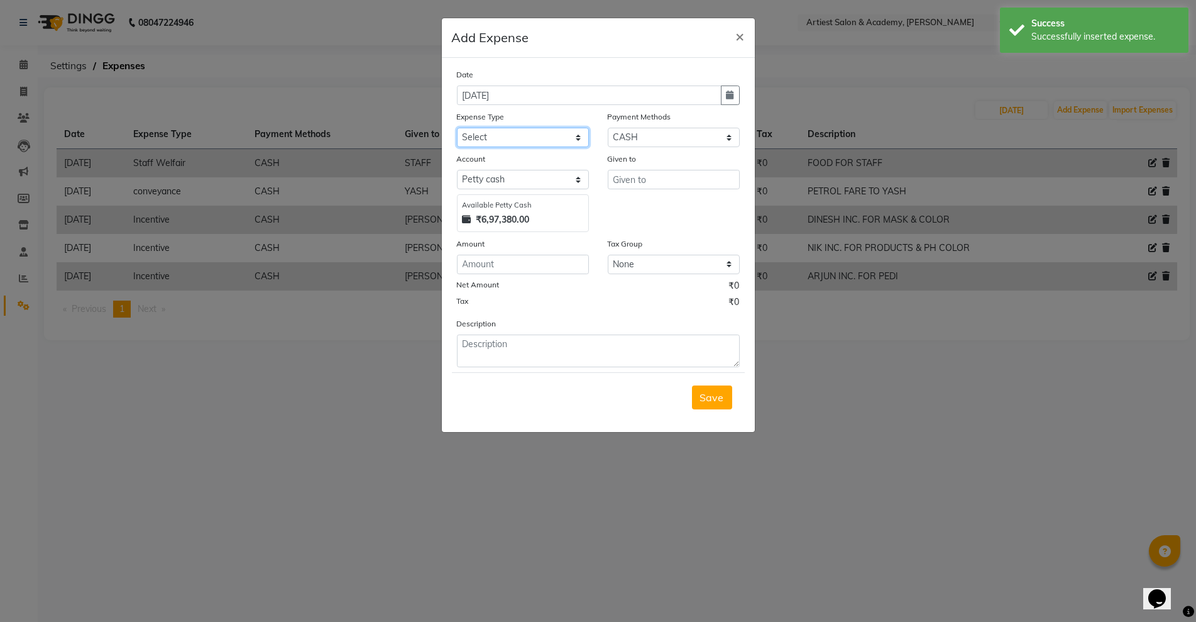
click at [496, 142] on select "Select Advance Salary Bank Deposit conveyance entertainment General Expenses In…" at bounding box center [523, 137] width 132 height 19
select select "9751"
click at [457, 128] on select "Select Advance Salary Bank Deposit conveyance entertainment General Expenses In…" at bounding box center [523, 137] width 132 height 19
click at [653, 179] on input "text" at bounding box center [674, 179] width 132 height 19
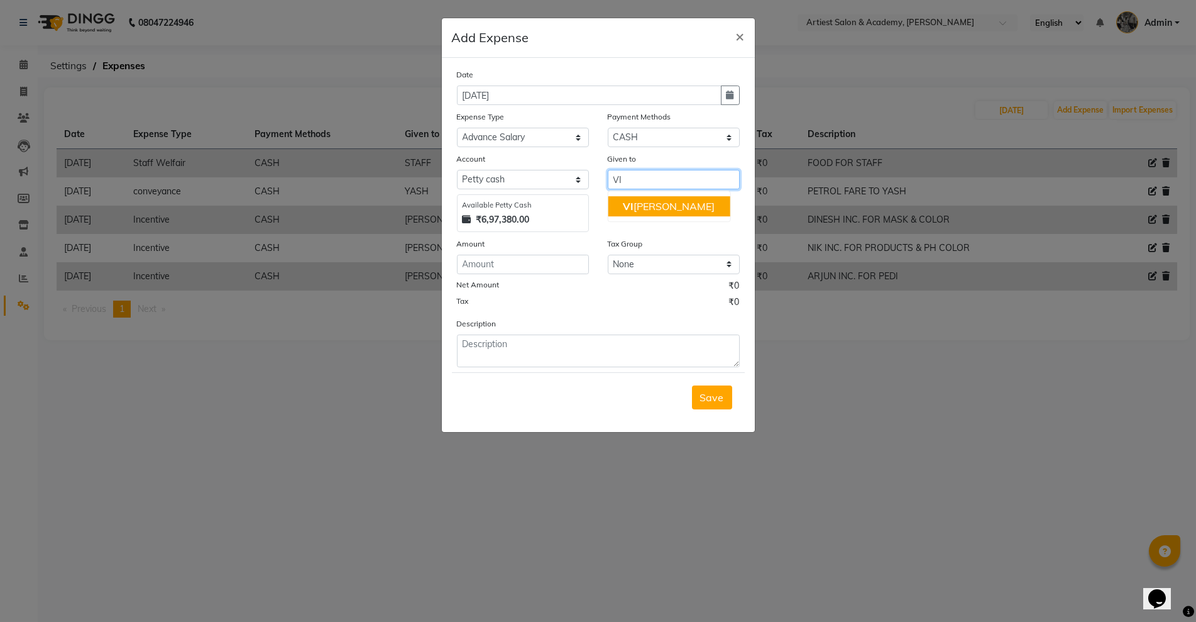
click at [642, 211] on ngb-highlight "VI [PERSON_NAME]" at bounding box center [669, 206] width 92 height 13
type input "[DEMOGRAPHIC_DATA][PERSON_NAME]"
click at [565, 265] on input "number" at bounding box center [523, 264] width 132 height 19
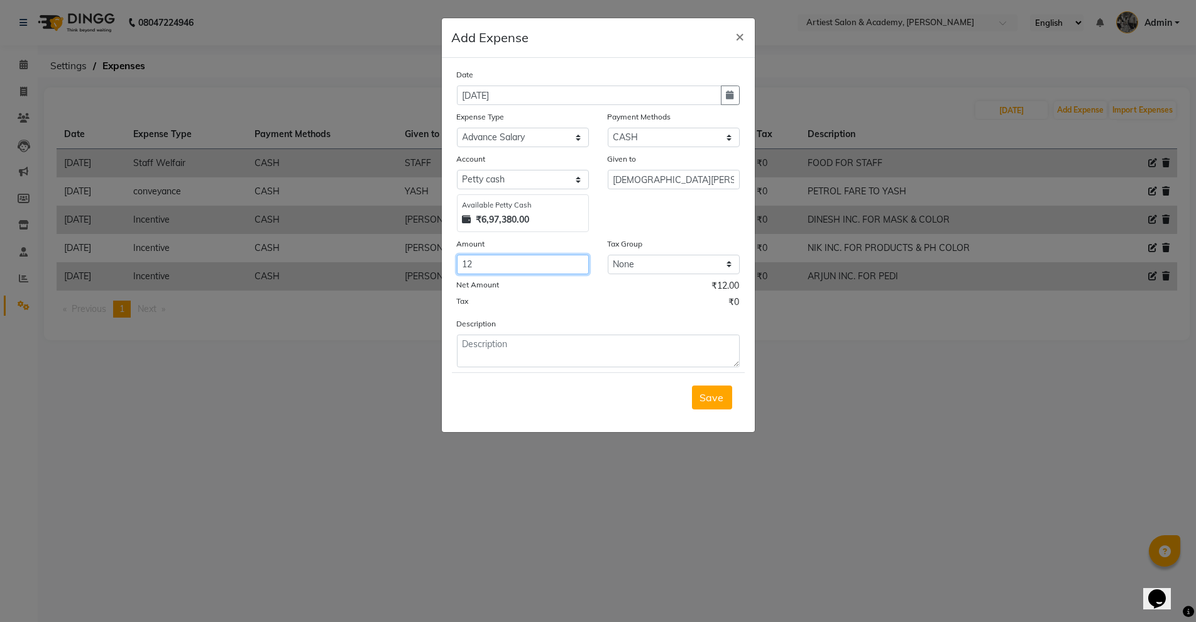
type input "1"
type input "9000"
click at [599, 339] on textarea at bounding box center [598, 350] width 283 height 33
paste textarea "ADVANCE SALARY TO [DEMOGRAPHIC_DATA] OF [DATE]"
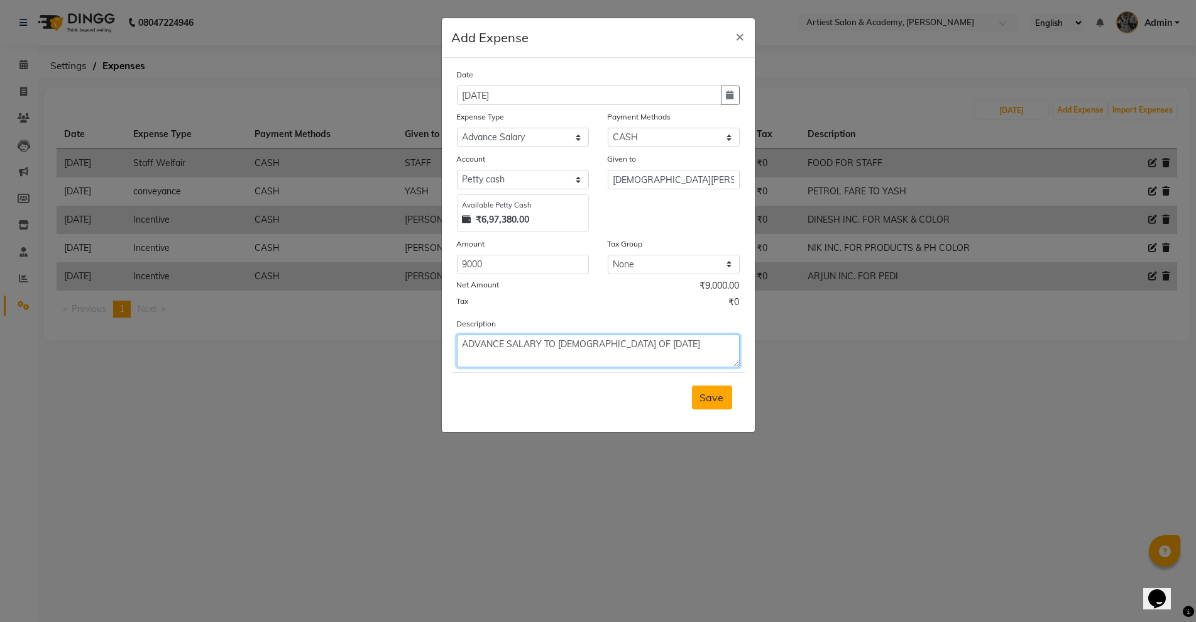
type textarea "ADVANCE SALARY TO [DEMOGRAPHIC_DATA] OF [DATE]"
click at [694, 395] on button "Save" at bounding box center [712, 397] width 40 height 24
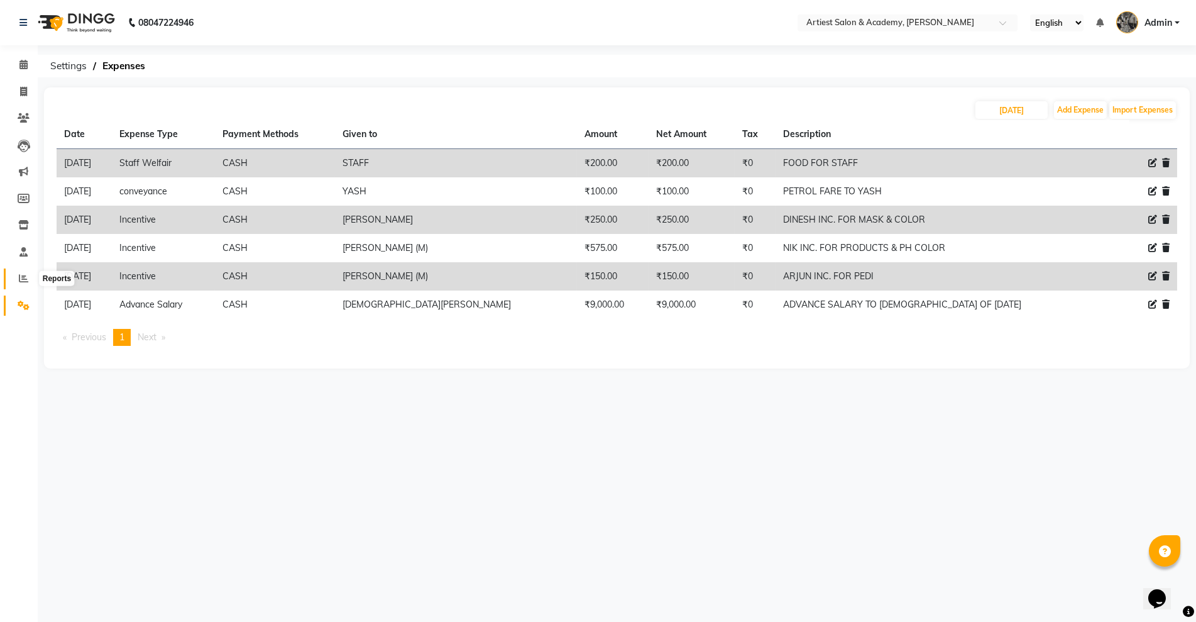
click at [14, 280] on span at bounding box center [24, 279] width 22 height 14
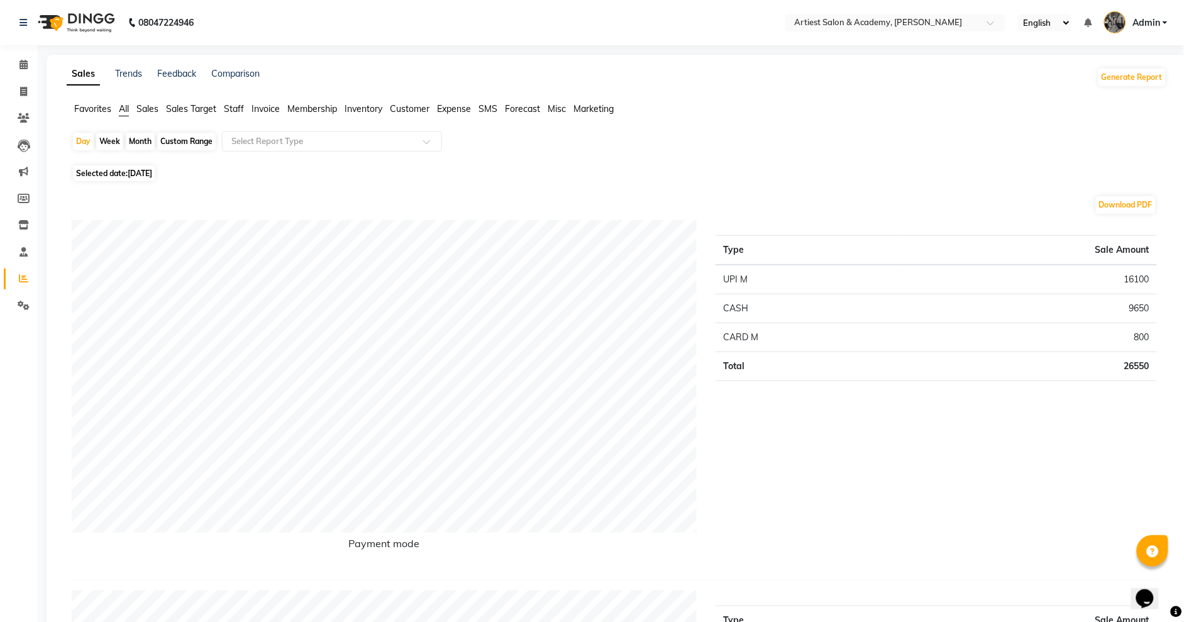
click at [303, 152] on div "Day Week Month Custom Range Select Report Type" at bounding box center [617, 146] width 1090 height 30
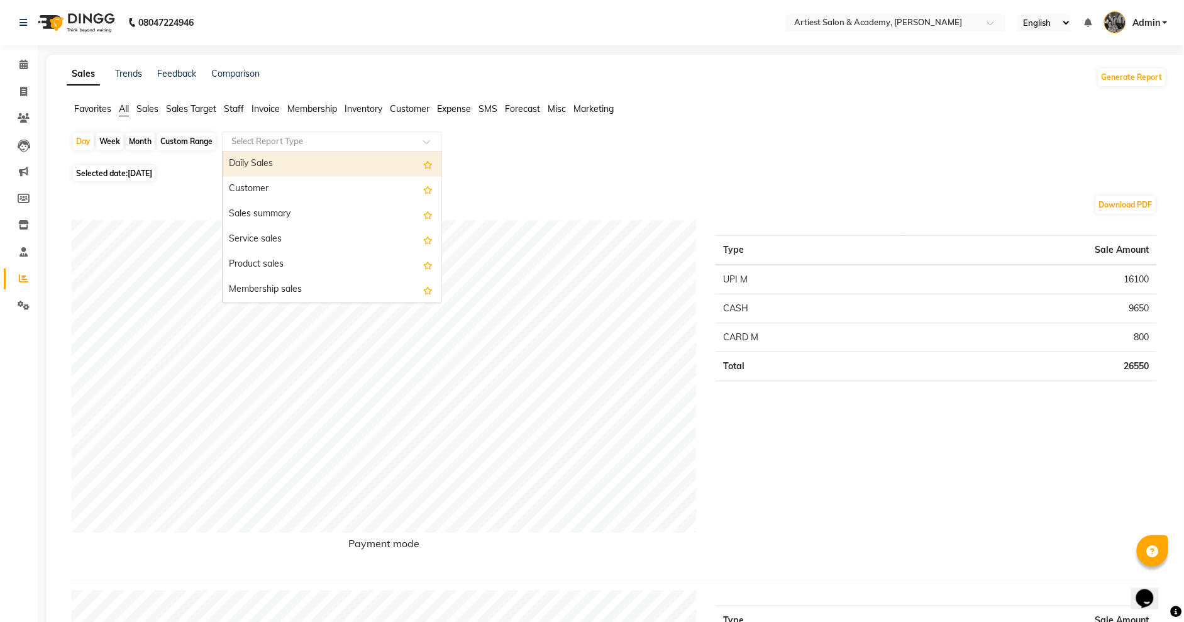
drag, startPoint x: 316, startPoint y: 142, endPoint x: 337, endPoint y: 183, distance: 45.8
click at [318, 143] on input "text" at bounding box center [319, 141] width 181 height 13
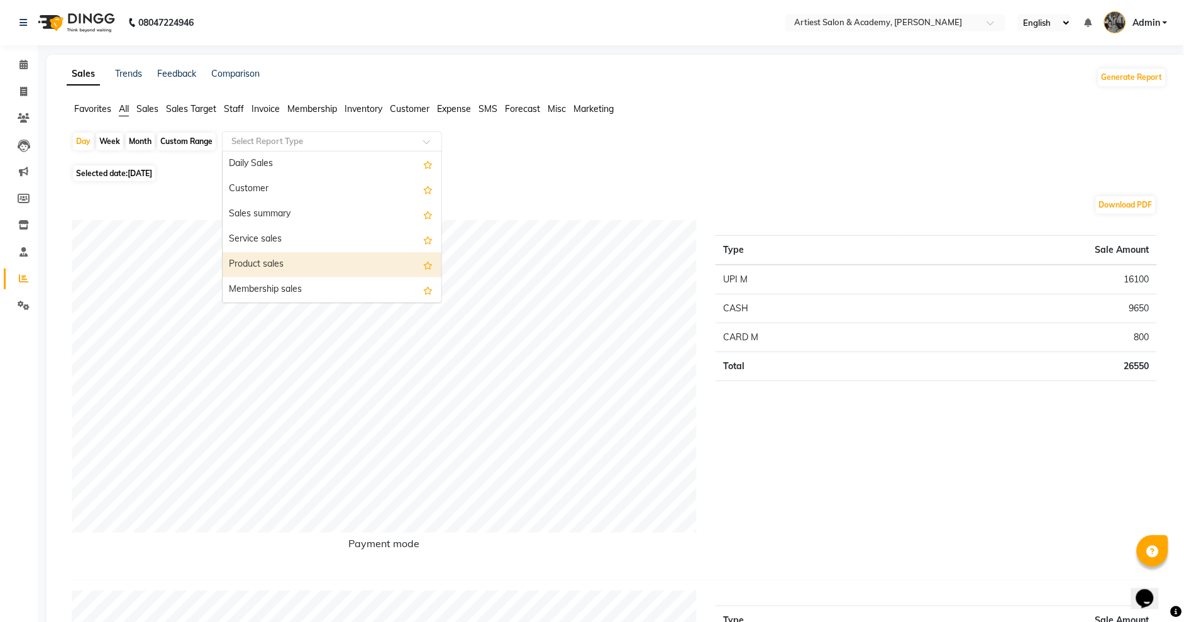
click at [331, 256] on div "Product sales" at bounding box center [332, 264] width 219 height 25
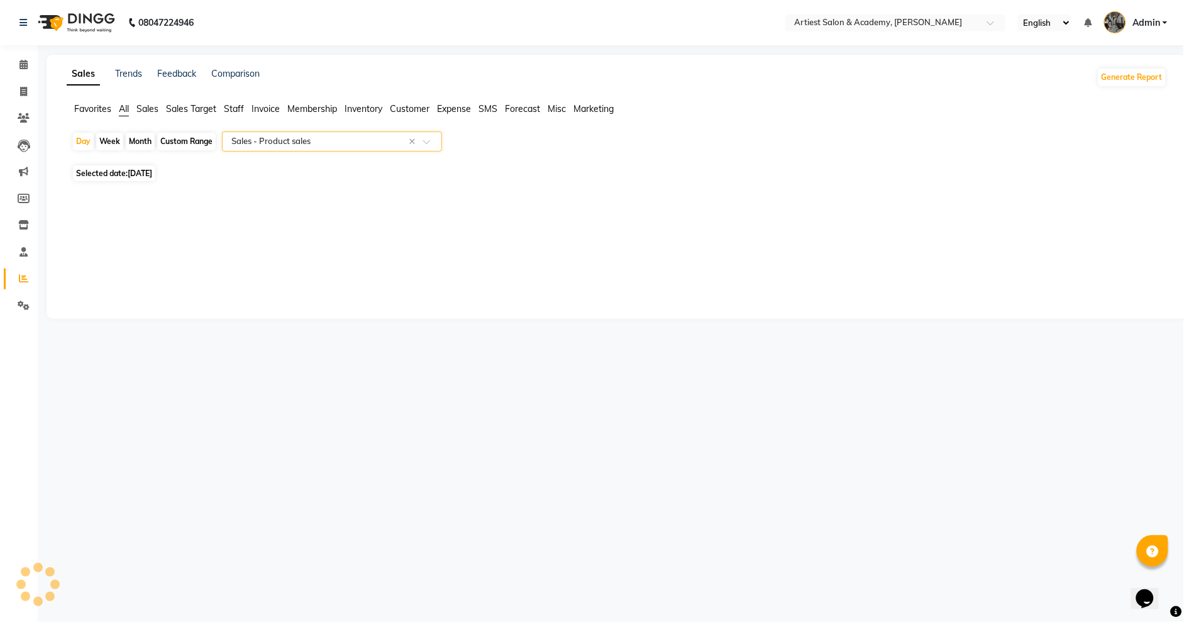
select select "full_report"
select select "csv"
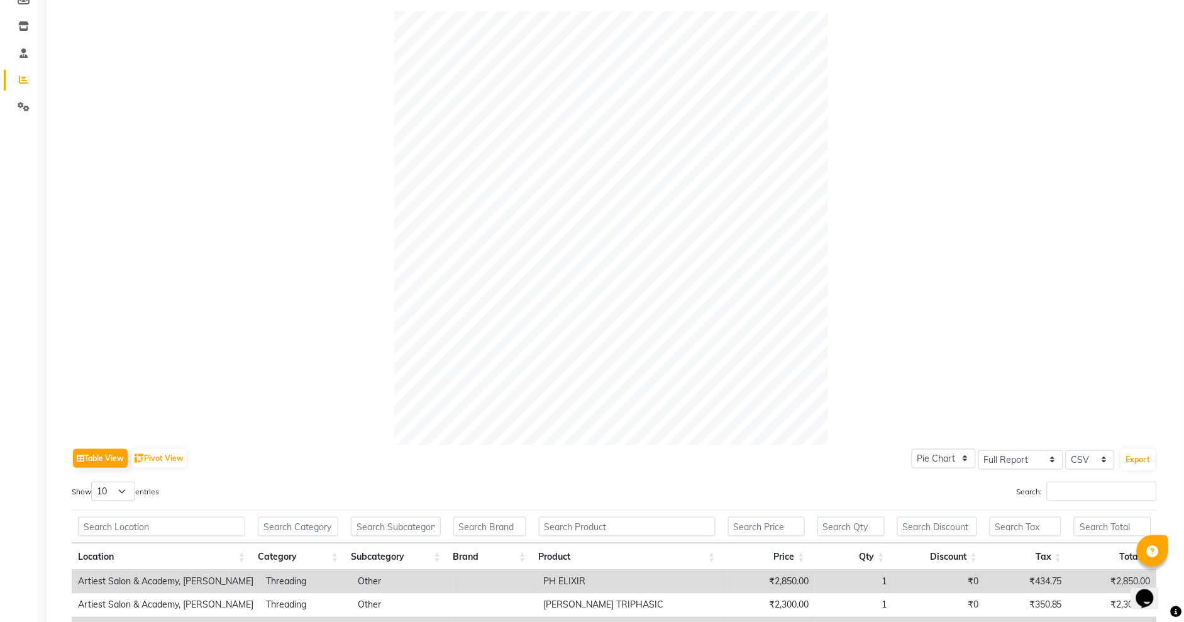
scroll to position [79, 0]
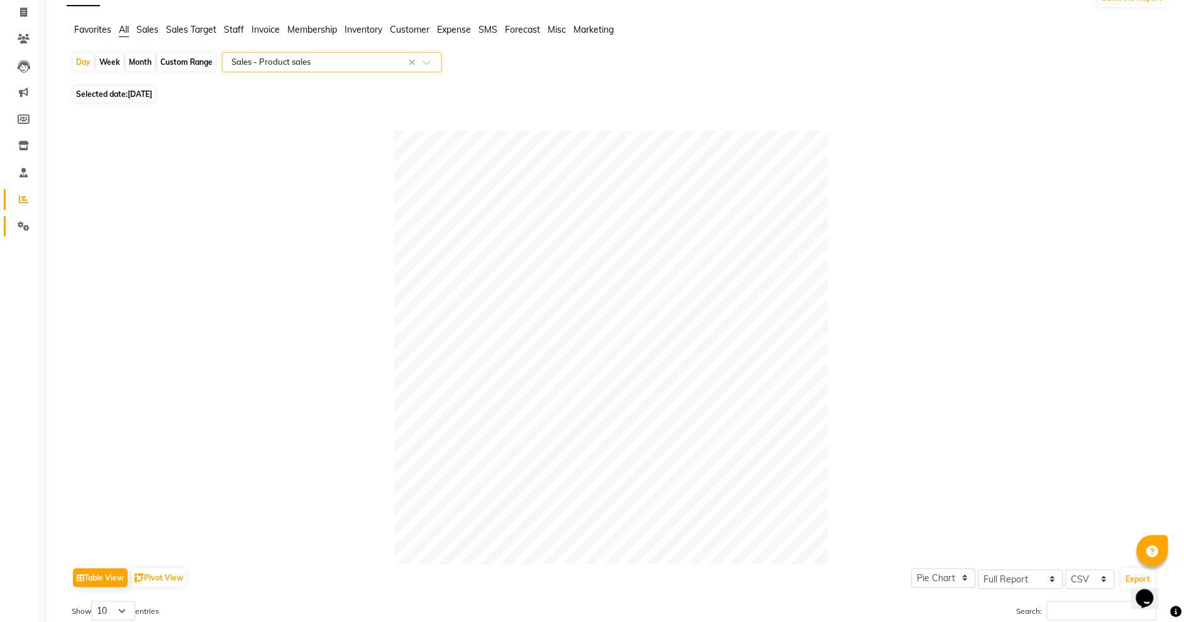
click at [10, 231] on link "Settings" at bounding box center [19, 226] width 30 height 21
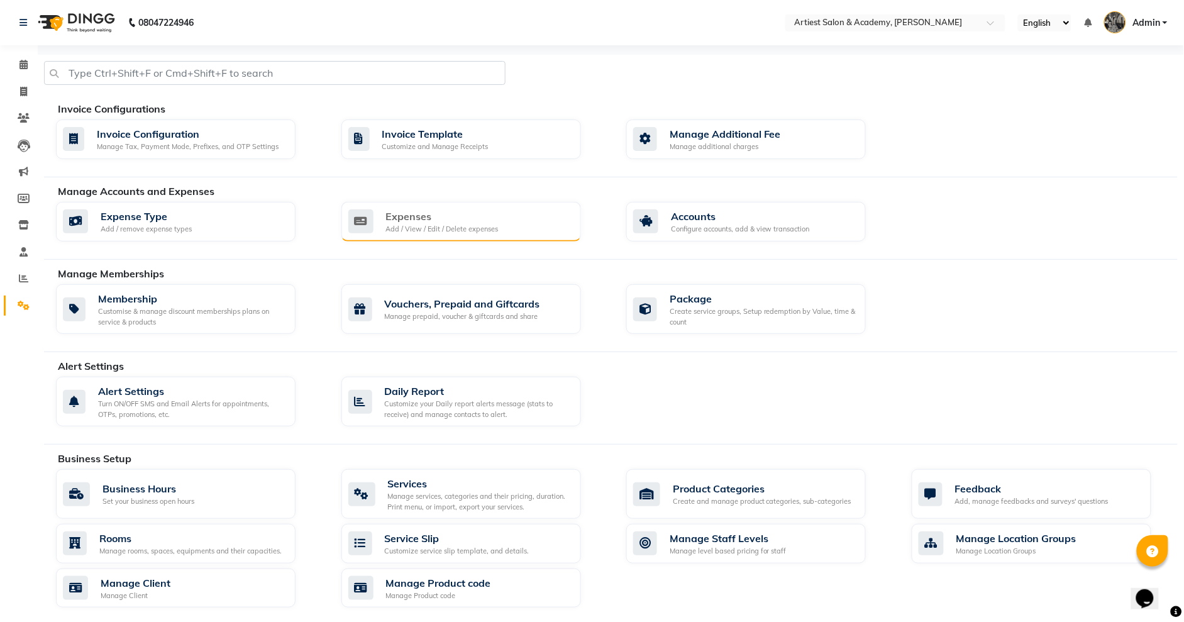
click at [443, 221] on div "Expenses" at bounding box center [442, 216] width 113 height 15
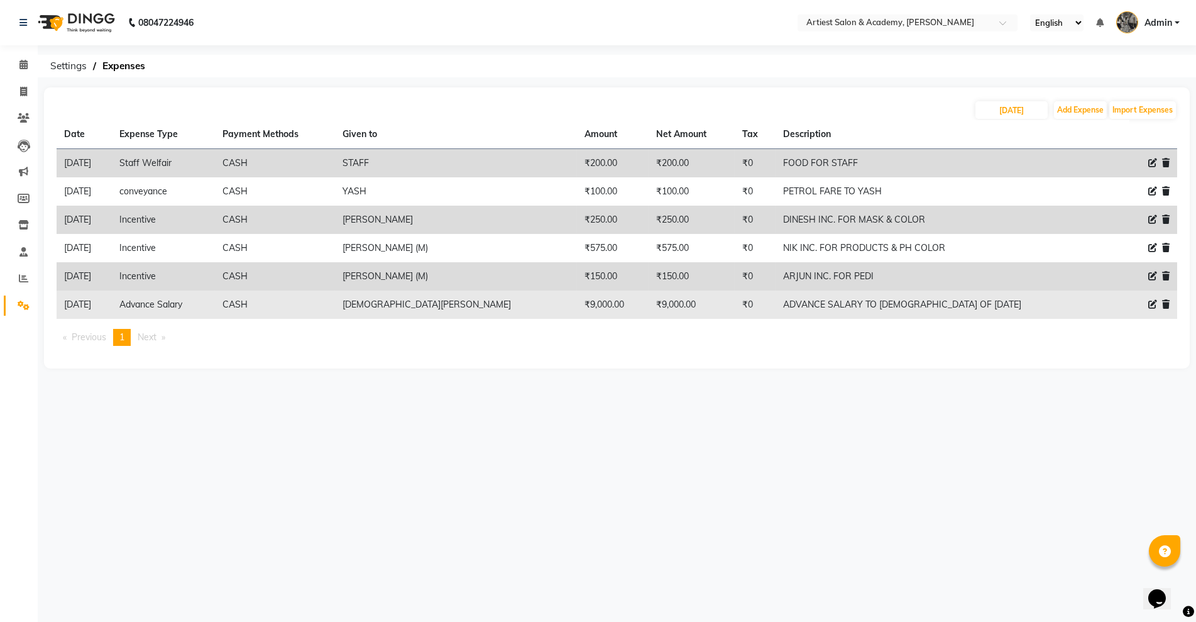
click at [1152, 302] on icon at bounding box center [1153, 304] width 9 height 9
select select "9751"
select select "1"
select select "4027"
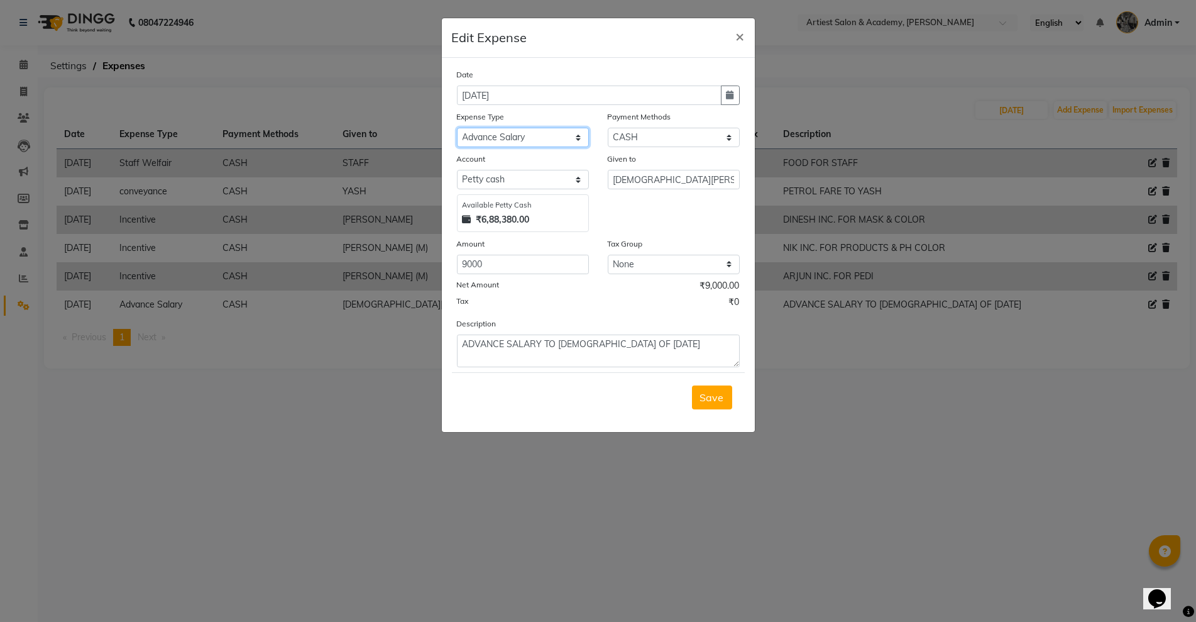
drag, startPoint x: 527, startPoint y: 137, endPoint x: 532, endPoint y: 146, distance: 10.4
click at [527, 137] on select "Select Advance Salary Bank Deposit conveyance entertainment General Expenses In…" at bounding box center [523, 137] width 132 height 19
select select "9763"
click at [457, 128] on select "Select Advance Salary Bank Deposit conveyance entertainment General Expenses In…" at bounding box center [523, 137] width 132 height 19
drag, startPoint x: 504, startPoint y: 341, endPoint x: 375, endPoint y: 349, distance: 129.8
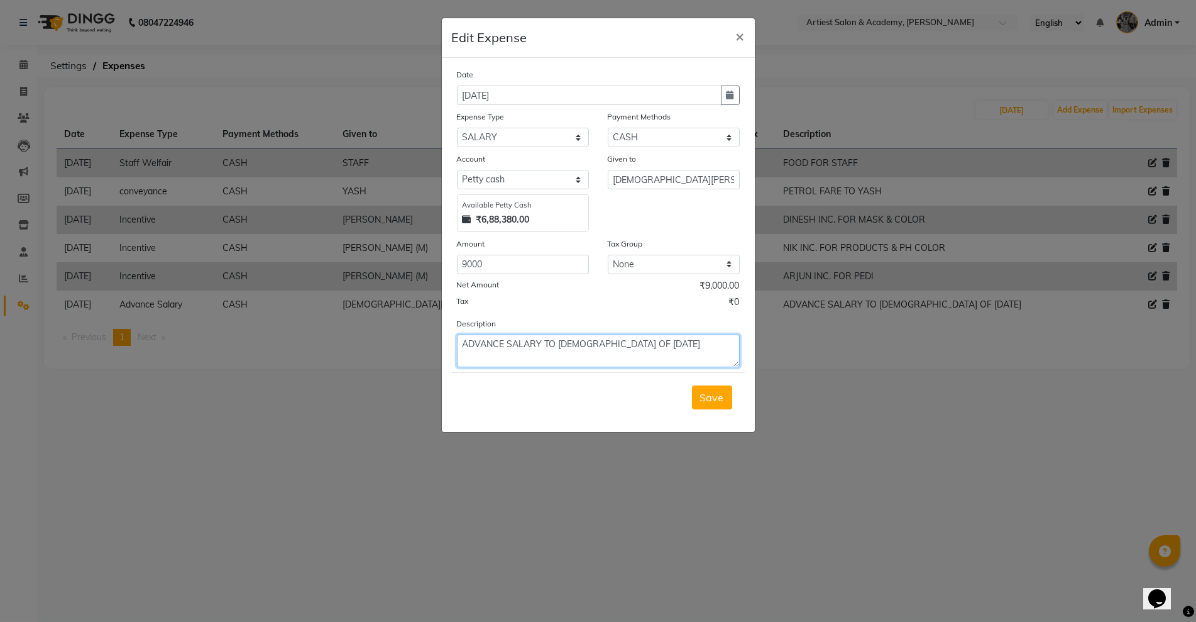
click at [380, 350] on ngb-modal-window "Edit Expense × Date [DATE] Expense Type Select Advance Salary Bank Deposit conv…" at bounding box center [598, 311] width 1196 height 622
click at [500, 345] on textarea "SALARY TO VISHNU OF [DATE]" at bounding box center [598, 350] width 283 height 33
type textarea "SALARY PAID TO VISHNU OF [DATE]"
click at [714, 395] on span "Save" at bounding box center [712, 397] width 24 height 13
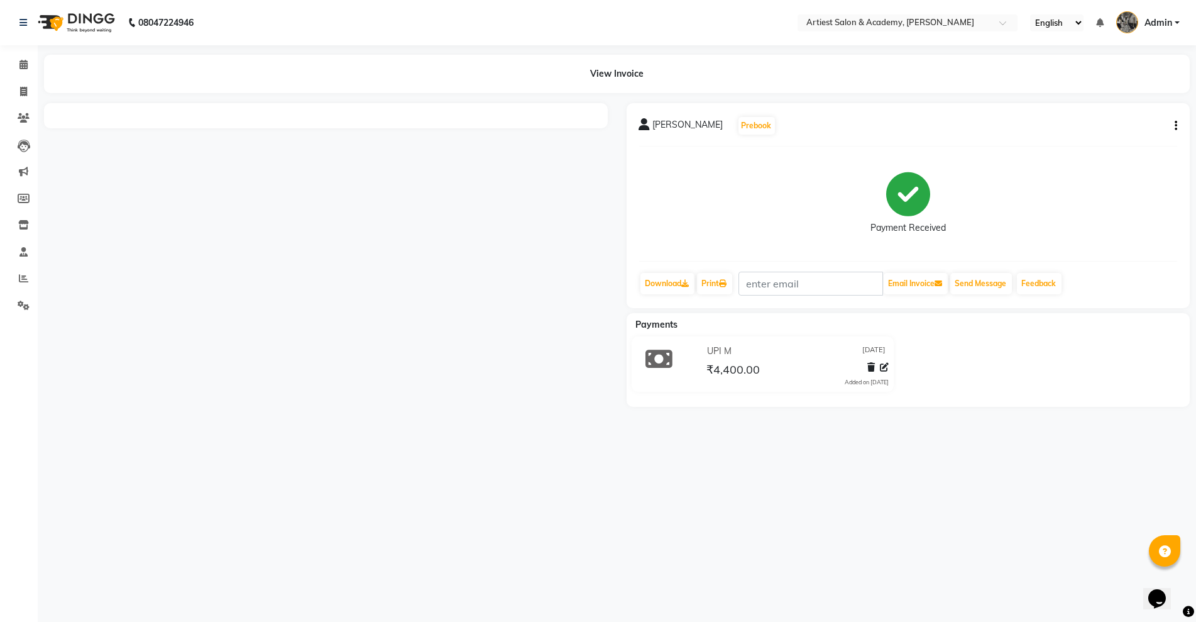
click at [1173, 129] on button "button" at bounding box center [1174, 125] width 8 height 13
click at [1136, 115] on div "Edit Item Staff" at bounding box center [1125, 117] width 63 height 16
select select
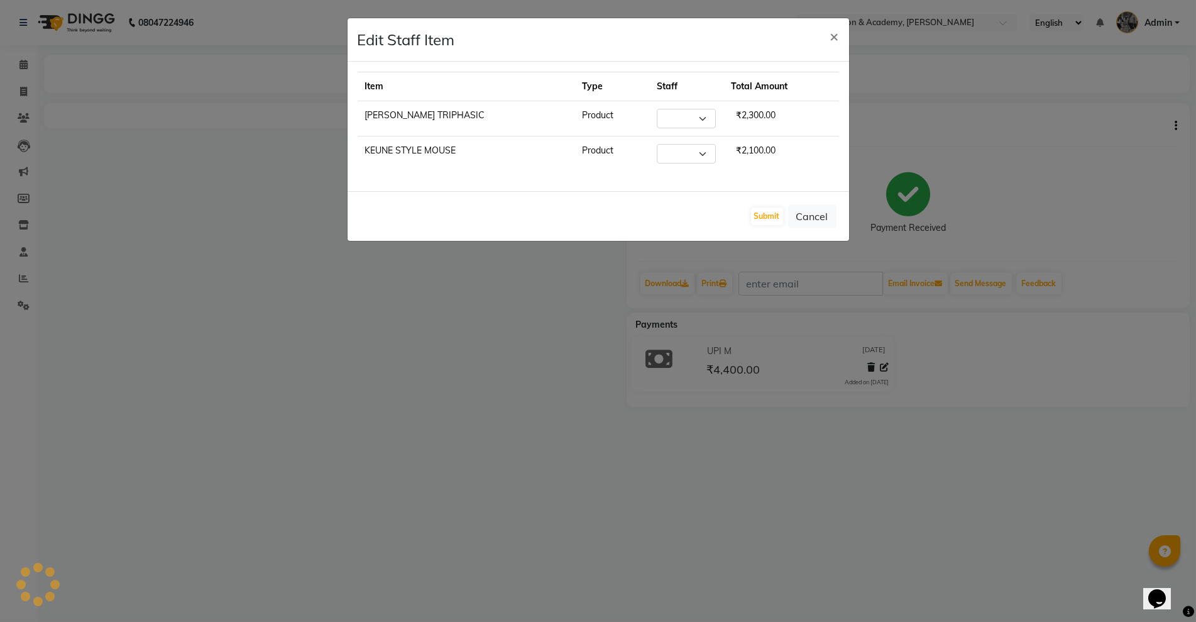
select select "33213"
select select "33208"
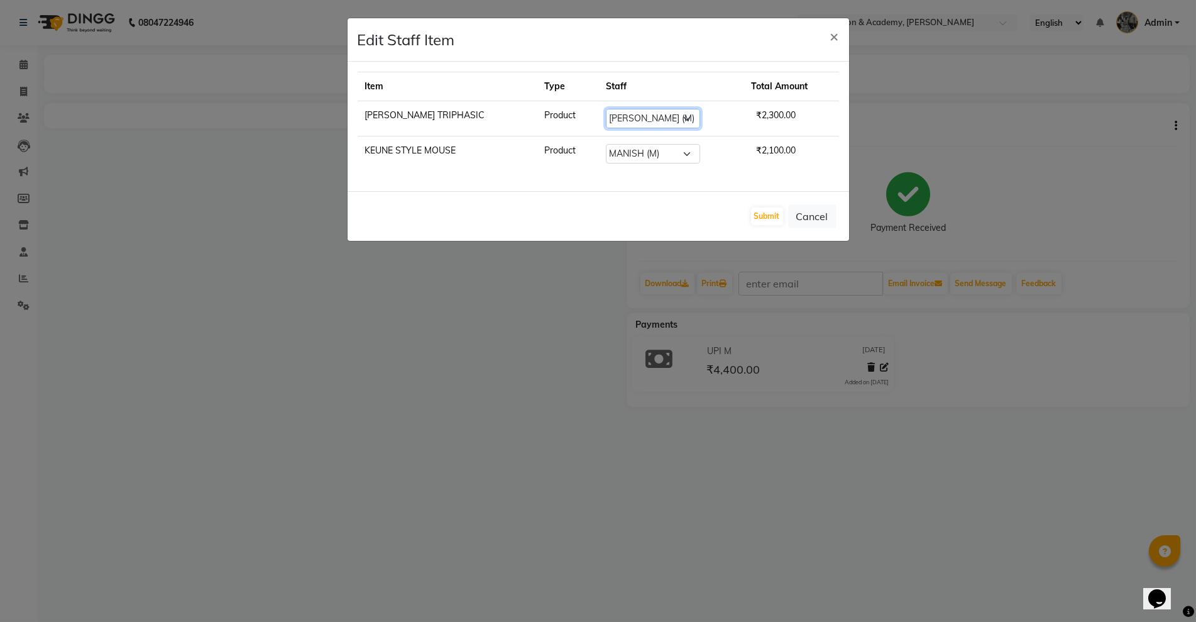
click at [671, 119] on select "Select ARJUN SAHU (M) CHANCHAL (F) DINESH SAIN DRASHTI GULFSHA KOMAL MEENA MAJI…" at bounding box center [653, 118] width 94 height 19
select select "33208"
click at [607, 109] on select "Select ARJUN SAHU (M) CHANCHAL (F) DINESH SAIN DRASHTI GULFSHA KOMAL MEENA MAJI…" at bounding box center [653, 118] width 94 height 19
click at [763, 218] on button "Submit" at bounding box center [767, 216] width 32 height 18
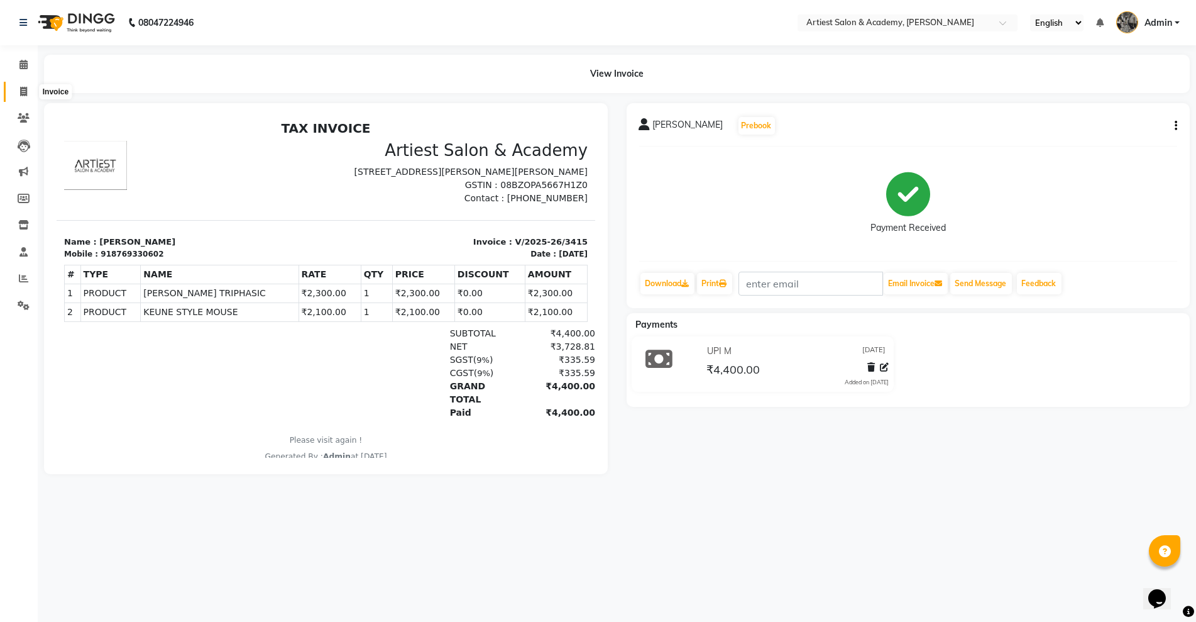
click at [20, 87] on icon at bounding box center [23, 91] width 7 height 9
select select "service"
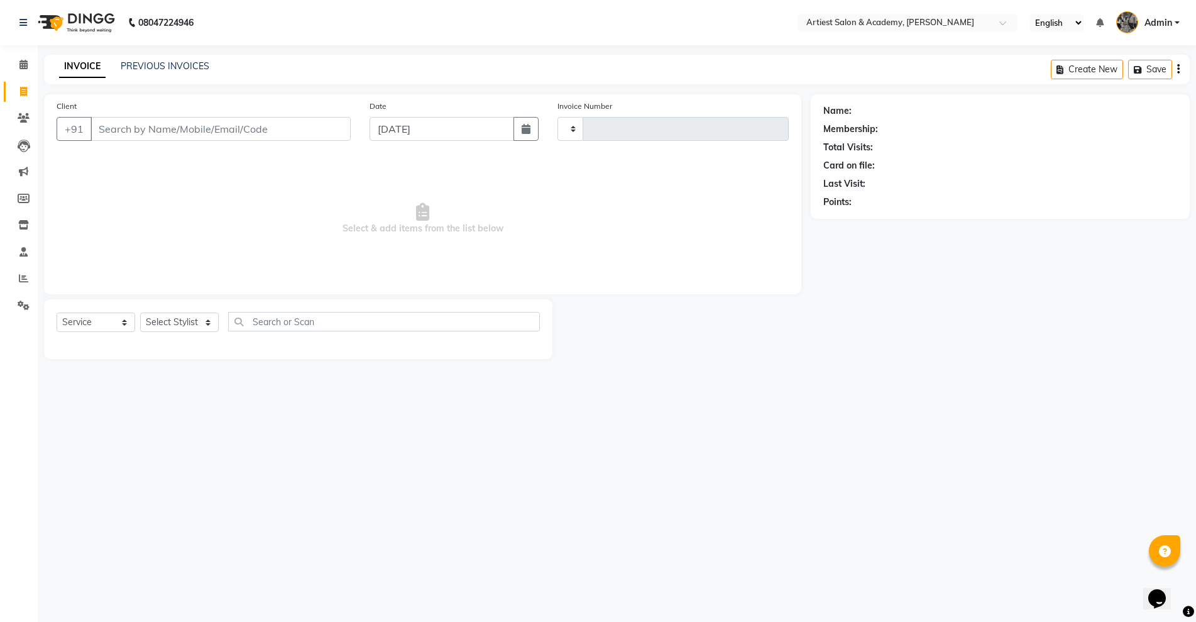
type input "3418"
select select "5123"
click at [240, 118] on input "Client" at bounding box center [221, 129] width 260 height 24
type input "9414414400"
click at [331, 128] on span "Add Client" at bounding box center [319, 129] width 50 height 13
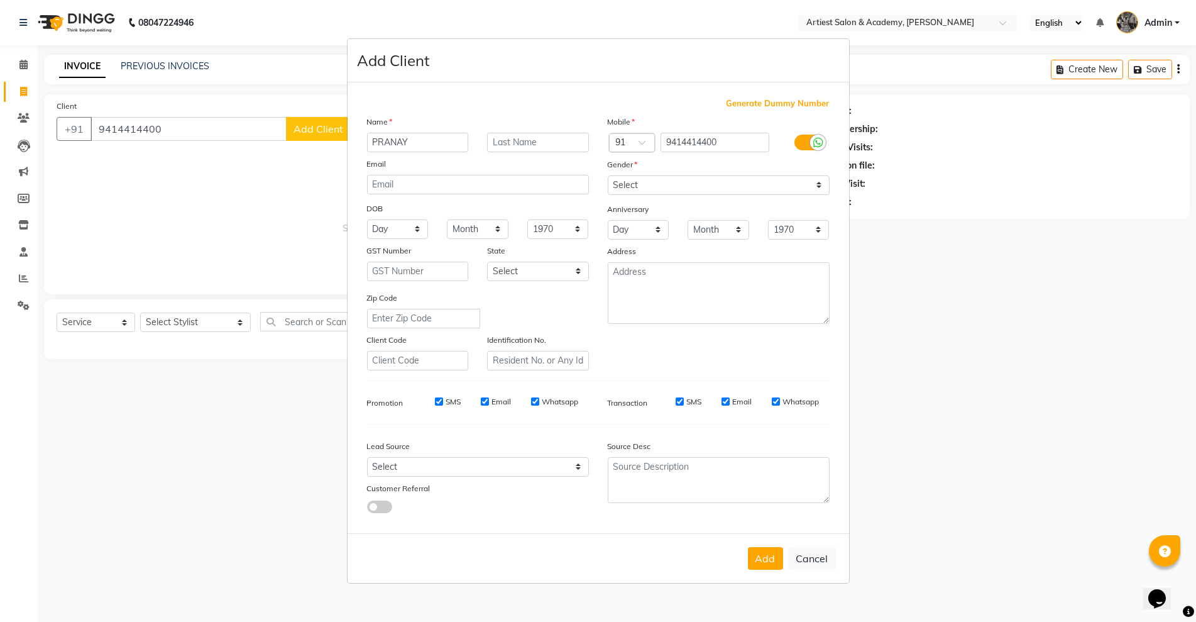
type input "PRANAY"
click at [660, 180] on select "Select Male Female Other Prefer Not To Say" at bounding box center [719, 184] width 222 height 19
select select "male"
click at [608, 175] on select "Select Male Female Other Prefer Not To Say" at bounding box center [719, 184] width 222 height 19
click at [749, 560] on button "Add" at bounding box center [765, 558] width 35 height 23
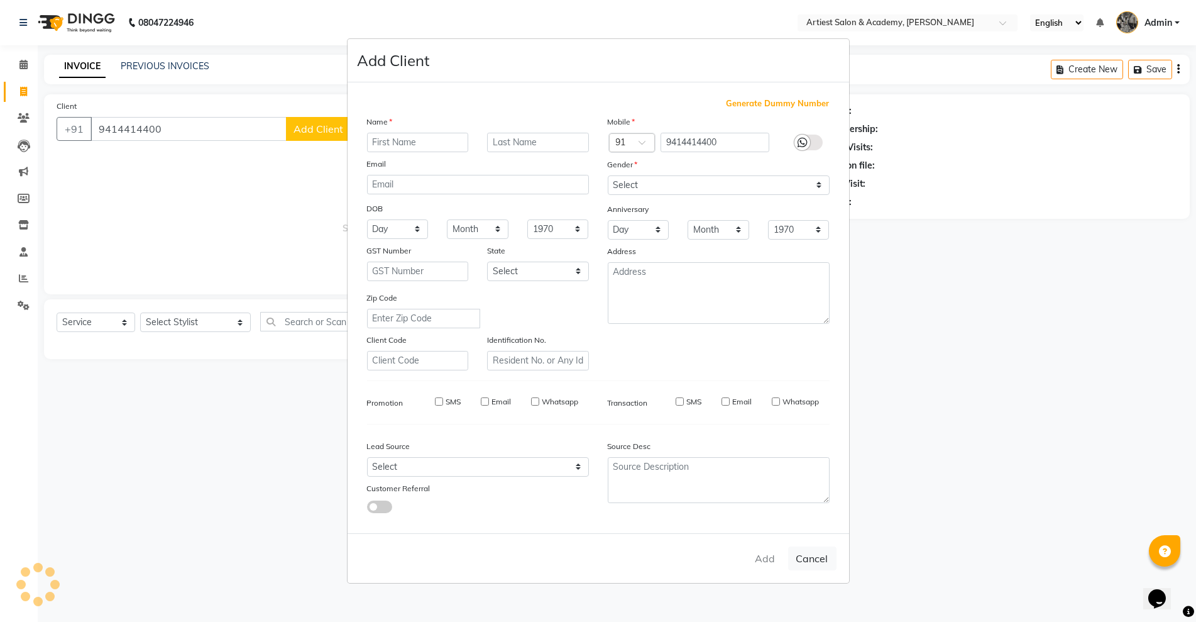
select select
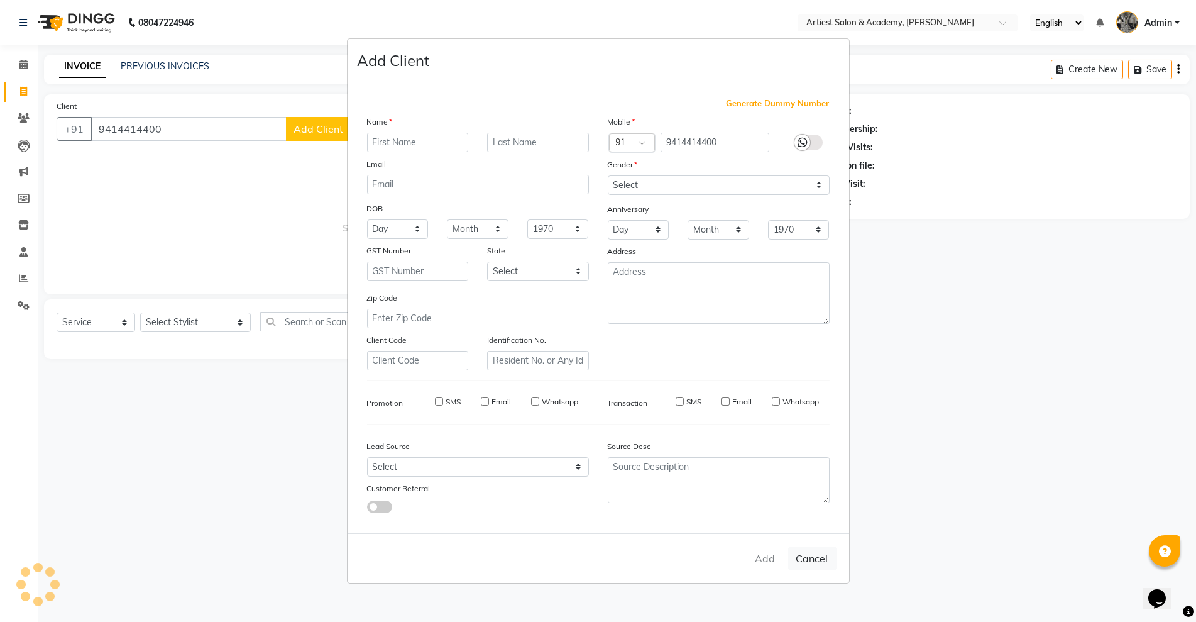
select select
checkbox input "false"
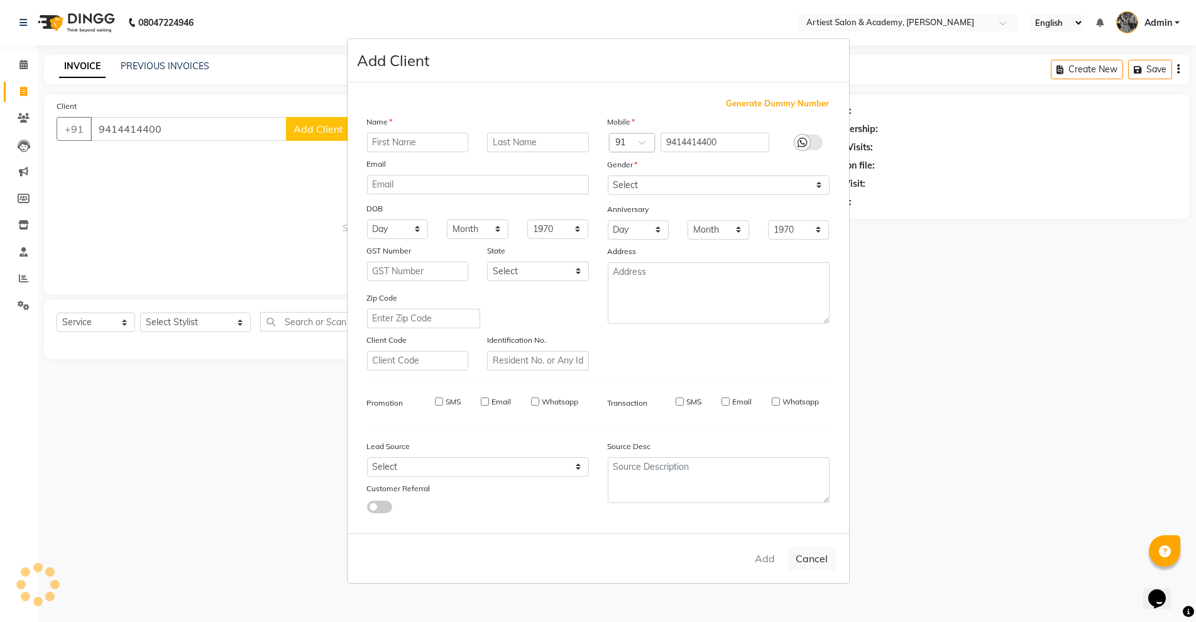
checkbox input "false"
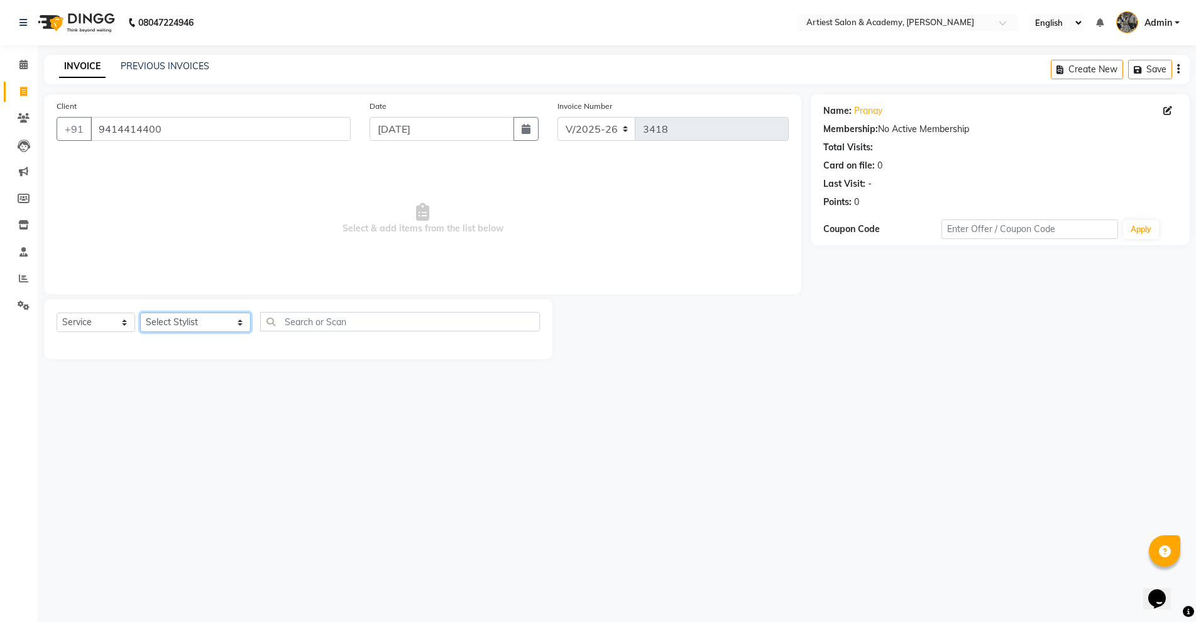
click at [190, 323] on select "Select Stylist [PERSON_NAME] (M) [PERSON_NAME] (F) [PERSON_NAME] [PERSON_NAME] …" at bounding box center [195, 321] width 111 height 19
select select "85448"
click at [140, 312] on select "Select Stylist [PERSON_NAME] (M) [PERSON_NAME] (F) [PERSON_NAME] [PERSON_NAME] …" at bounding box center [195, 321] width 111 height 19
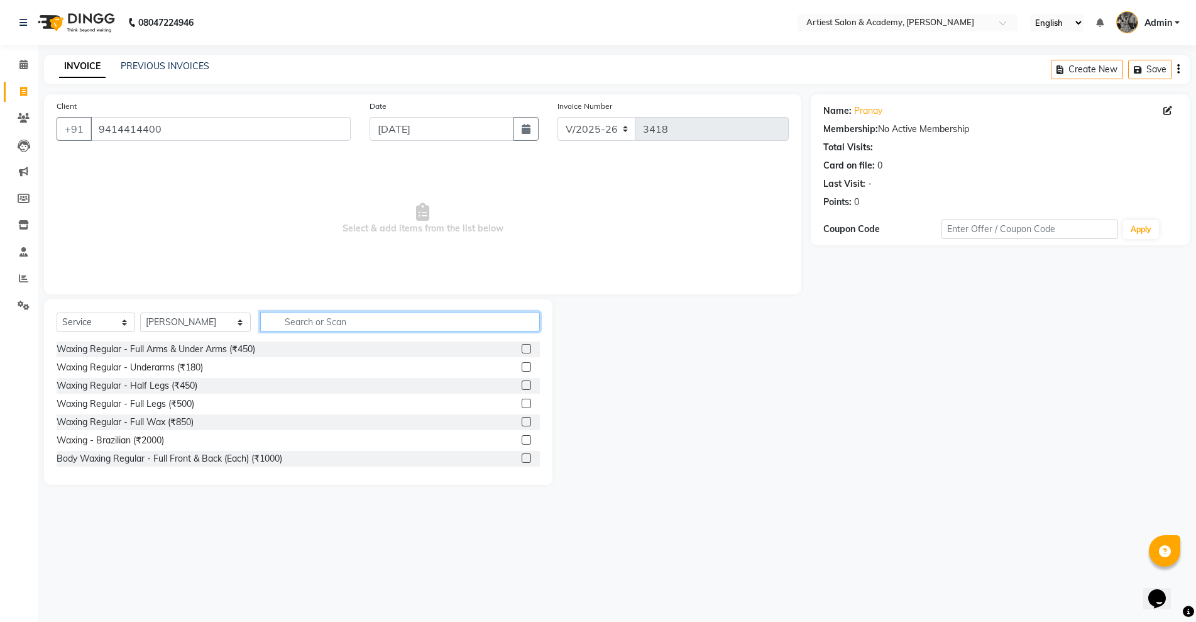
click at [292, 327] on input "text" at bounding box center [399, 321] width 279 height 19
type input "HA"
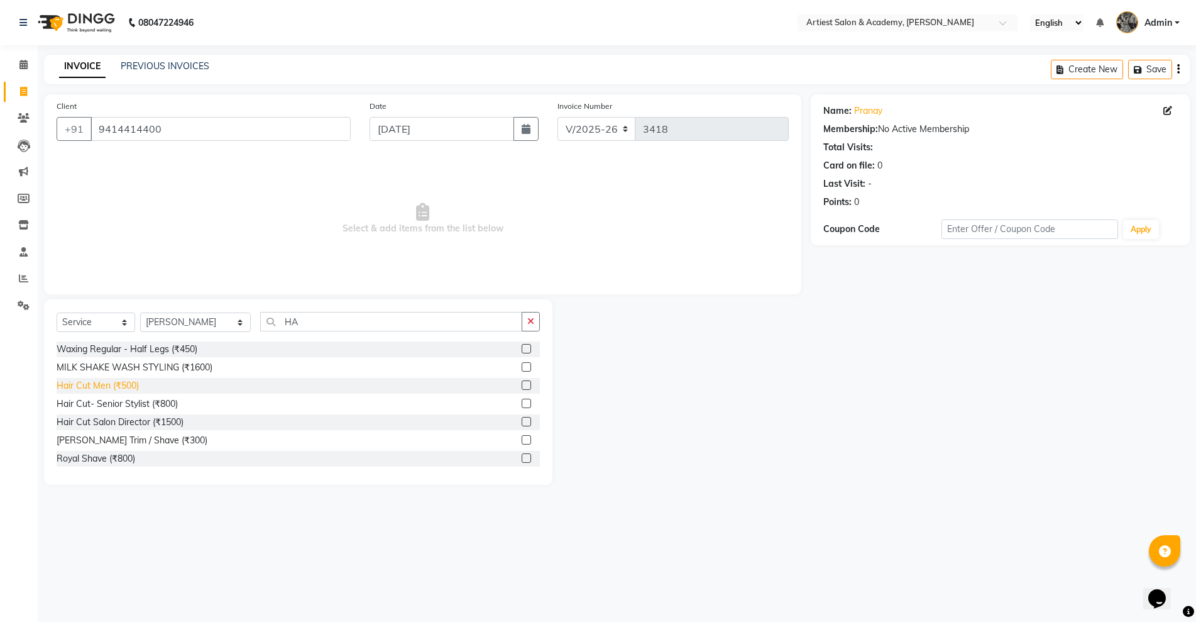
click at [118, 388] on div "Hair Cut Men (₹500)" at bounding box center [98, 385] width 82 height 13
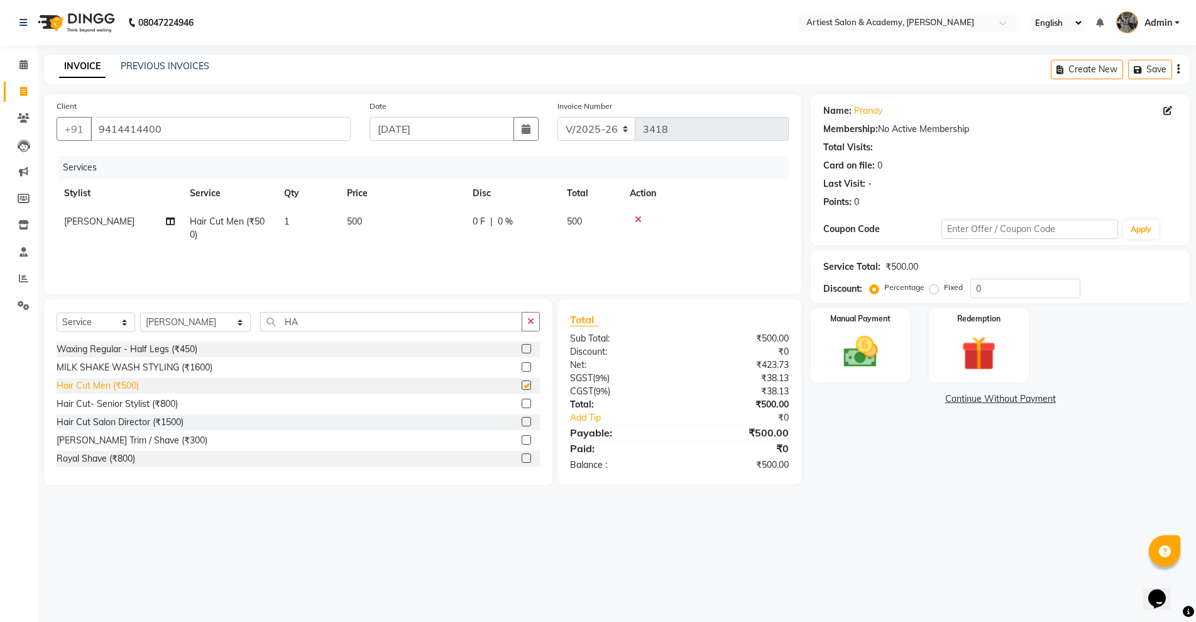
checkbox input "false"
click at [639, 220] on icon at bounding box center [638, 219] width 7 height 9
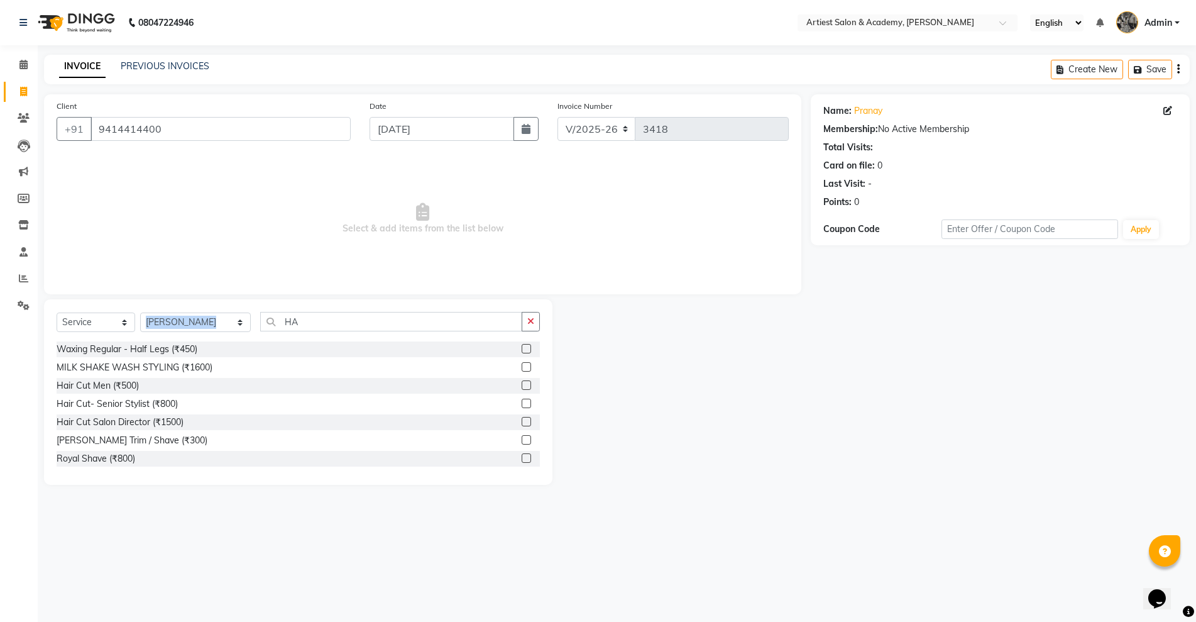
drag, startPoint x: 279, startPoint y: 302, endPoint x: 232, endPoint y: 312, distance: 48.2
click at [219, 318] on div "Select Service Product Membership Package Voucher Prepaid Gift Card Select Styl…" at bounding box center [298, 391] width 509 height 185
drag, startPoint x: 275, startPoint y: 328, endPoint x: 168, endPoint y: 329, distance: 107.5
click at [171, 331] on div "Select Service Product Membership Package Voucher Prepaid Gift Card Select Styl…" at bounding box center [298, 327] width 483 height 30
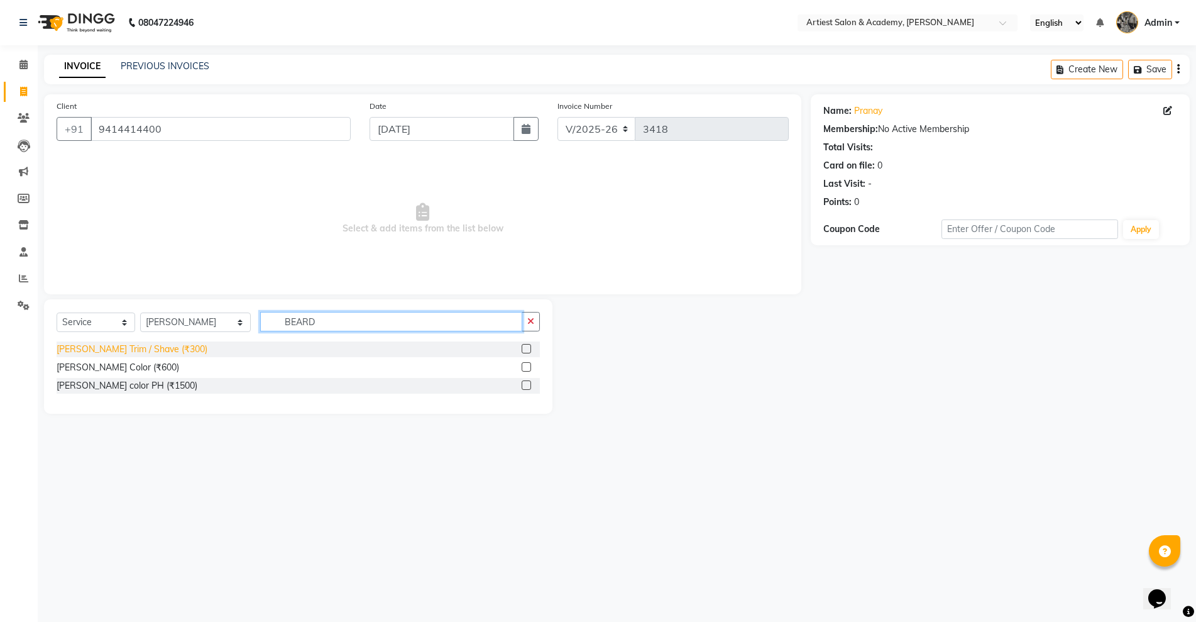
type input "BEARD"
click at [126, 351] on div "[PERSON_NAME] Trim / Shave (₹300)" at bounding box center [132, 349] width 151 height 13
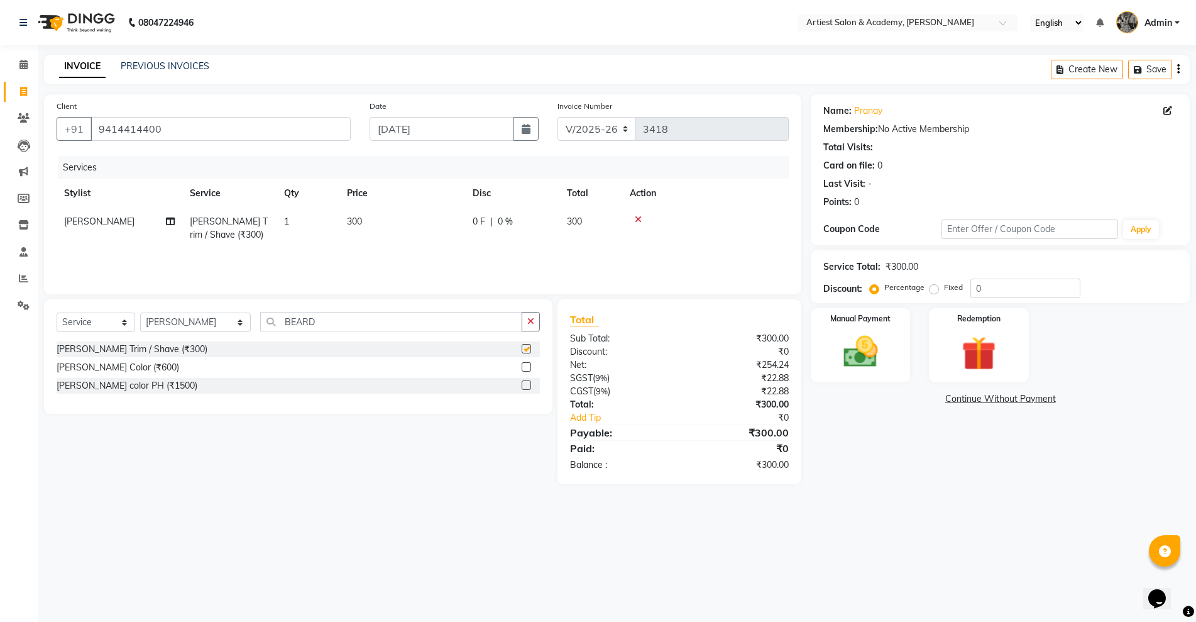
checkbox input "false"
drag, startPoint x: 294, startPoint y: 318, endPoint x: 153, endPoint y: 338, distance: 142.3
click at [167, 335] on div "Select Service Product Membership Package Voucher Prepaid Gift Card Select Styl…" at bounding box center [298, 327] width 483 height 30
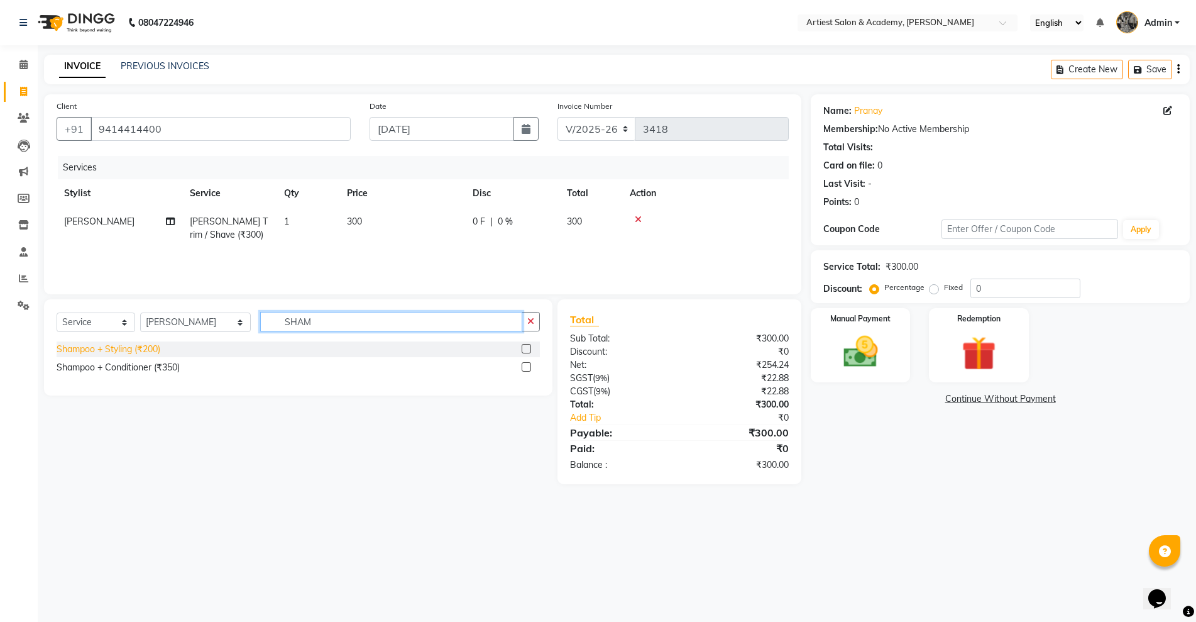
type input "SHAM"
click at [143, 345] on div "Shampoo + Styling (₹200)" at bounding box center [109, 349] width 104 height 13
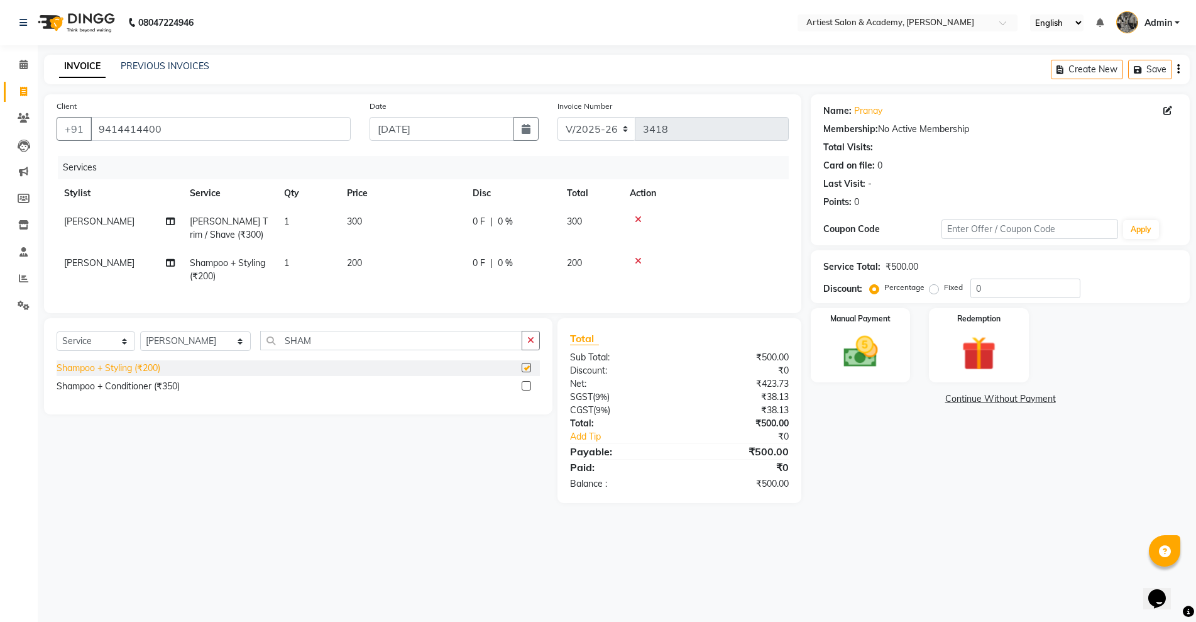
checkbox input "false"
click at [857, 358] on img at bounding box center [861, 351] width 58 height 41
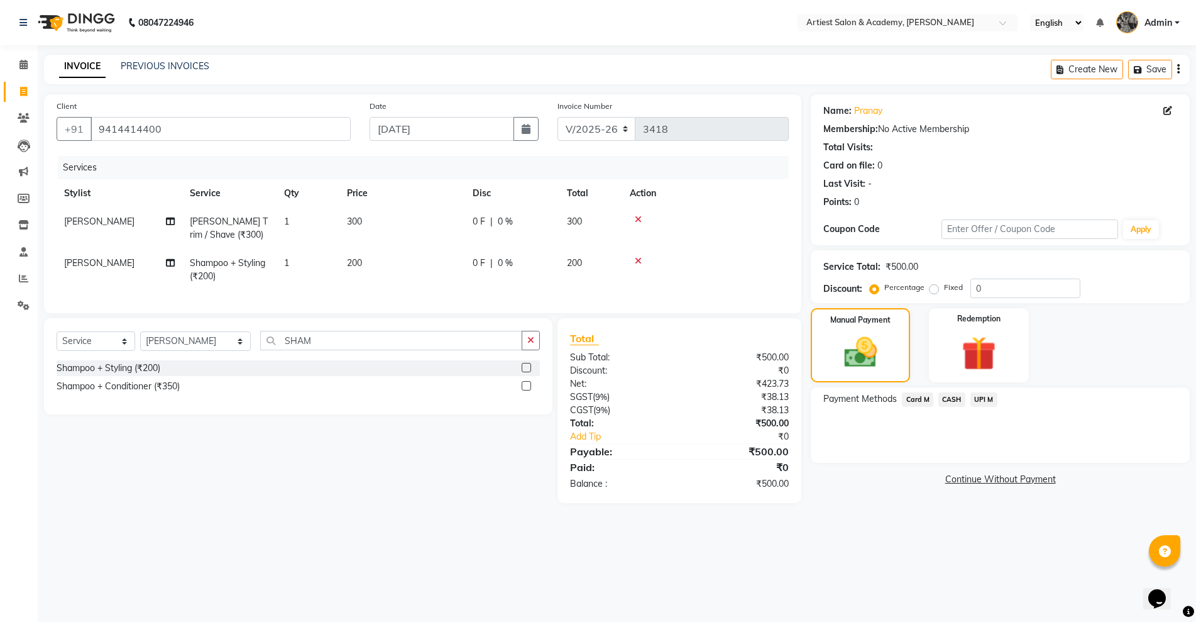
click at [954, 395] on span "CASH" at bounding box center [952, 399] width 27 height 14
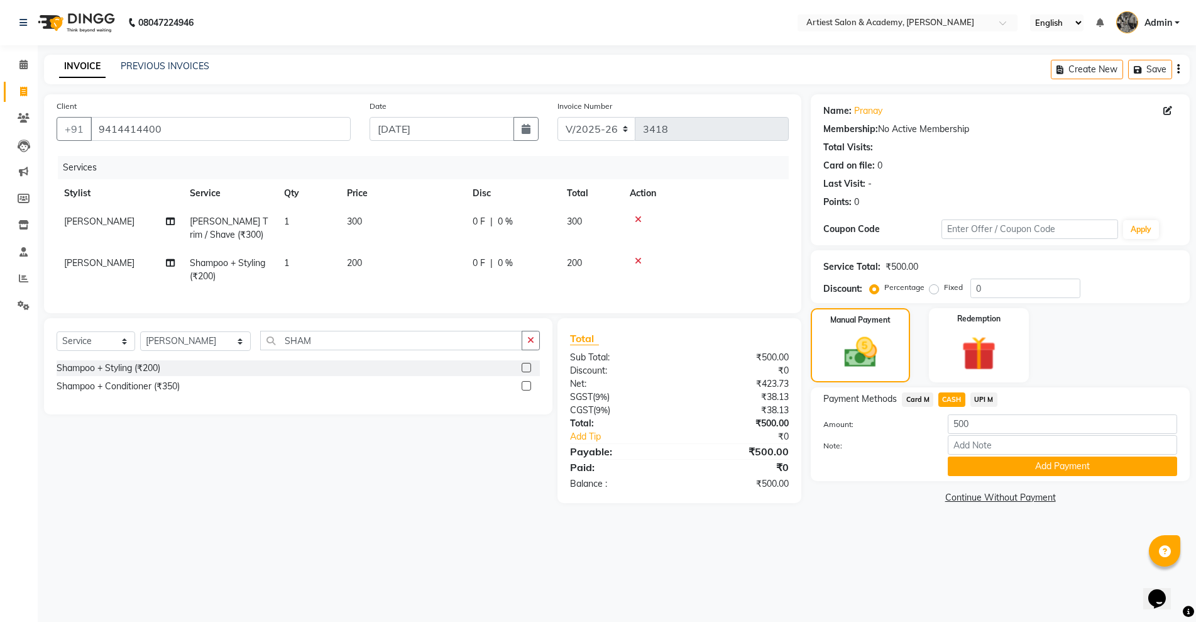
click at [981, 408] on div "UPI M" at bounding box center [982, 400] width 32 height 17
click at [986, 403] on span "UPI M" at bounding box center [984, 399] width 27 height 14
click at [985, 468] on button "Add Payment" at bounding box center [1062, 465] width 229 height 19
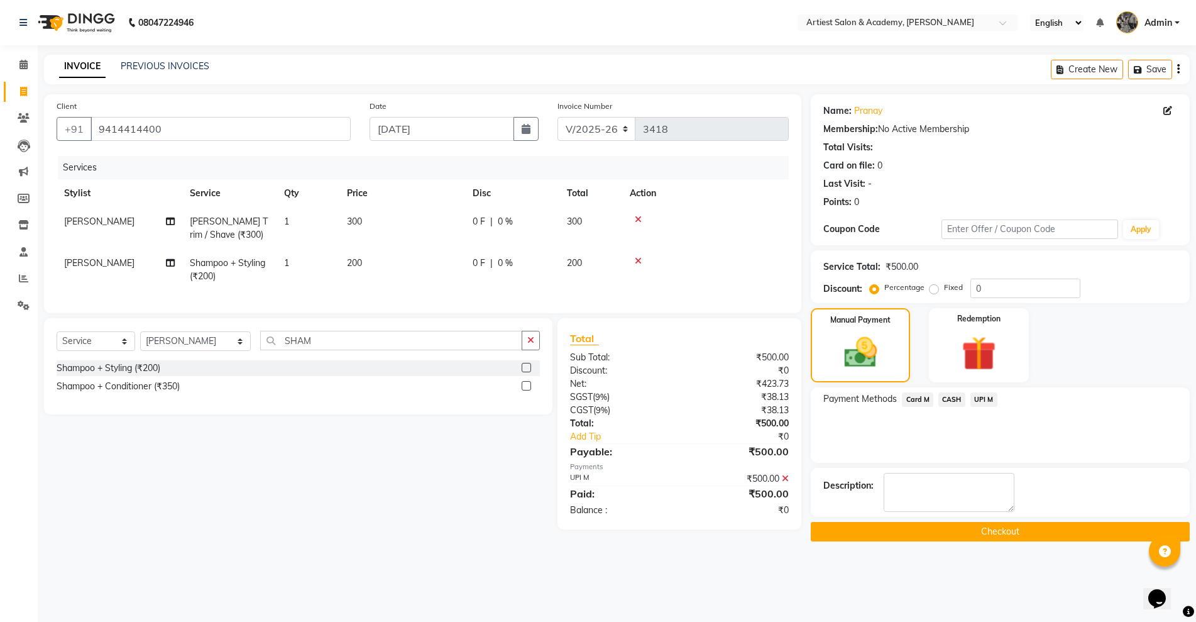
click at [930, 527] on button "Checkout" at bounding box center [1000, 531] width 379 height 19
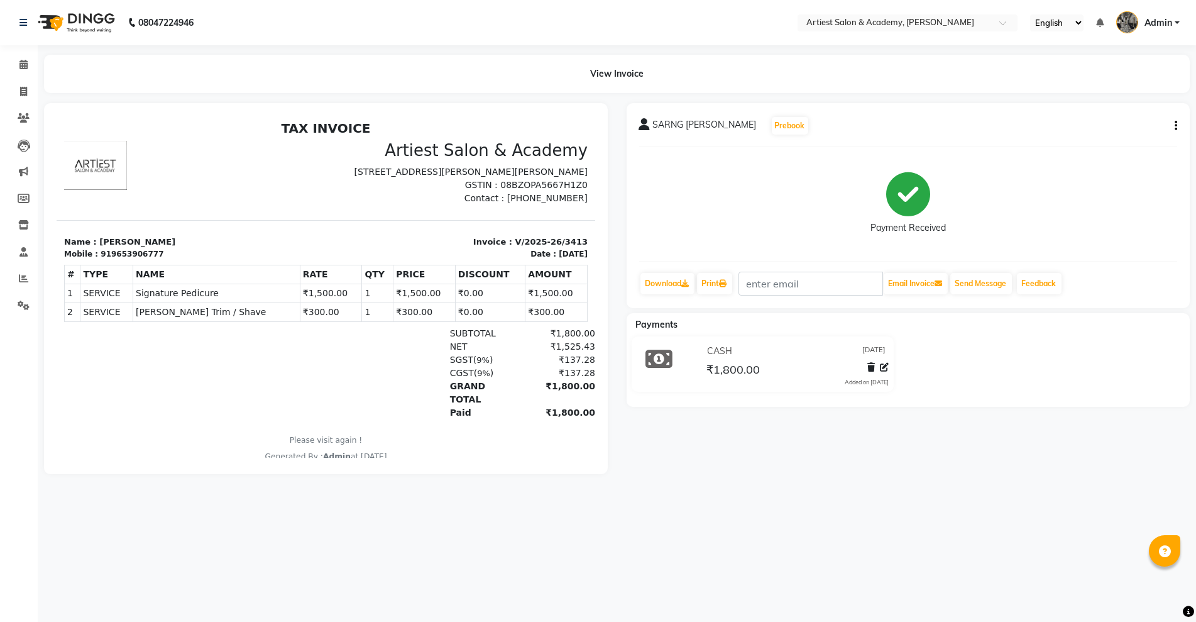
click at [1173, 124] on button "button" at bounding box center [1174, 125] width 8 height 13
click at [1103, 123] on div "Edit Item Staff" at bounding box center [1114, 126] width 86 height 16
select select
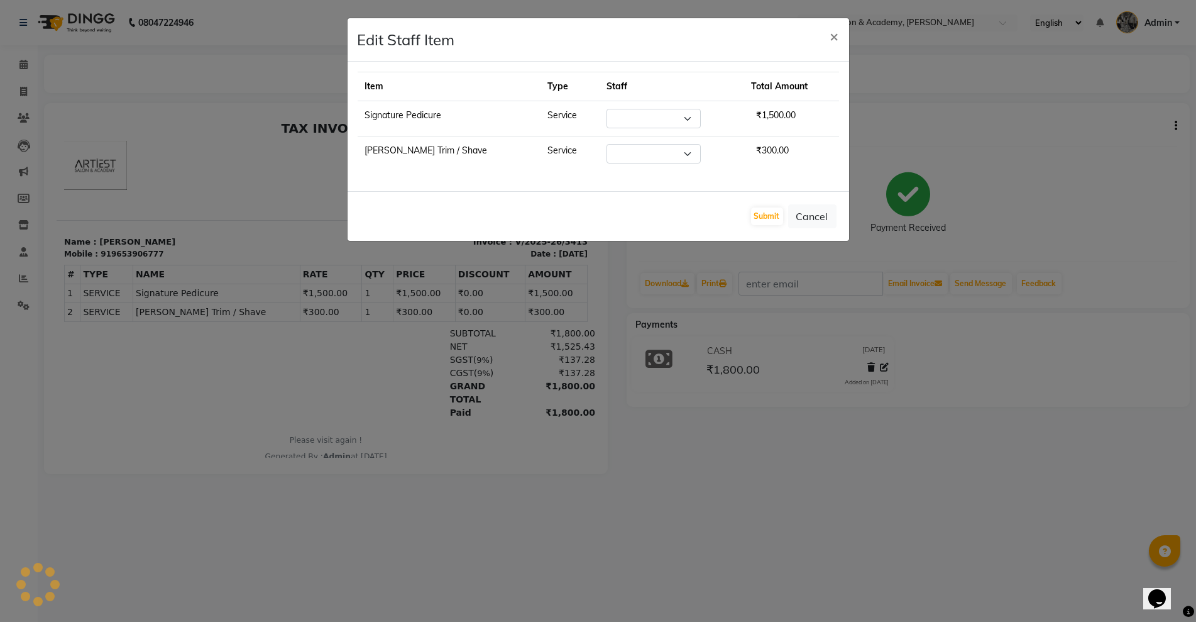
select select "33212"
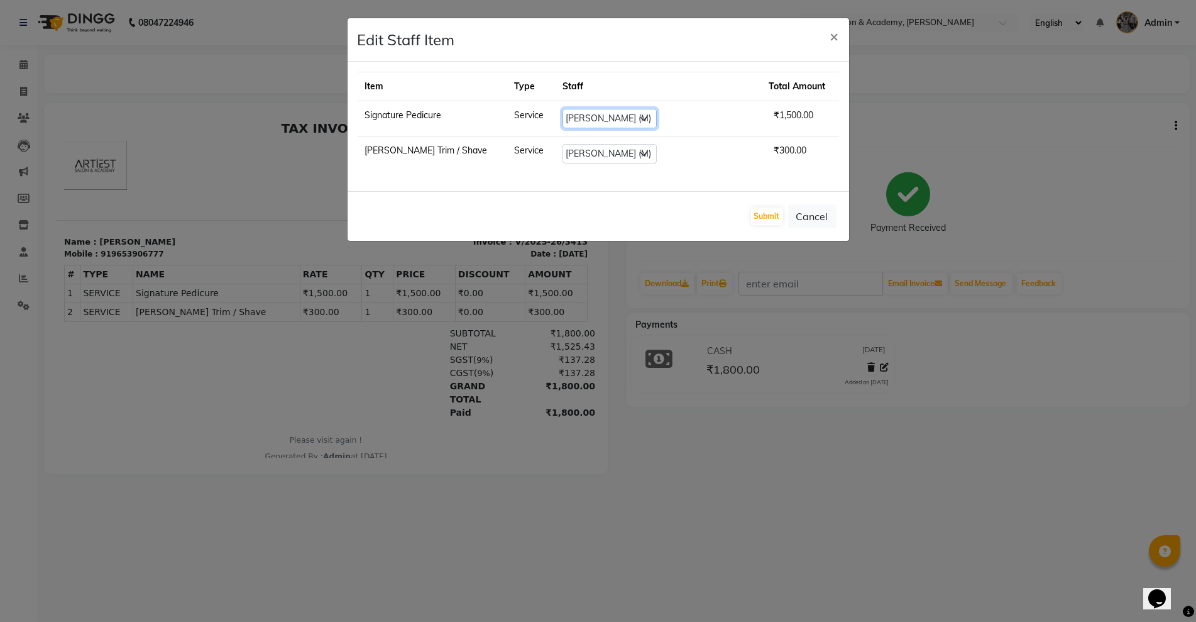
click at [643, 120] on select "Select ARJUN SAHU (M) CHANCHAL (F) DINESH SAIN DRASHTI GULFSHA KOMAL MEENA MAJI…" at bounding box center [610, 118] width 94 height 19
click at [640, 123] on select "Select ARJUN SAHU (M) CHANCHAL (F) DINESH SAIN DRASHTI GULFSHA KOMAL MEENA MAJI…" at bounding box center [610, 118] width 94 height 19
click at [619, 155] on select "Select ARJUN SAHU (M) CHANCHAL (F) DINESH SAIN DRASHTI GULFSHA KOMAL MEENA MAJI…" at bounding box center [610, 153] width 94 height 19
select select "85448"
click at [571, 144] on select "Select ARJUN SAHU (M) CHANCHAL (F) DINESH SAIN DRASHTI GULFSHA KOMAL MEENA MAJI…" at bounding box center [610, 153] width 94 height 19
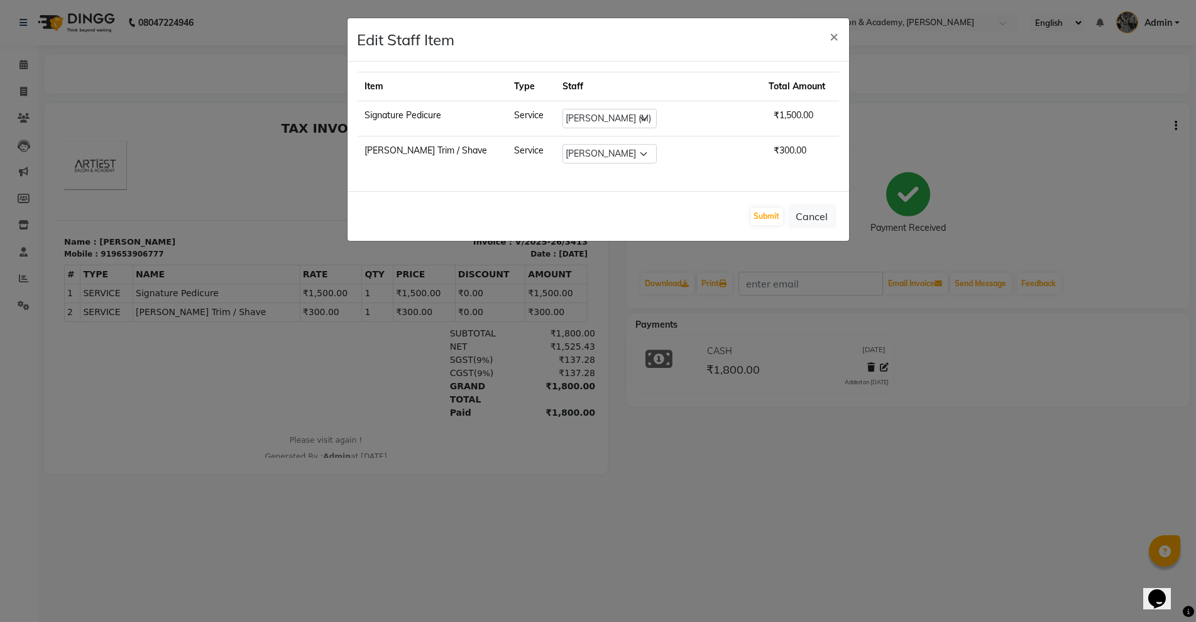
click at [771, 227] on div "Submit Cancel" at bounding box center [599, 216] width 502 height 50
click at [771, 218] on button "Submit" at bounding box center [767, 216] width 32 height 18
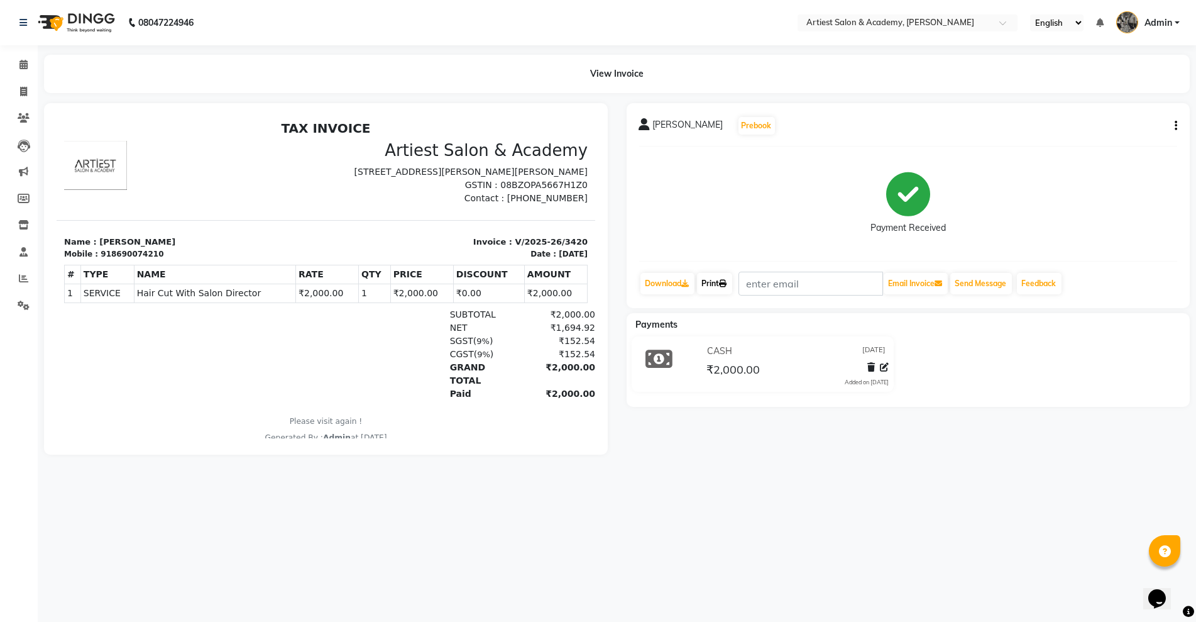
click at [714, 284] on link "Print" at bounding box center [714, 283] width 35 height 21
